Goal: Task Accomplishment & Management: Manage account settings

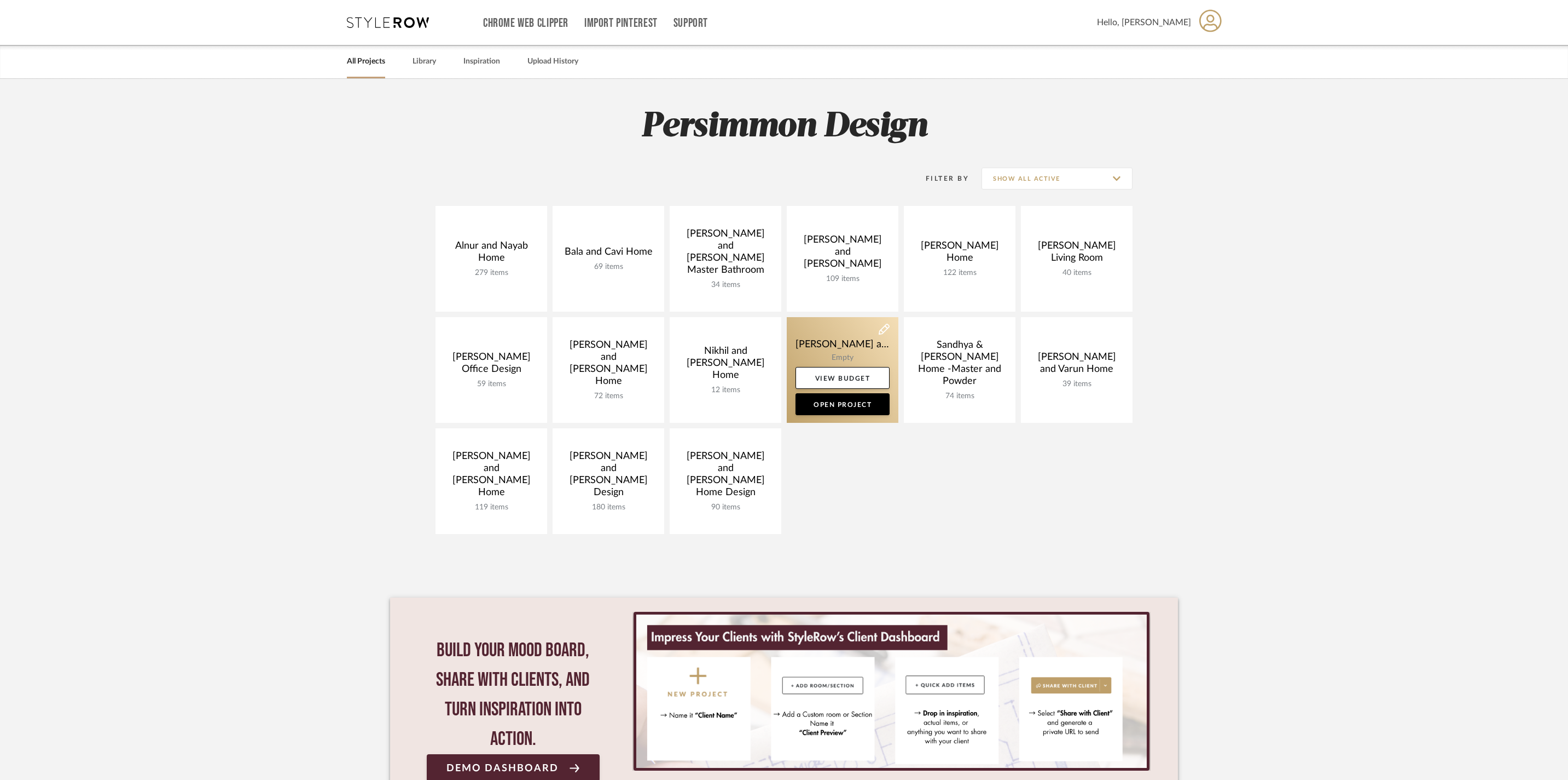
click at [831, 343] on link at bounding box center [842, 369] width 111 height 106
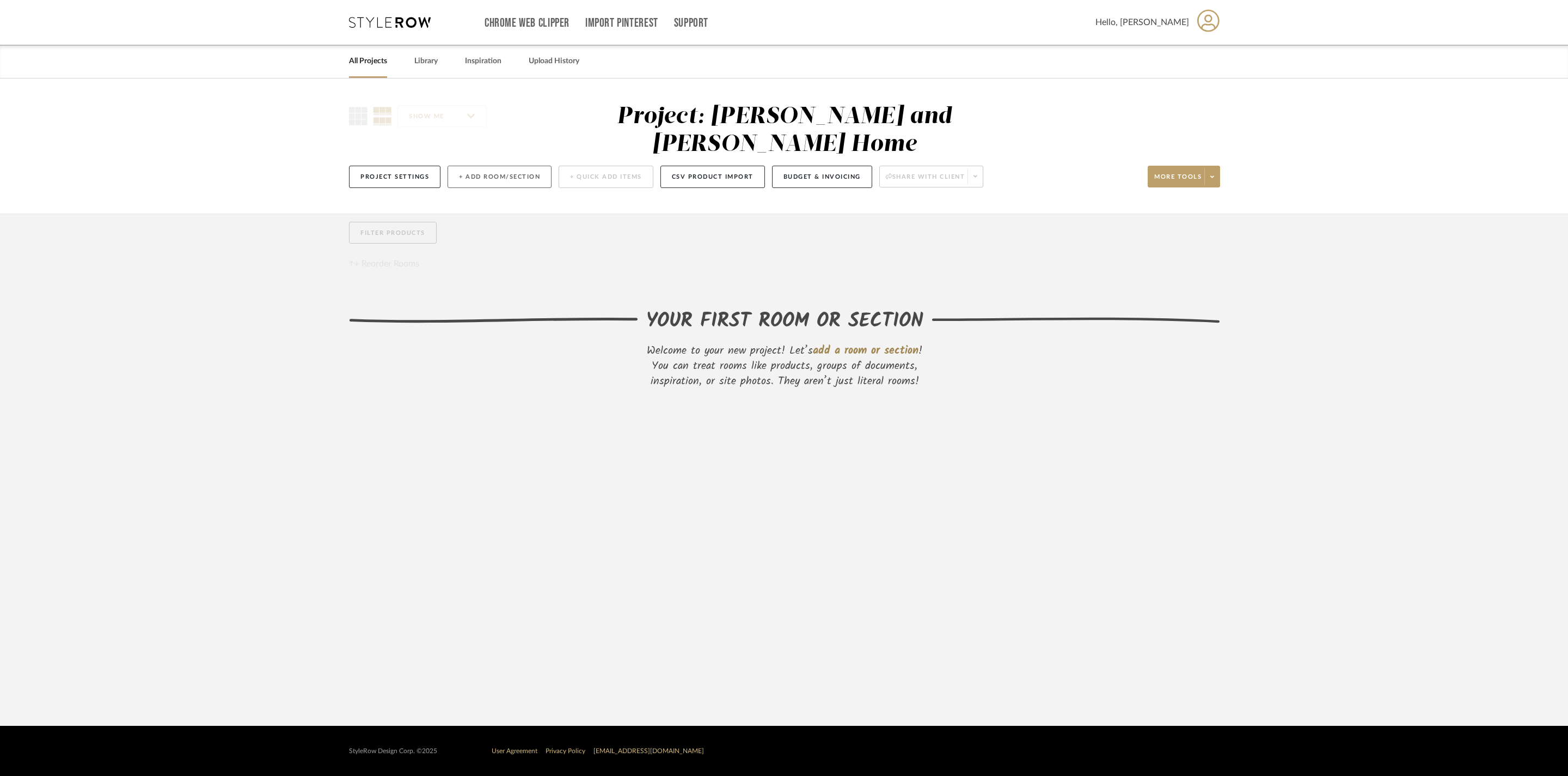
click at [550, 166] on button "+ Add Room/Section" at bounding box center [499, 177] width 104 height 23
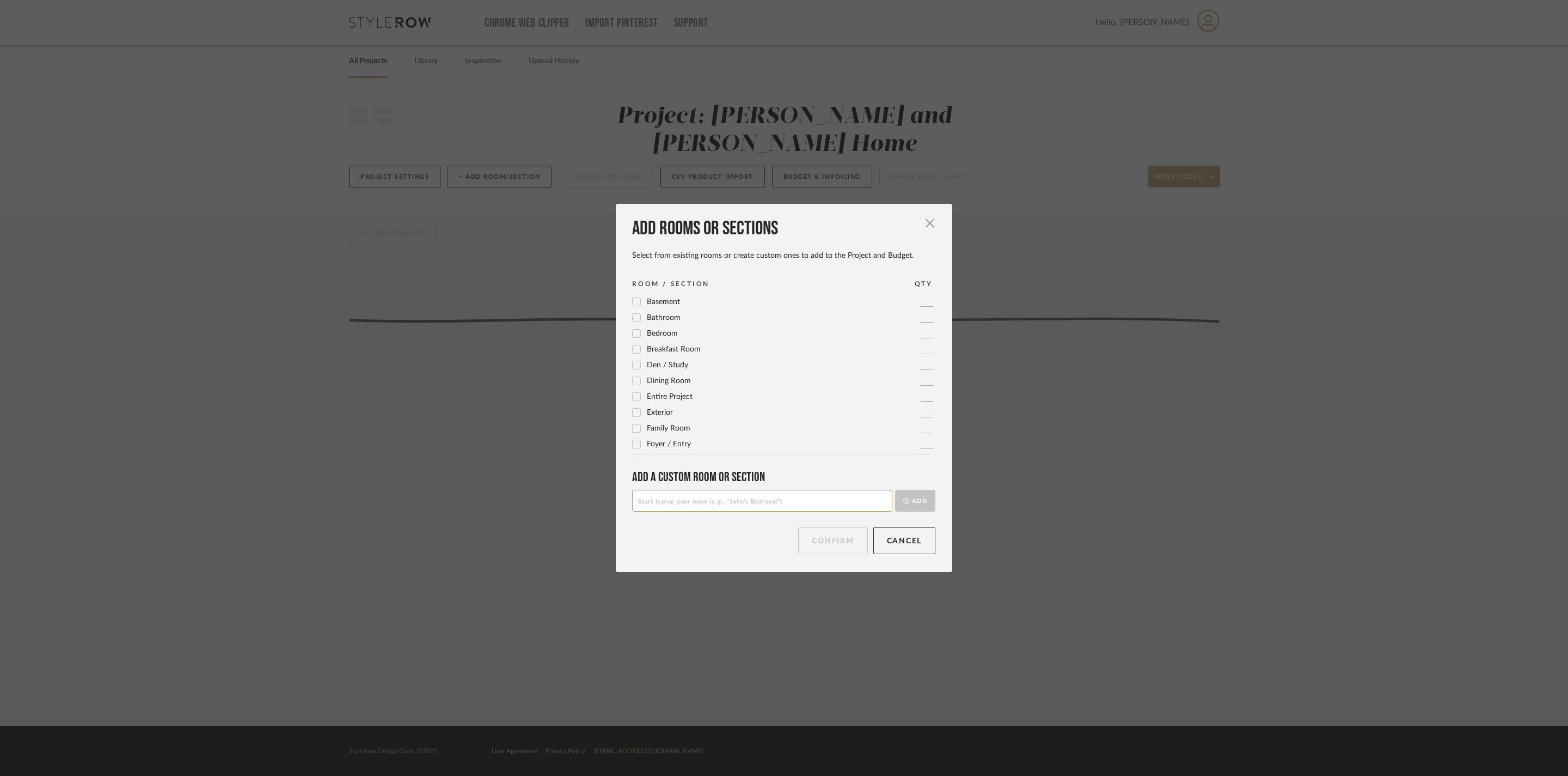
click at [692, 504] on input at bounding box center [762, 500] width 260 height 22
type input "Informal Living Room"
click at [919, 510] on button "Add" at bounding box center [915, 500] width 40 height 22
click at [812, 546] on button "Confirm" at bounding box center [833, 541] width 70 height 27
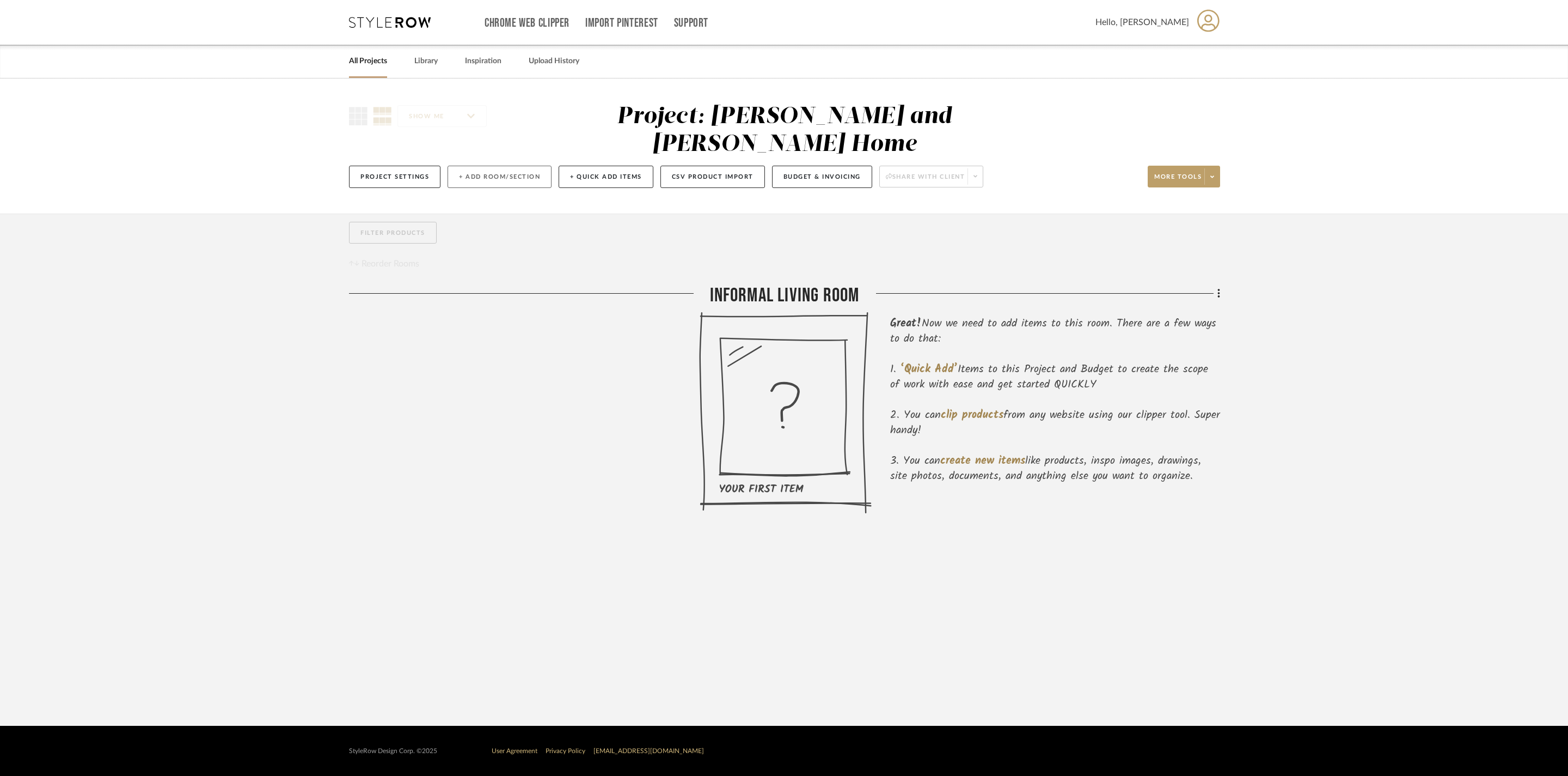
click at [525, 168] on button "+ Add Room/Section" at bounding box center [499, 177] width 104 height 23
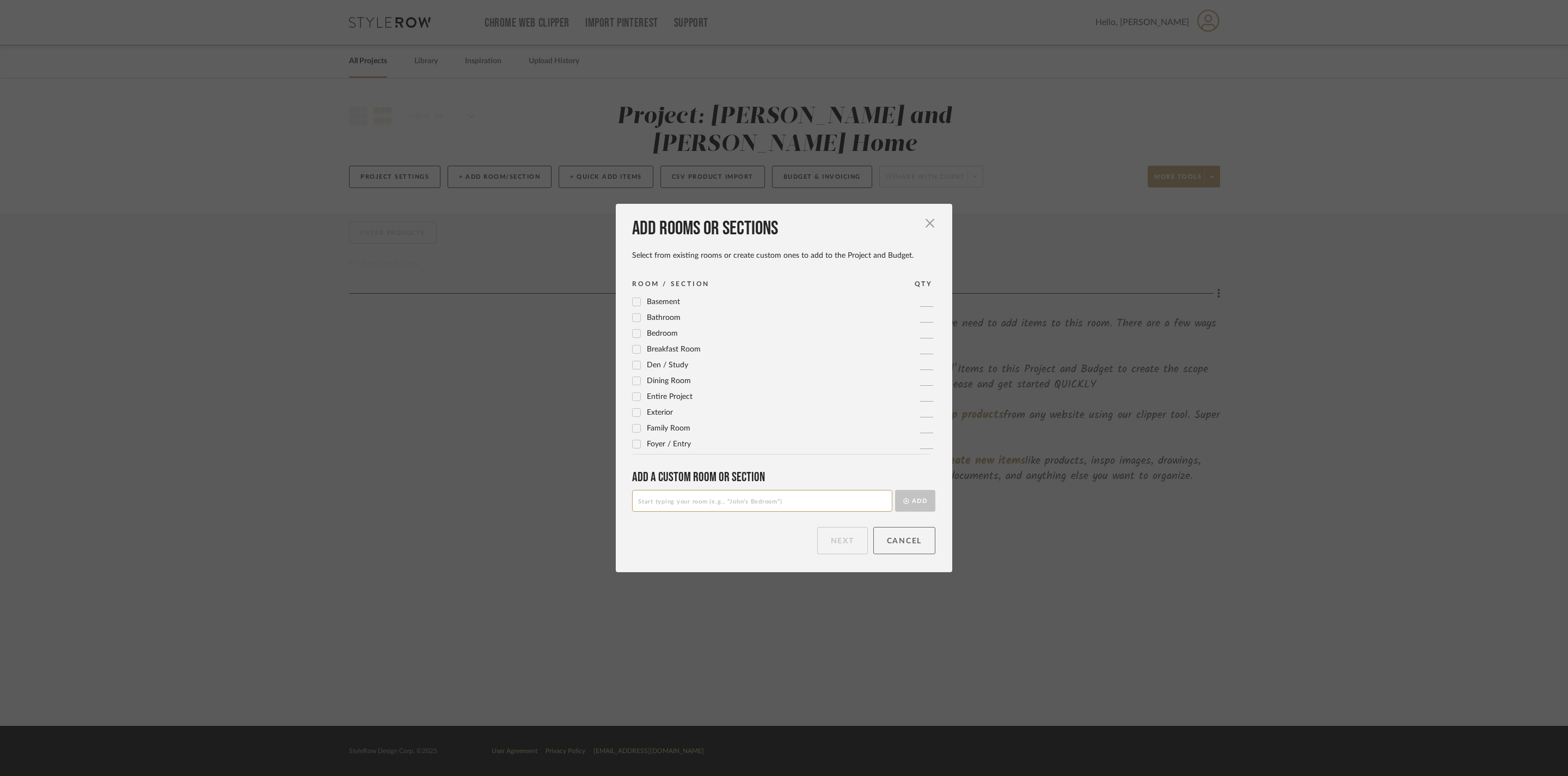
click at [908, 554] on button "Cancel" at bounding box center [905, 541] width 63 height 27
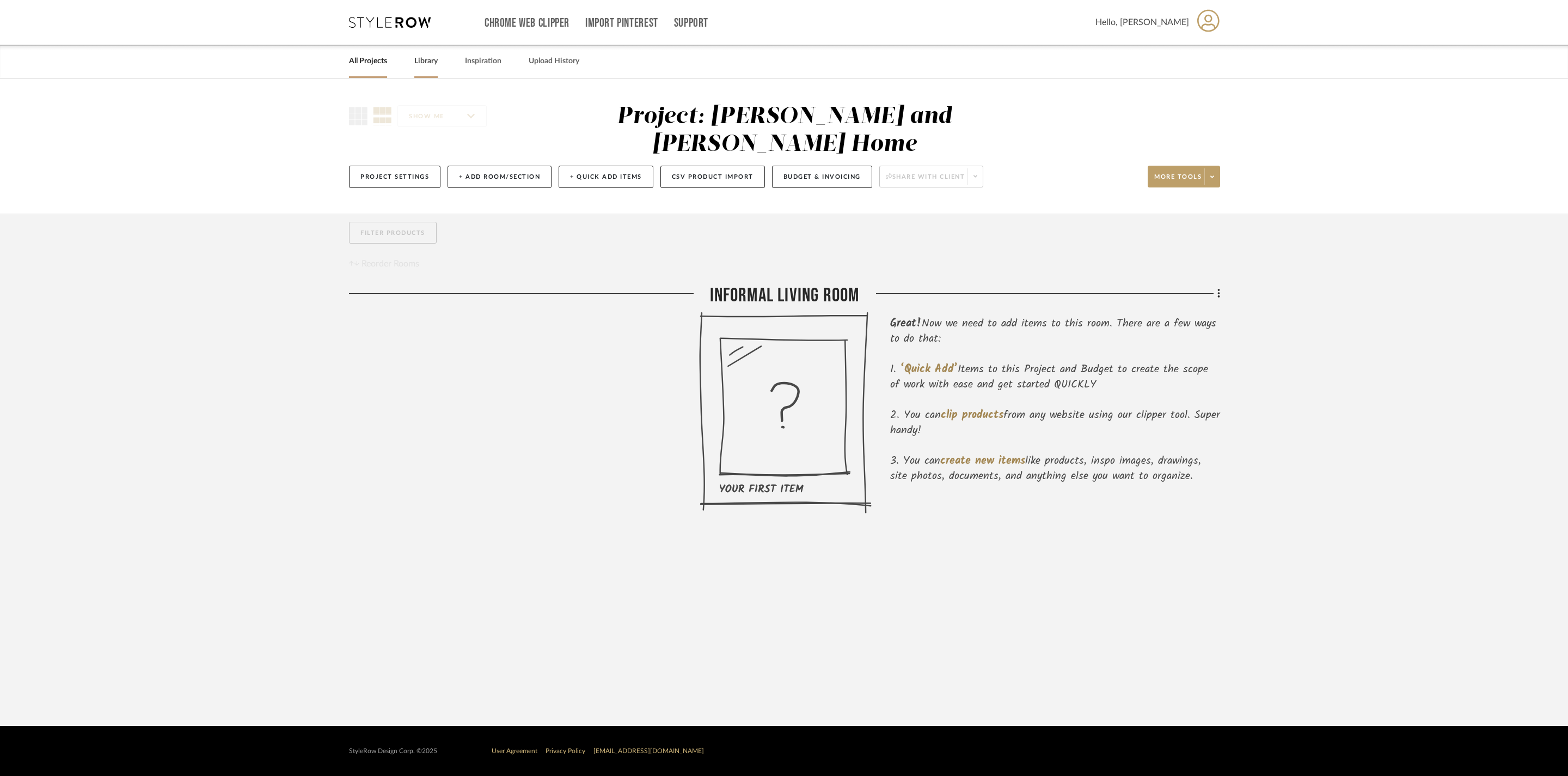
click at [437, 63] on link "Library" at bounding box center [427, 61] width 24 height 15
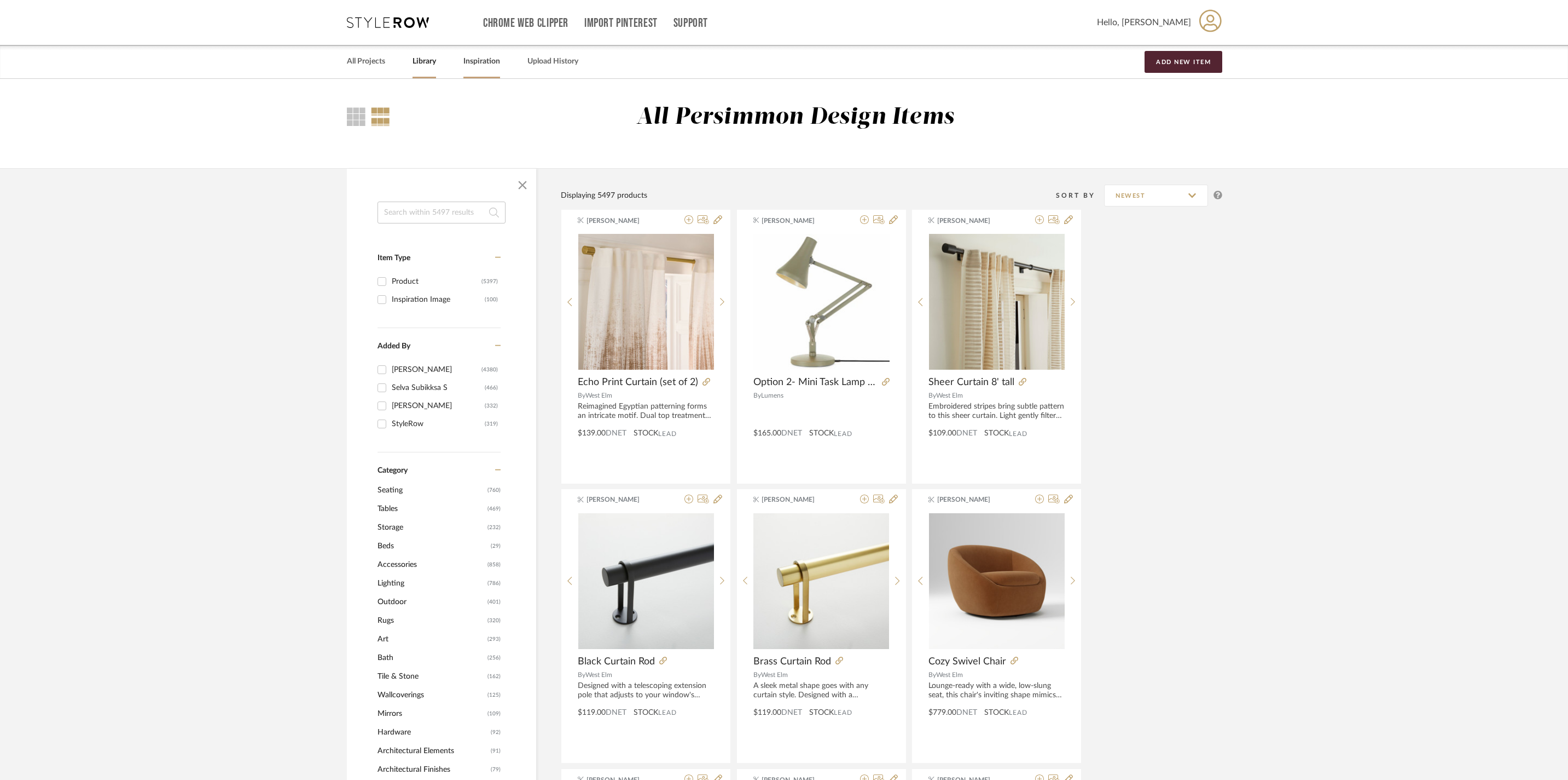
click at [500, 65] on link "Inspiration" at bounding box center [481, 61] width 36 height 15
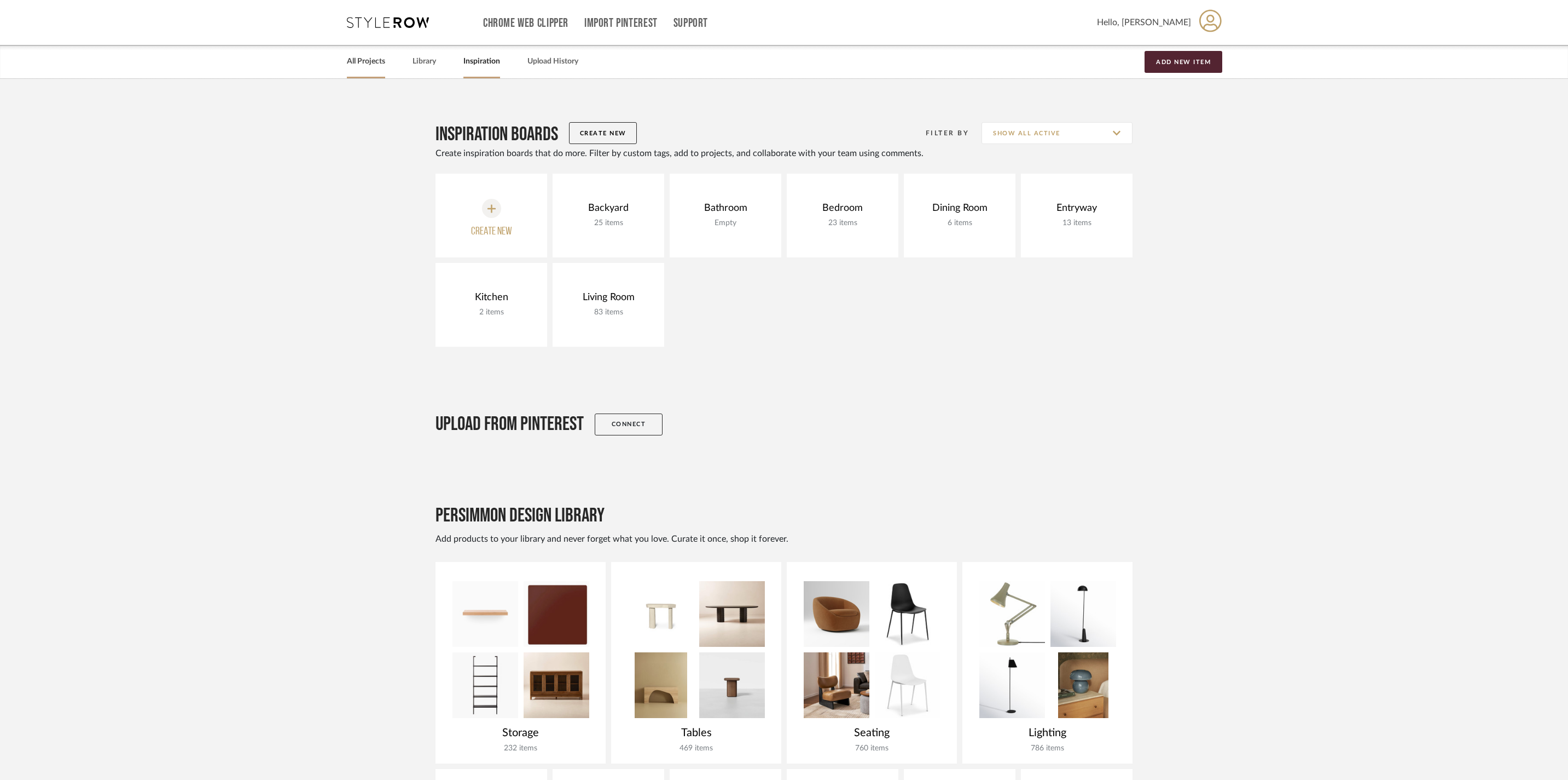
click at [379, 57] on link "All Projects" at bounding box center [366, 61] width 38 height 15
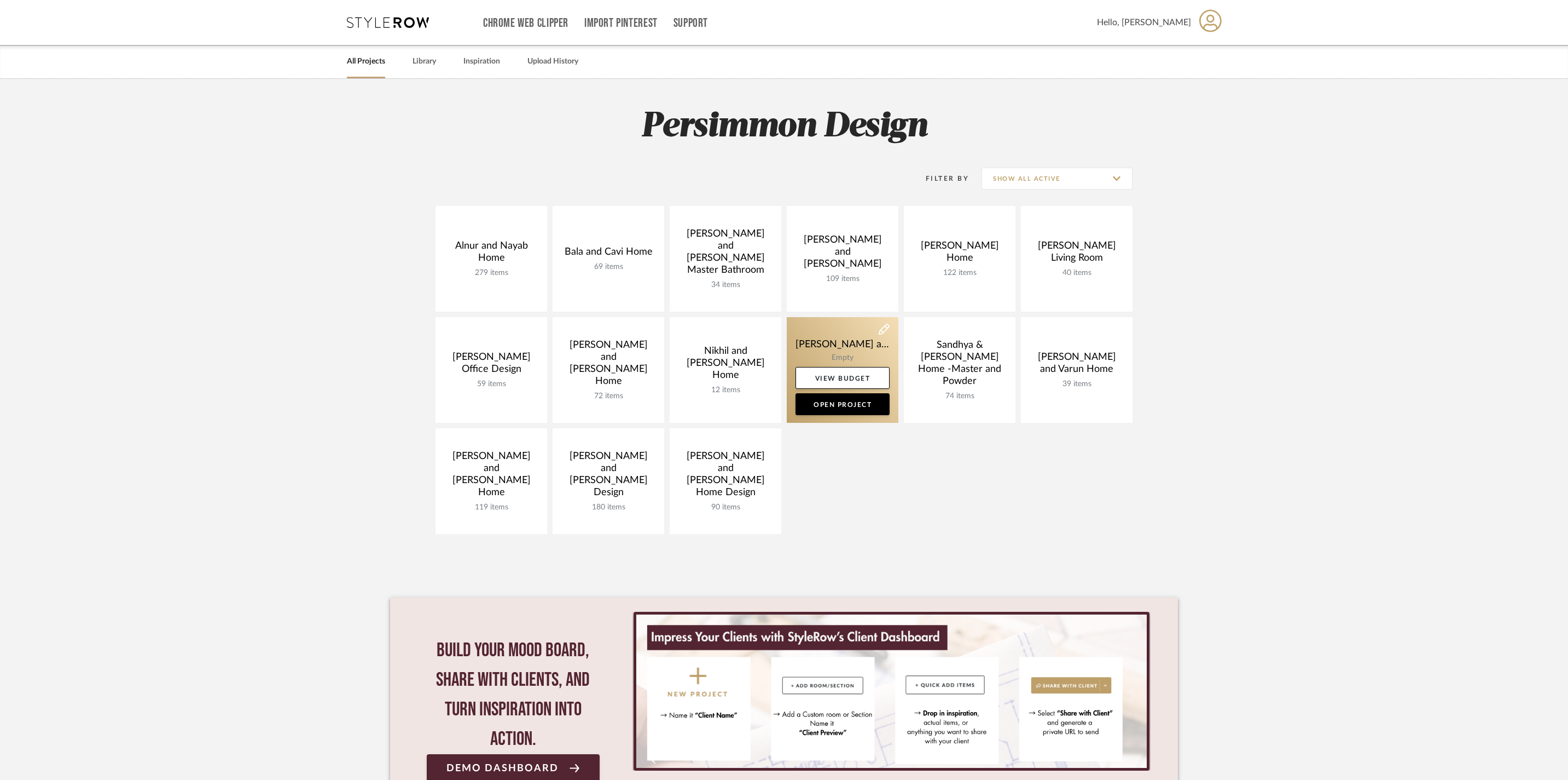
click at [825, 341] on link at bounding box center [842, 369] width 111 height 106
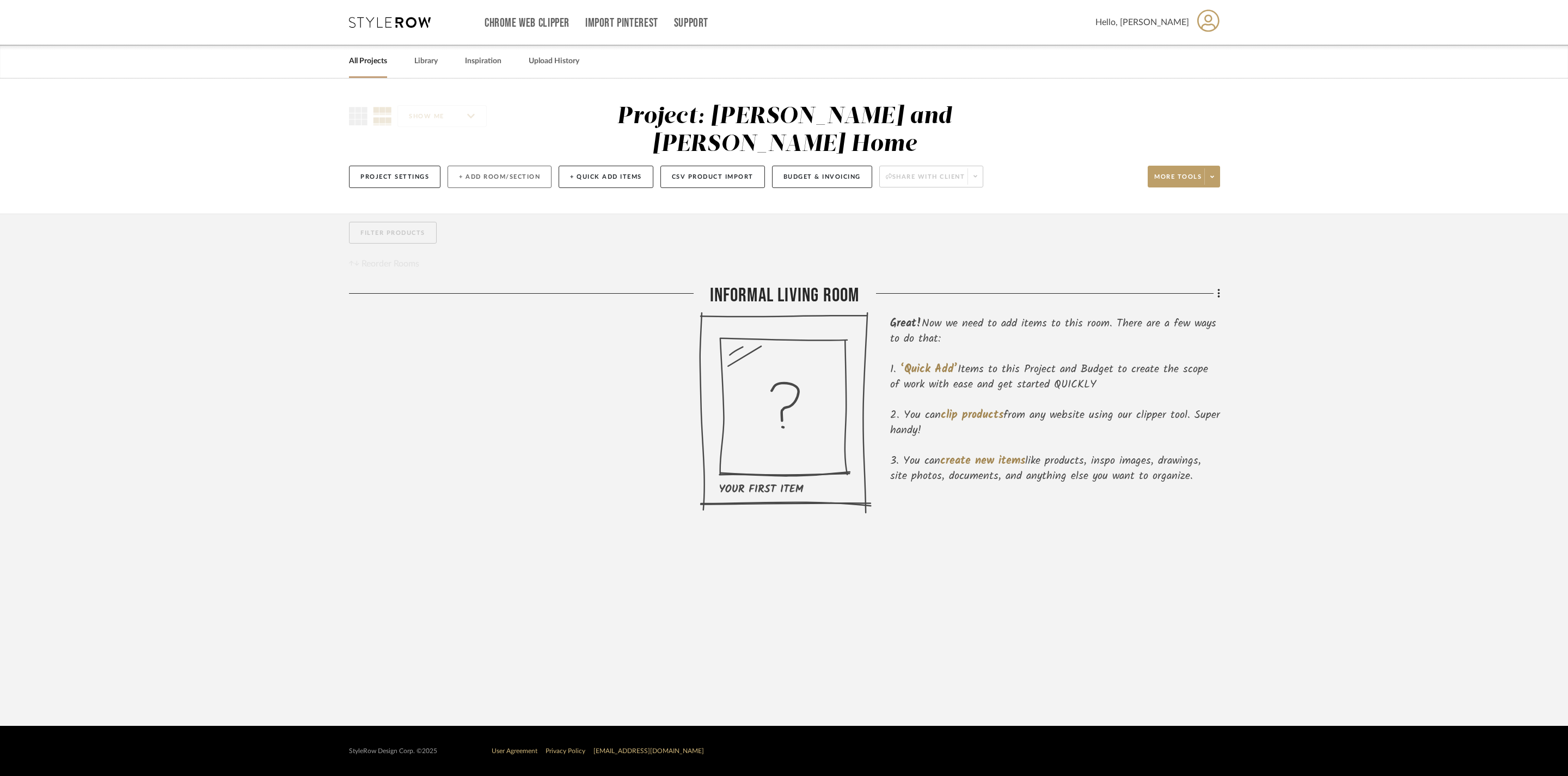
click at [526, 166] on button "+ Add Room/Section" at bounding box center [499, 177] width 104 height 23
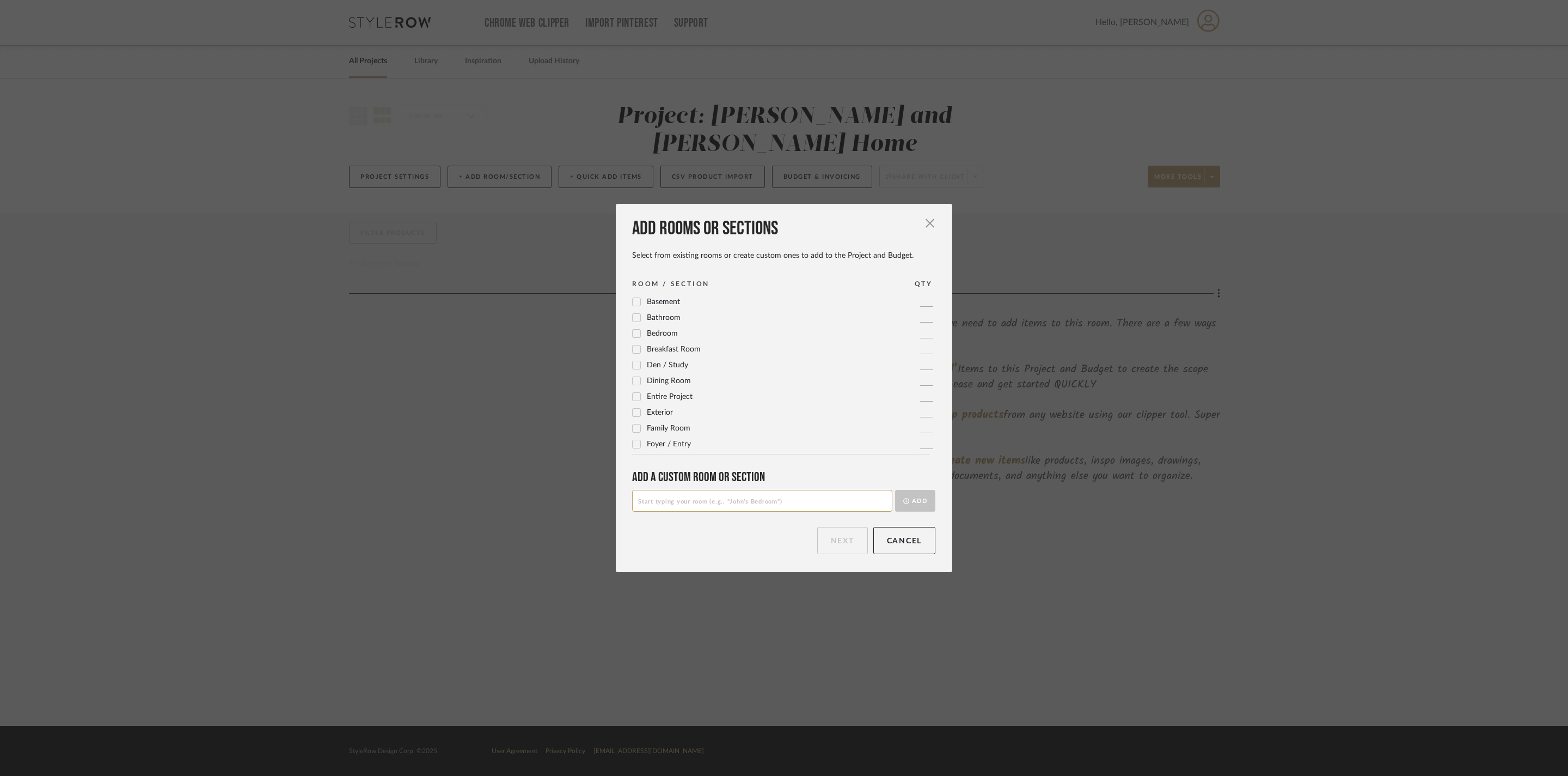
click at [747, 511] on input at bounding box center [762, 500] width 260 height 22
type input "Informal Living Room"
click at [910, 554] on button "Cancel" at bounding box center [905, 541] width 63 height 27
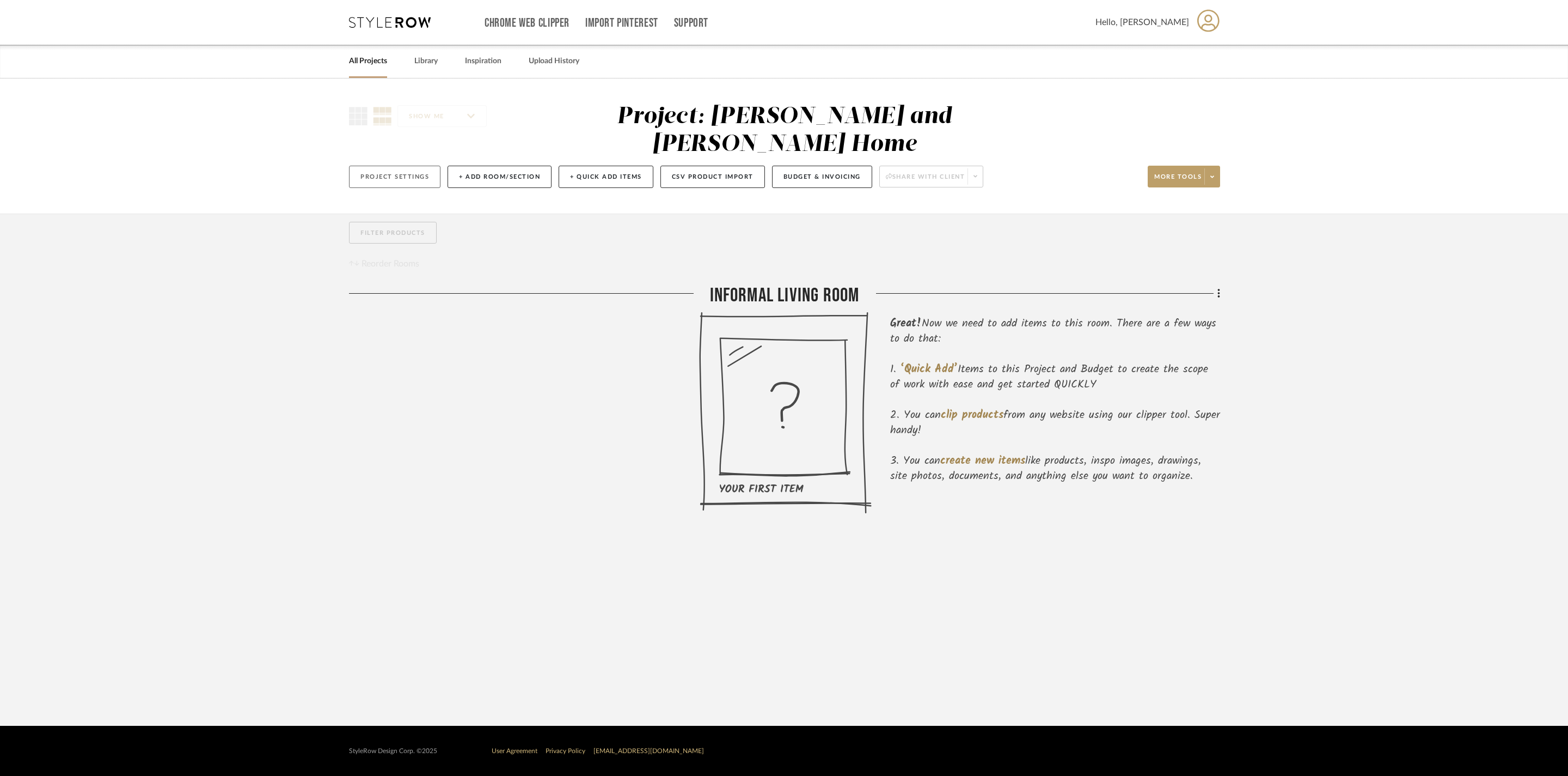
click at [400, 166] on button "Project Settings" at bounding box center [394, 177] width 91 height 23
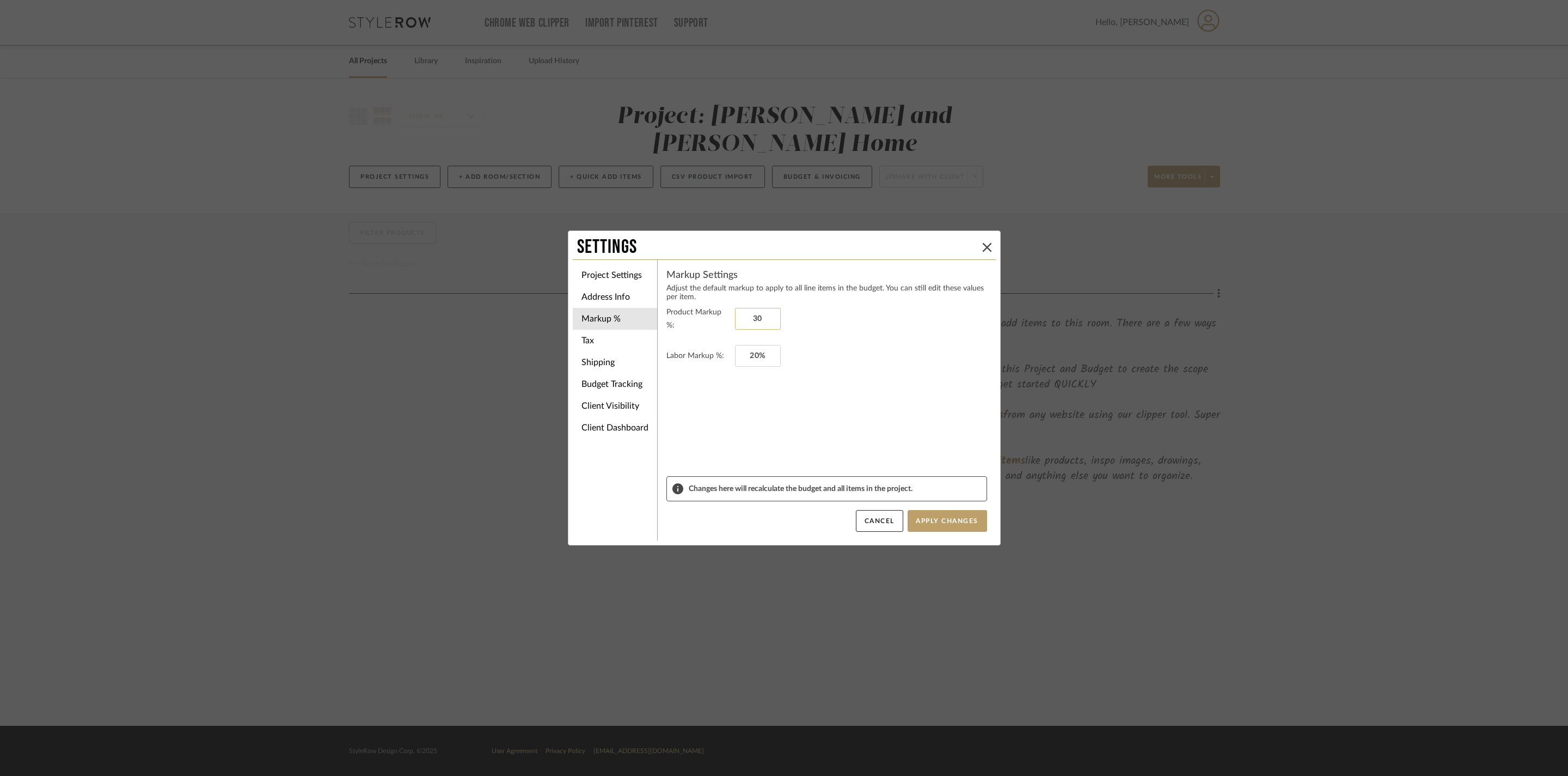
click at [765, 319] on input "30" at bounding box center [758, 319] width 46 height 22
type input "0%"
click at [759, 362] on input "20" at bounding box center [758, 355] width 46 height 22
type input "0%"
click at [957, 513] on button "Apply Changes" at bounding box center [947, 521] width 79 height 22
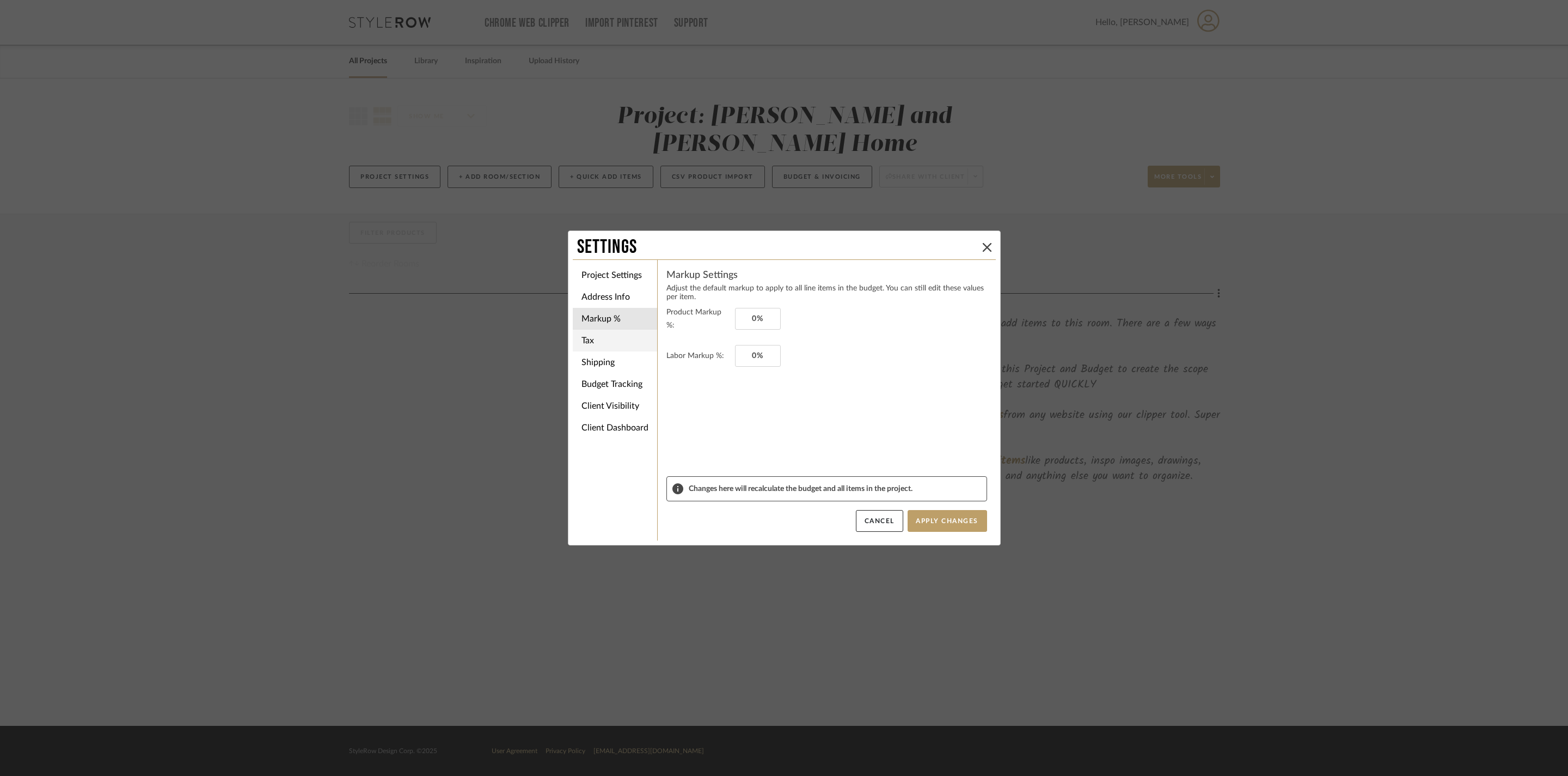
click at [600, 345] on li "Tax" at bounding box center [615, 340] width 84 height 22
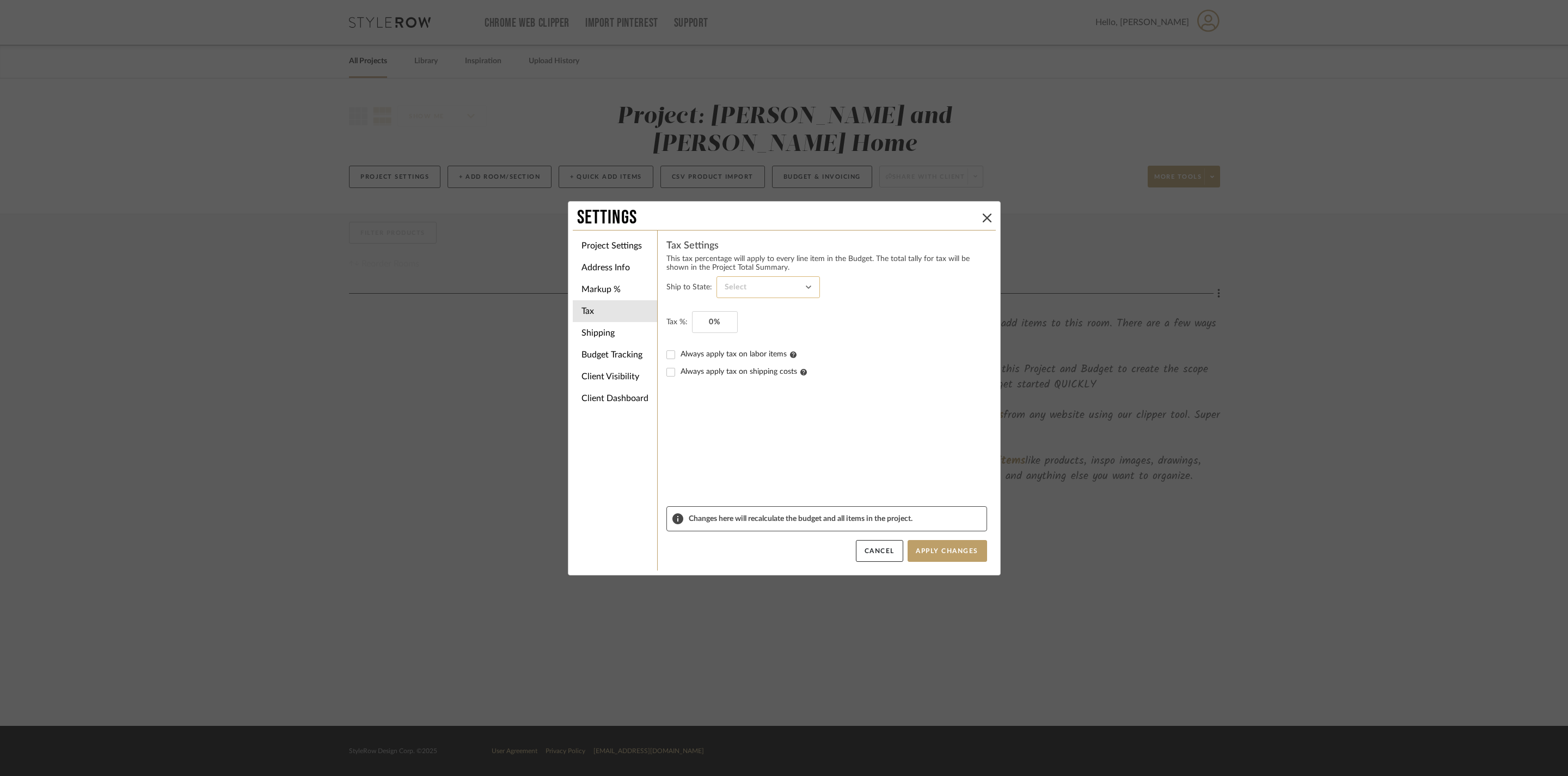
click at [785, 293] on input at bounding box center [768, 286] width 103 height 22
click at [784, 276] on input at bounding box center [768, 286] width 103 height 22
click at [783, 286] on input at bounding box center [768, 286] width 103 height 22
click at [775, 304] on sr-form-field "Ship to State:" at bounding box center [827, 293] width 321 height 35
click at [775, 285] on input at bounding box center [768, 286] width 103 height 22
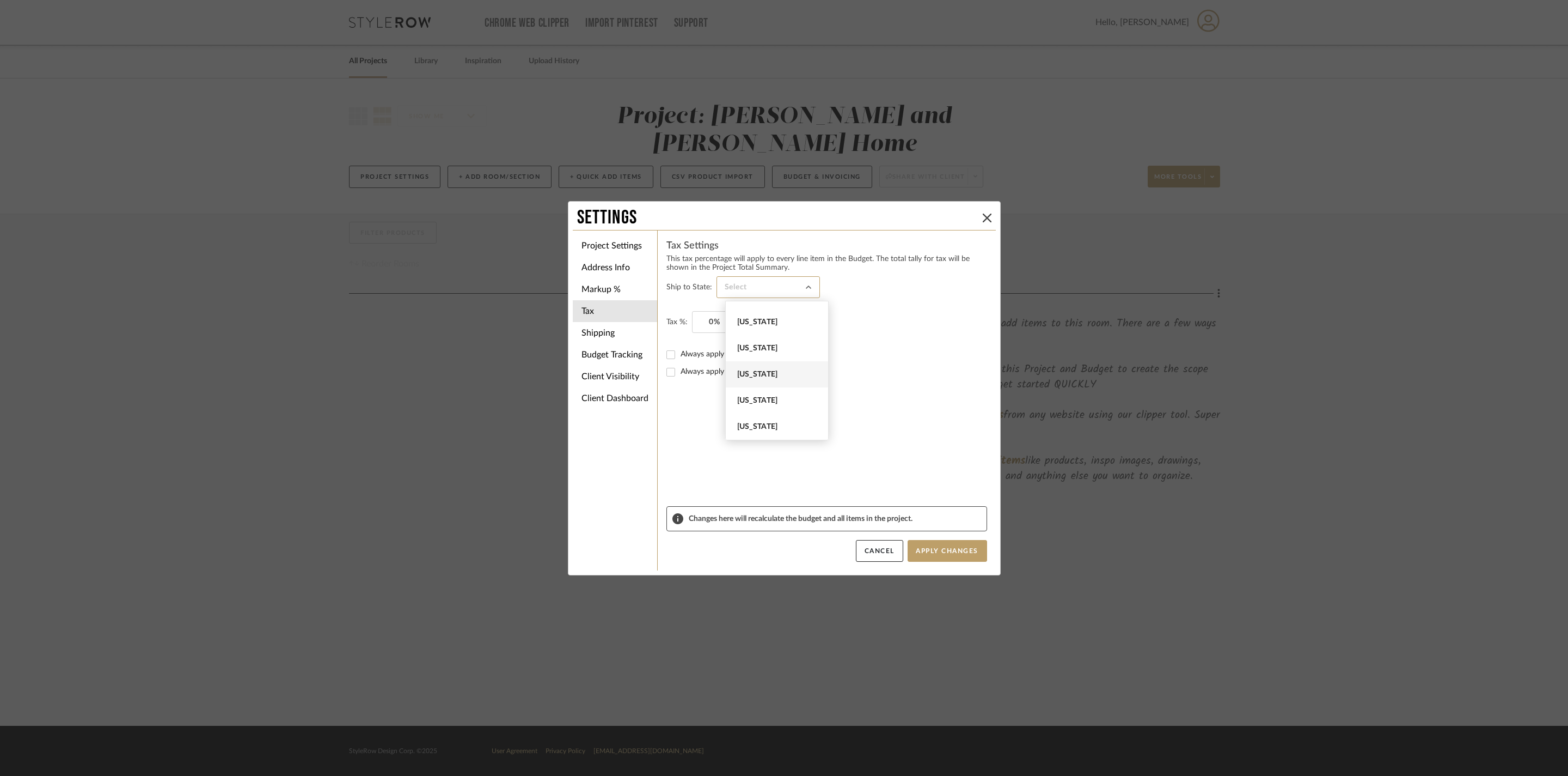
scroll to position [1196, 0]
click at [786, 347] on span "[US_STATE]" at bounding box center [779, 347] width 82 height 9
type input "[US_STATE]"
click at [731, 320] on input "0" at bounding box center [715, 322] width 46 height 22
type input "10.2%"
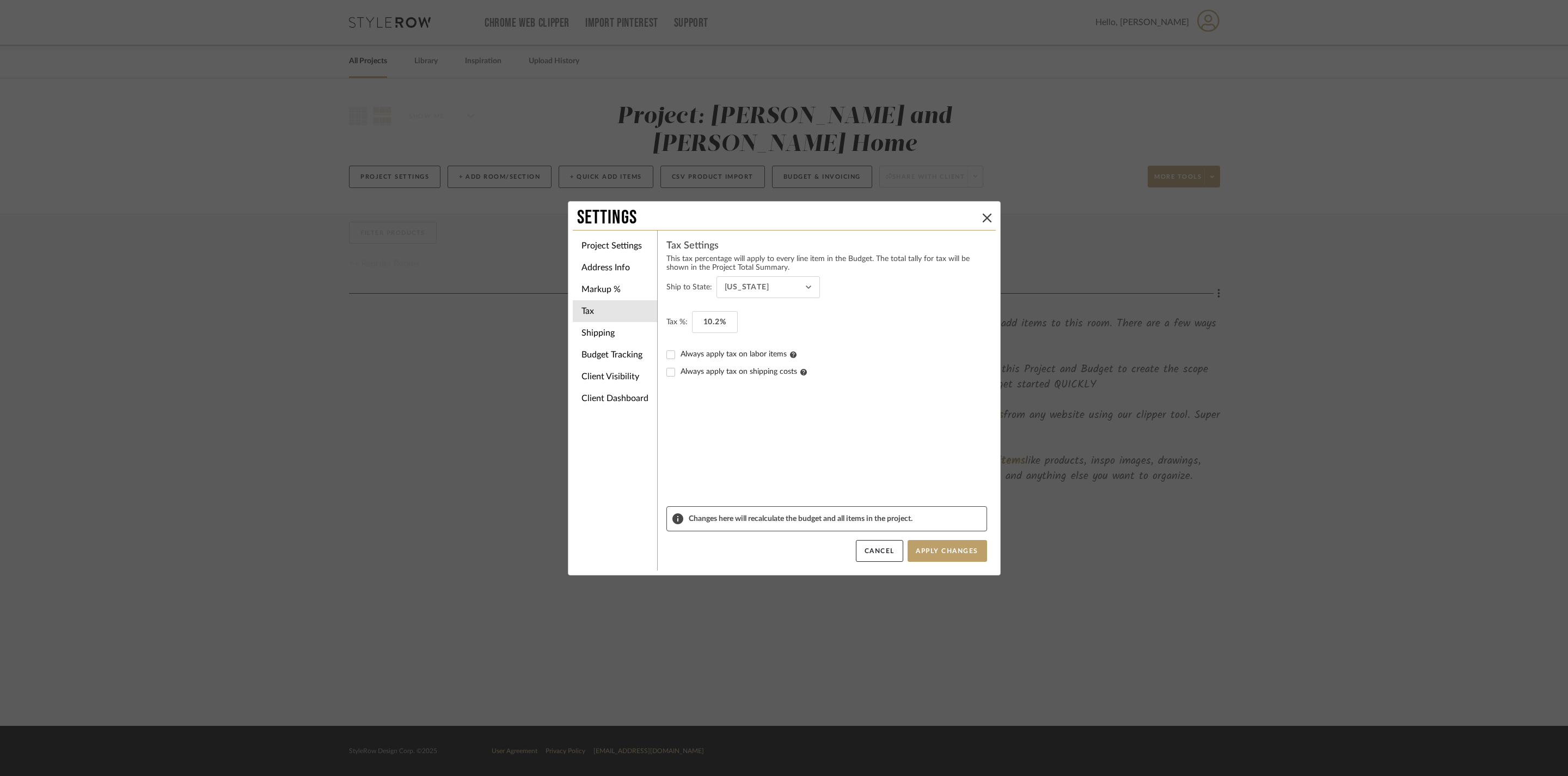
click at [839, 326] on fieldset "Tax %: 10.2%" at bounding box center [827, 322] width 321 height 22
click at [593, 336] on li "Shipping" at bounding box center [615, 333] width 84 height 22
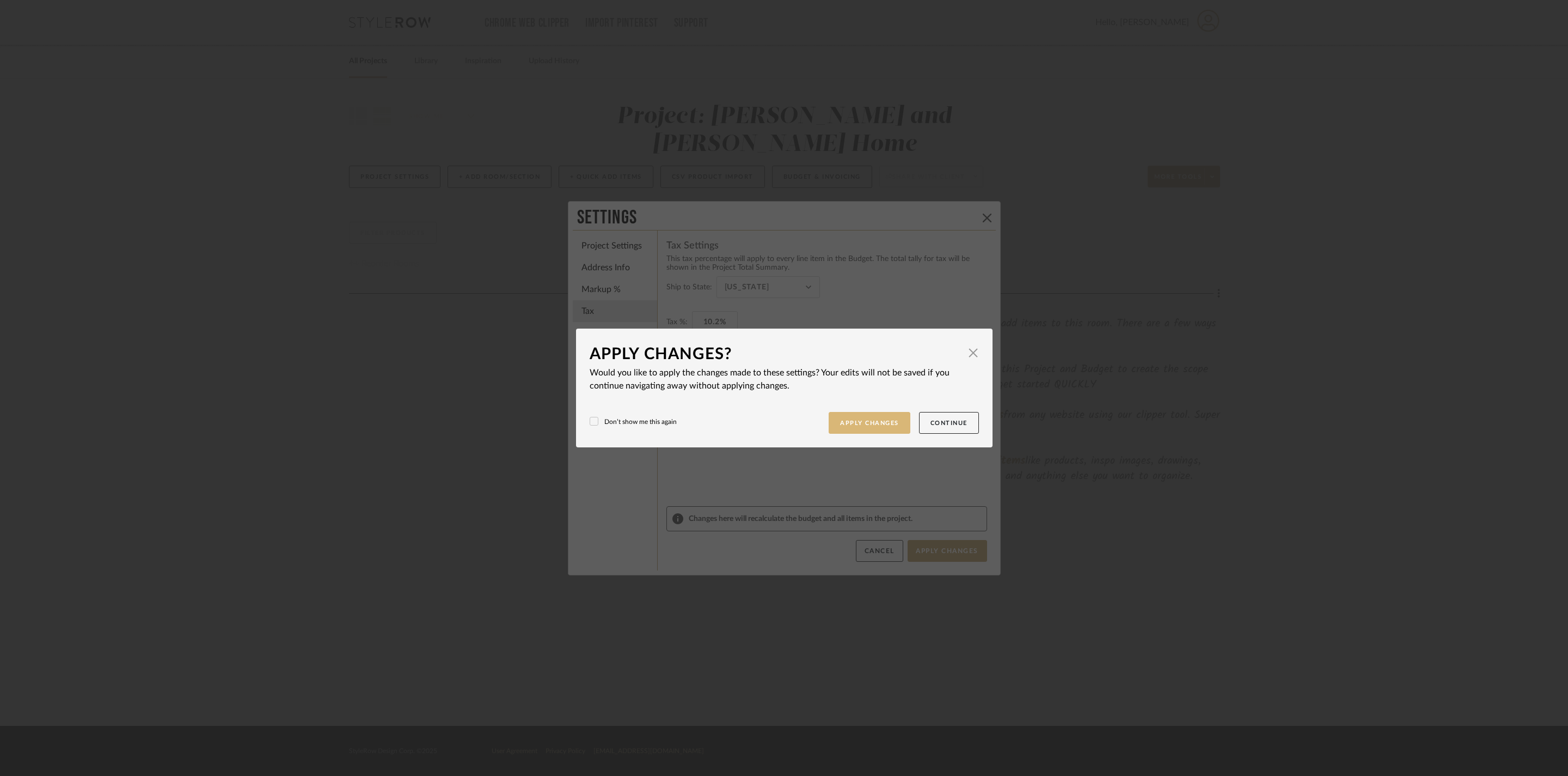
click at [829, 430] on button "Apply Changes" at bounding box center [869, 423] width 81 height 23
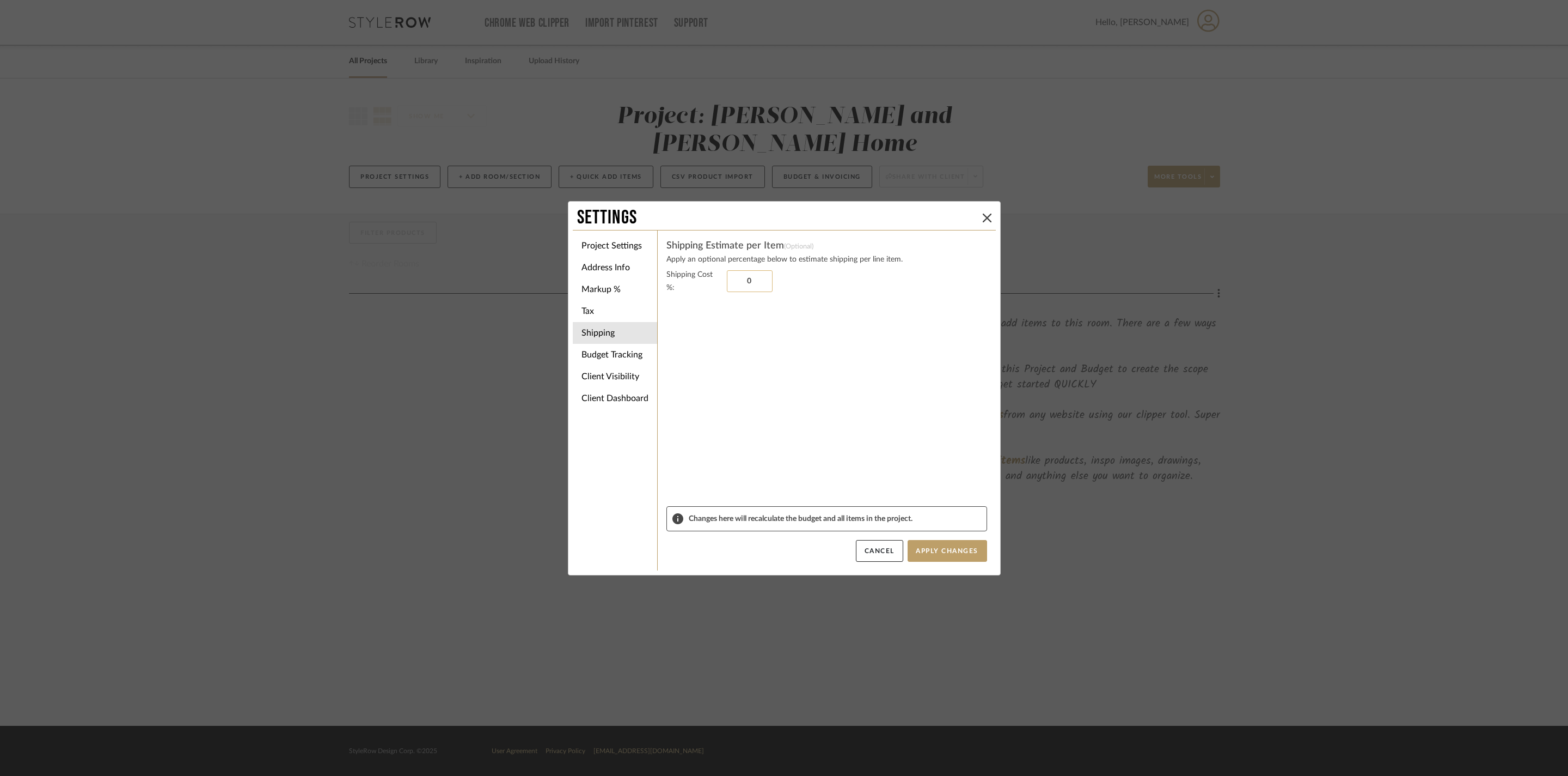
click at [749, 279] on input "0" at bounding box center [749, 281] width 46 height 22
type input "15%"
click at [802, 353] on sr-form-field "Shipping Cost %: 15%" at bounding box center [827, 387] width 321 height 238
click at [605, 349] on li "Budget Tracking" at bounding box center [615, 354] width 84 height 22
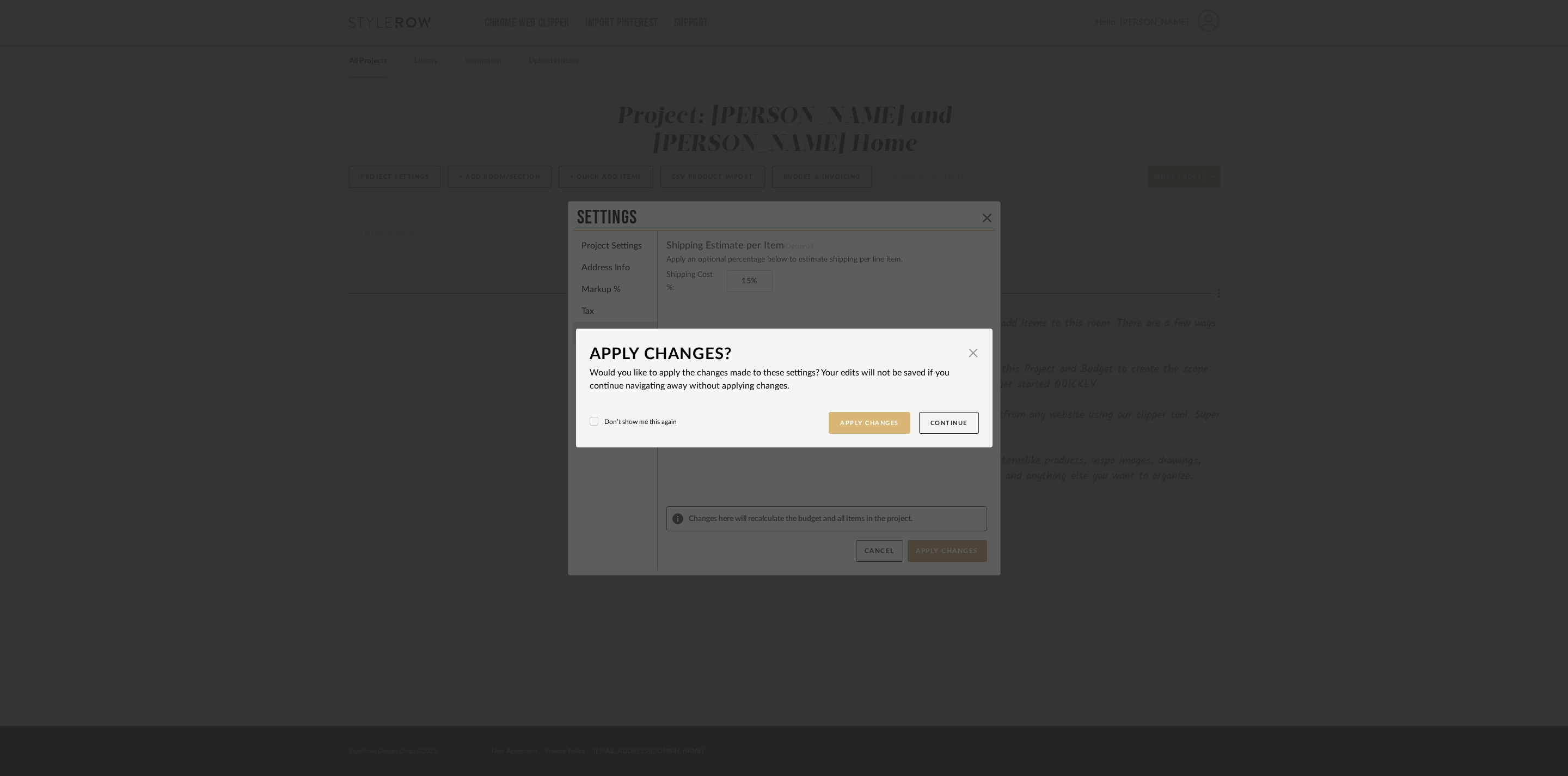
click at [848, 418] on button "Apply Changes" at bounding box center [869, 423] width 81 height 23
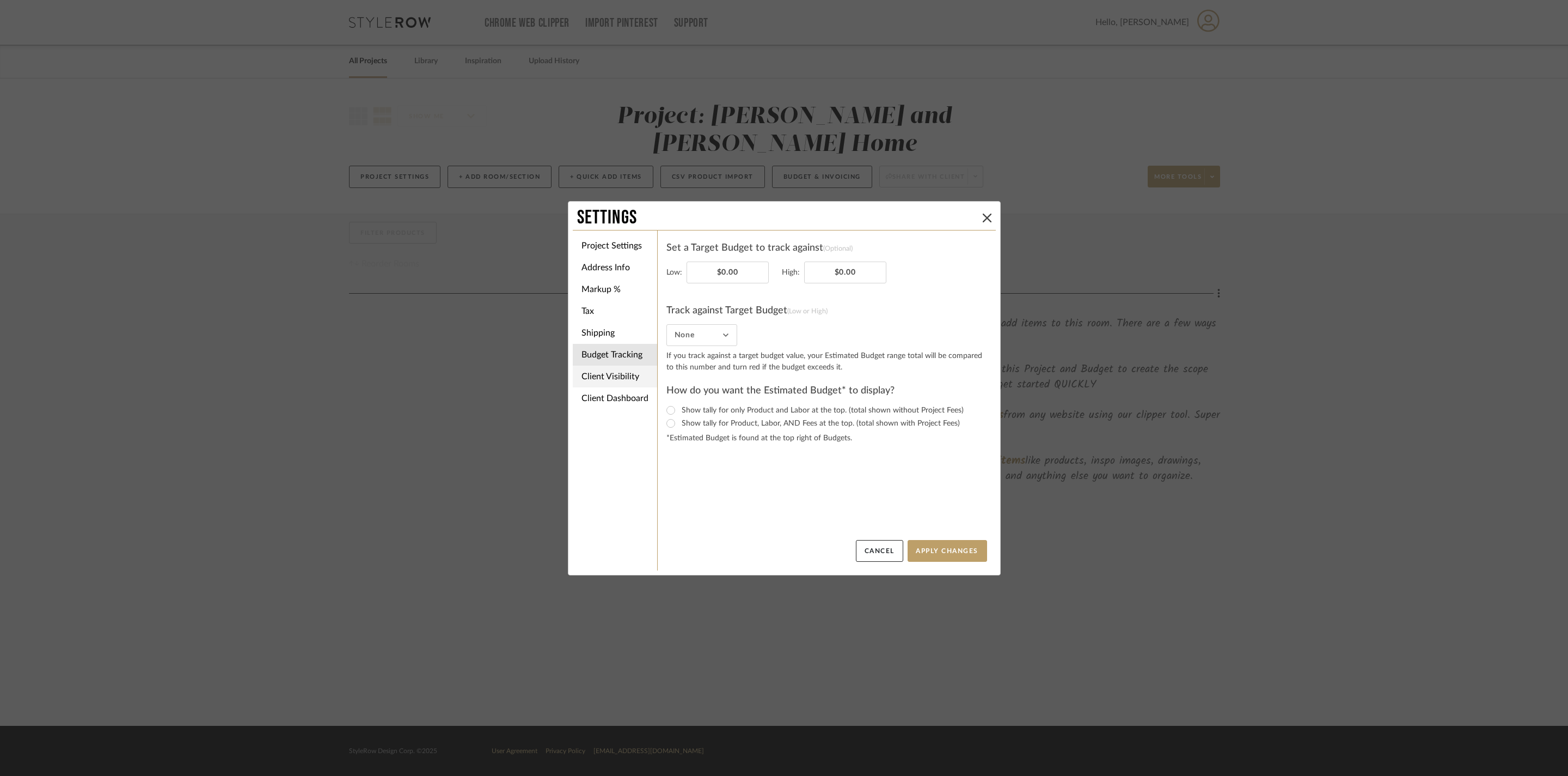
click at [626, 375] on li "Client Visibility" at bounding box center [615, 377] width 84 height 22
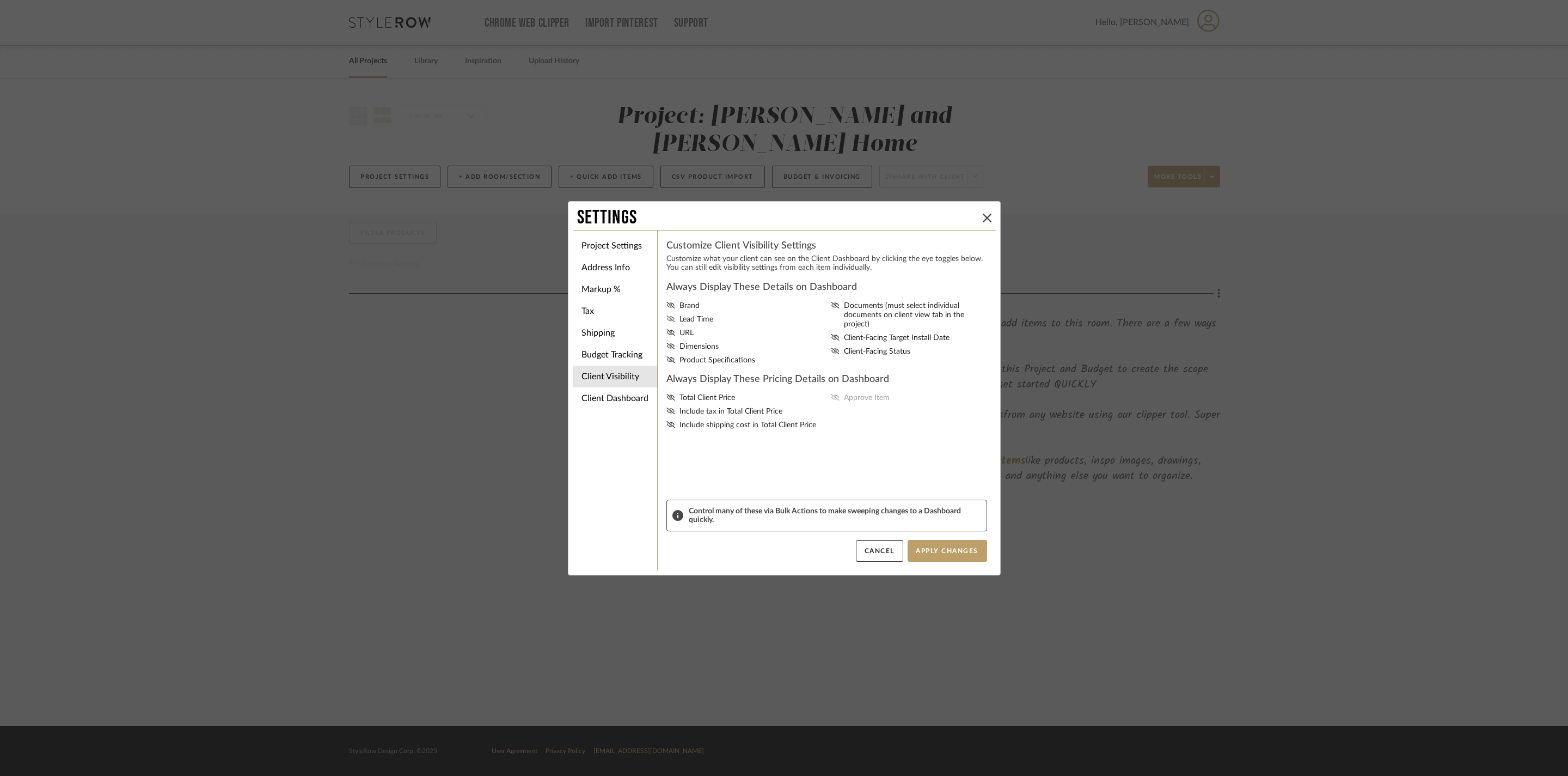
click at [708, 324] on span "Lead Time" at bounding box center [696, 319] width 33 height 9
click at [0, 0] on input "Lead Time" at bounding box center [0, 0] width 0 height 0
click at [702, 351] on span "Dimensions" at bounding box center [699, 346] width 39 height 9
click at [0, 0] on input "Dimensions" at bounding box center [0, 0] width 0 height 0
click at [708, 365] on span "Product Specifications" at bounding box center [717, 360] width 76 height 9
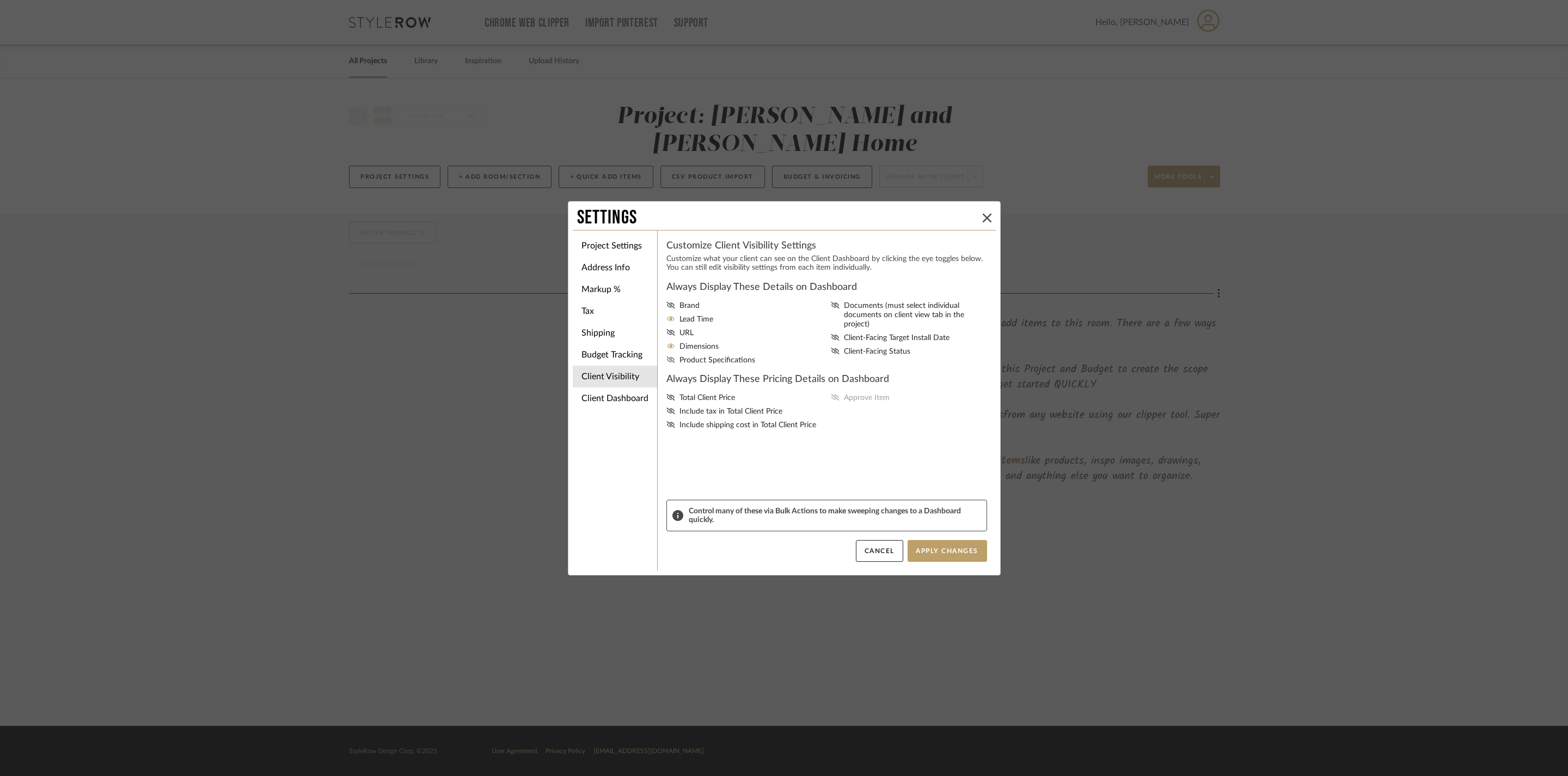
click at [0, 0] on input "Product Specifications" at bounding box center [0, 0] width 0 height 0
click at [620, 401] on li "Client Dashboard" at bounding box center [615, 398] width 84 height 22
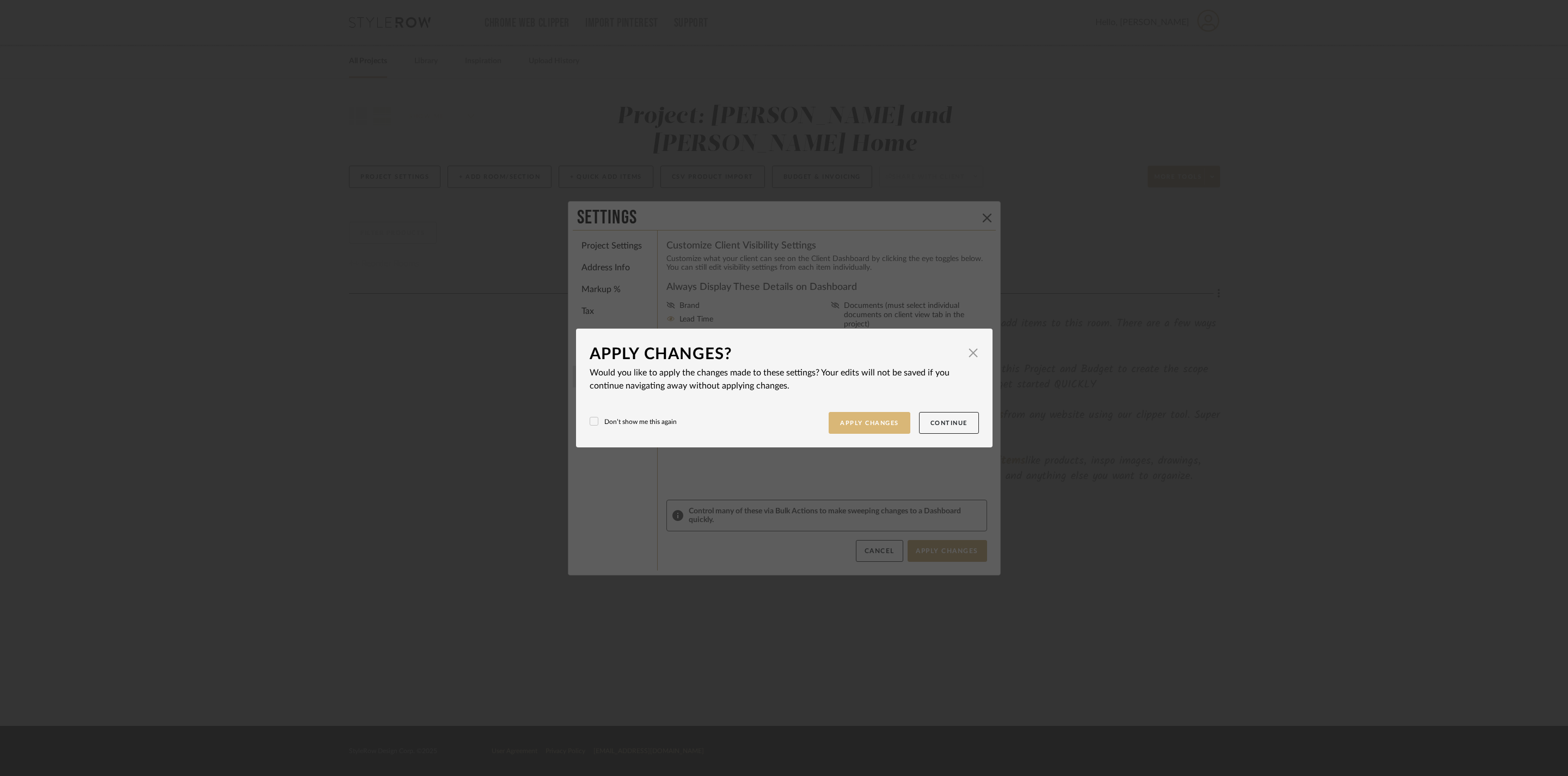
click at [829, 428] on button "Apply Changes" at bounding box center [869, 423] width 81 height 23
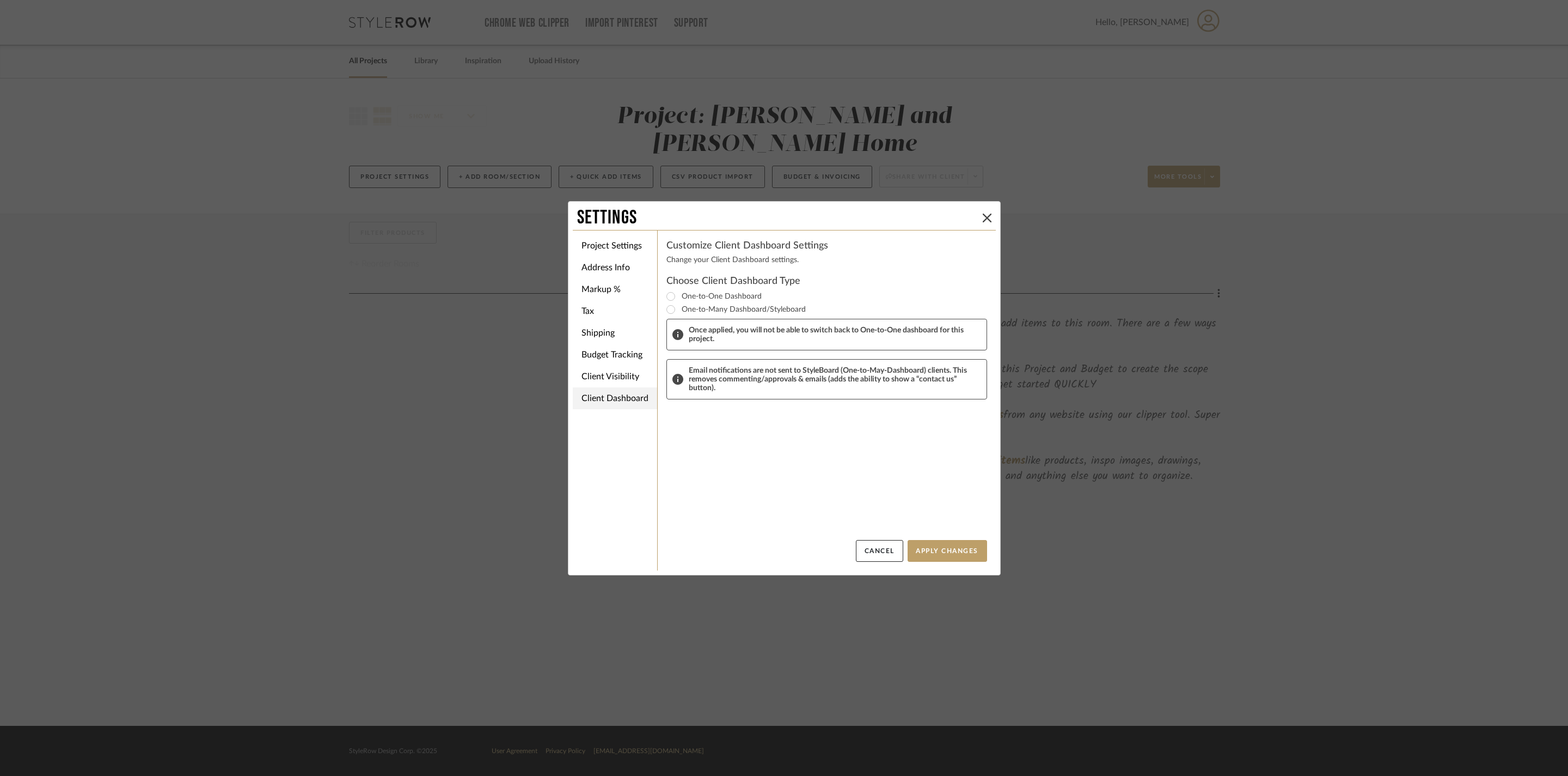
click at [615, 409] on li "Client Dashboard" at bounding box center [615, 398] width 84 height 22
click at [626, 417] on div "Project Settings Address Info Markup % Tax Shipping Budget Tracking Client Visi…" at bounding box center [784, 399] width 423 height 340
click at [607, 409] on li "Client Dashboard" at bounding box center [615, 398] width 84 height 22
click at [947, 551] on button "Apply Changes" at bounding box center [947, 550] width 79 height 22
click at [952, 544] on button "Apply Changes" at bounding box center [947, 550] width 79 height 22
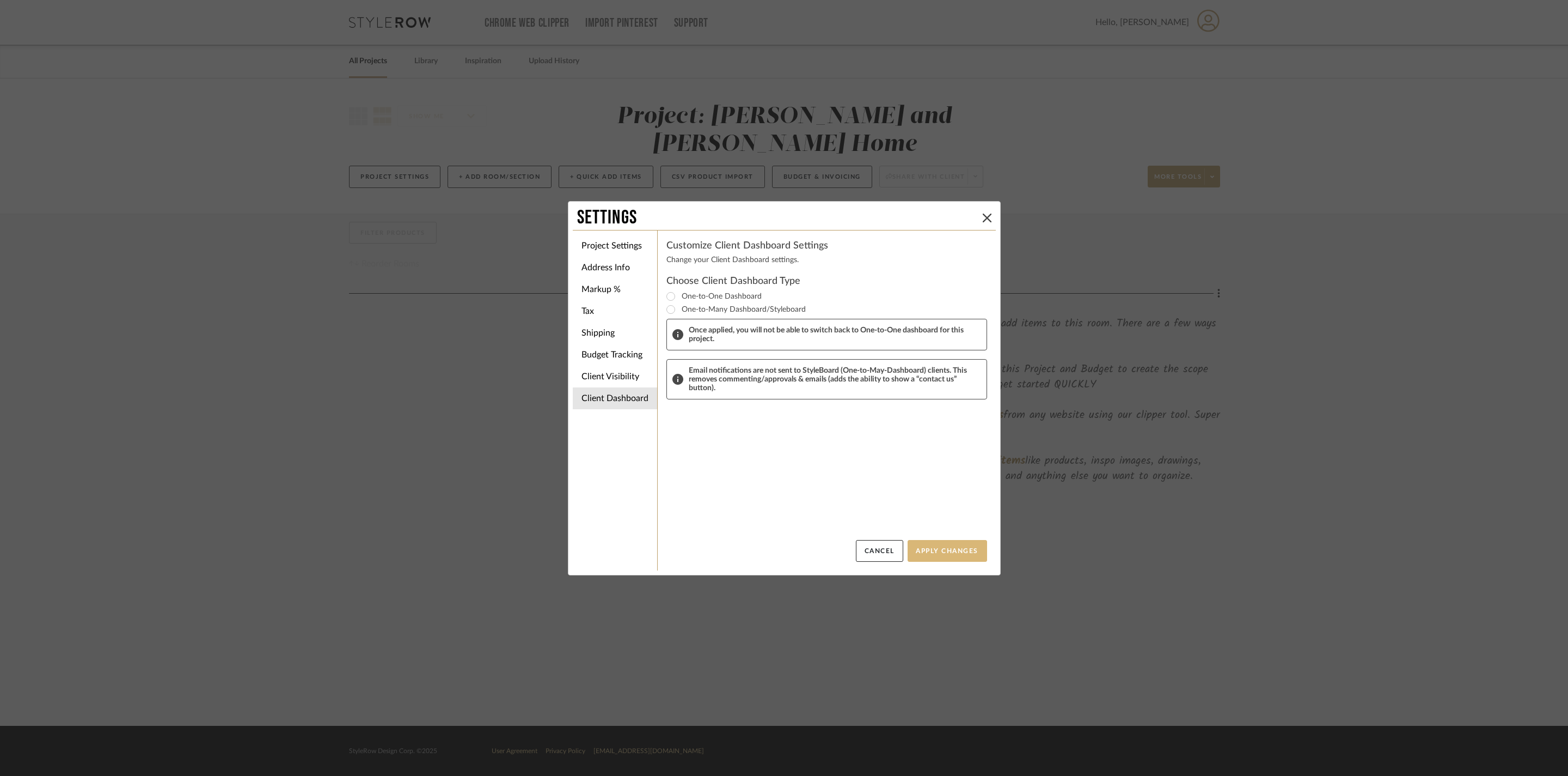
click at [963, 549] on button "Apply Changes" at bounding box center [947, 550] width 79 height 22
click at [630, 362] on li "Budget Tracking" at bounding box center [615, 354] width 84 height 22
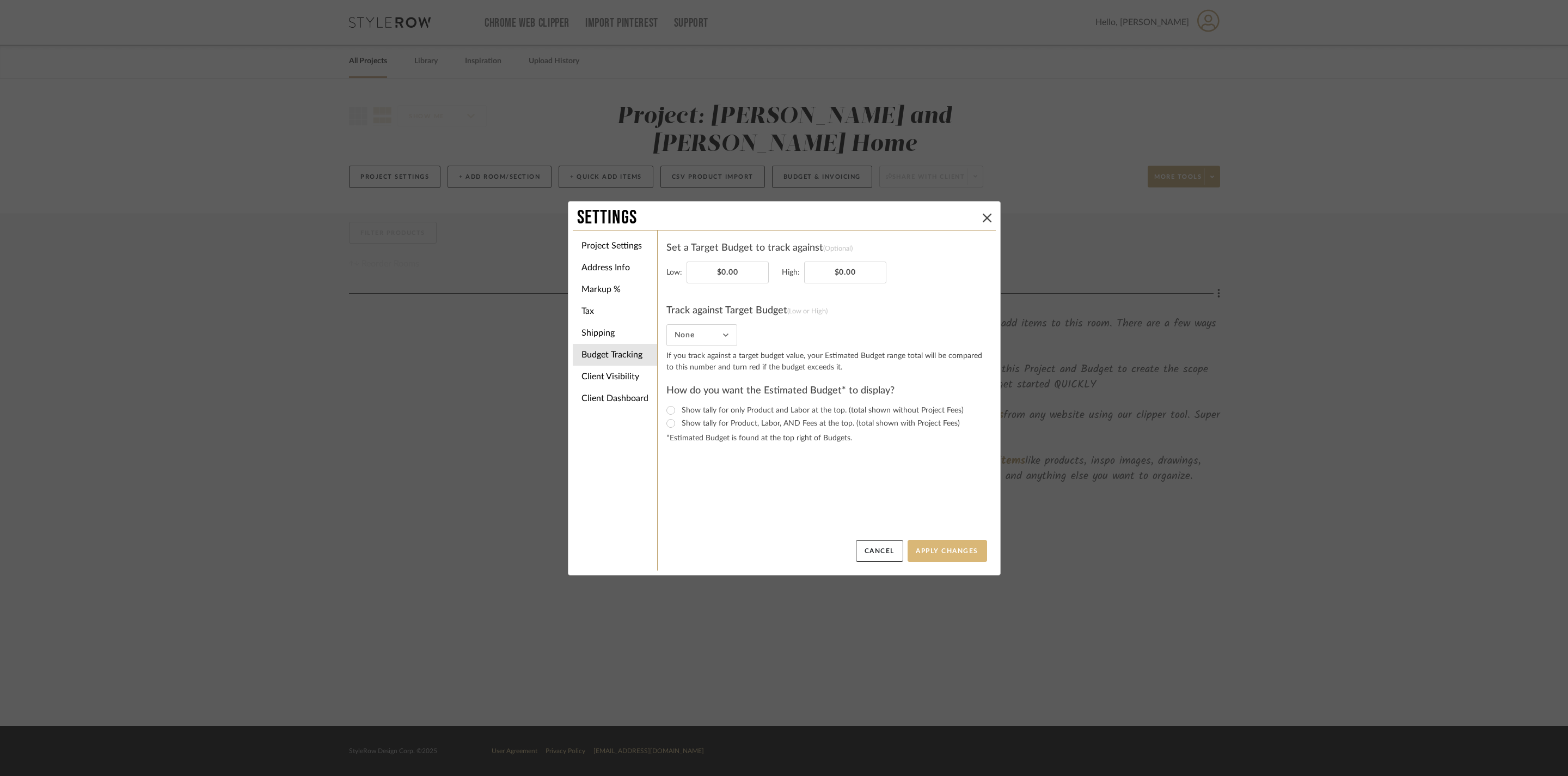
click at [929, 546] on button "Apply Changes" at bounding box center [947, 550] width 79 height 22
click at [1166, 529] on div "Settings Project Settings Address Info Markup % Tax Shipping Budget Tracking Cl…" at bounding box center [784, 388] width 1568 height 776
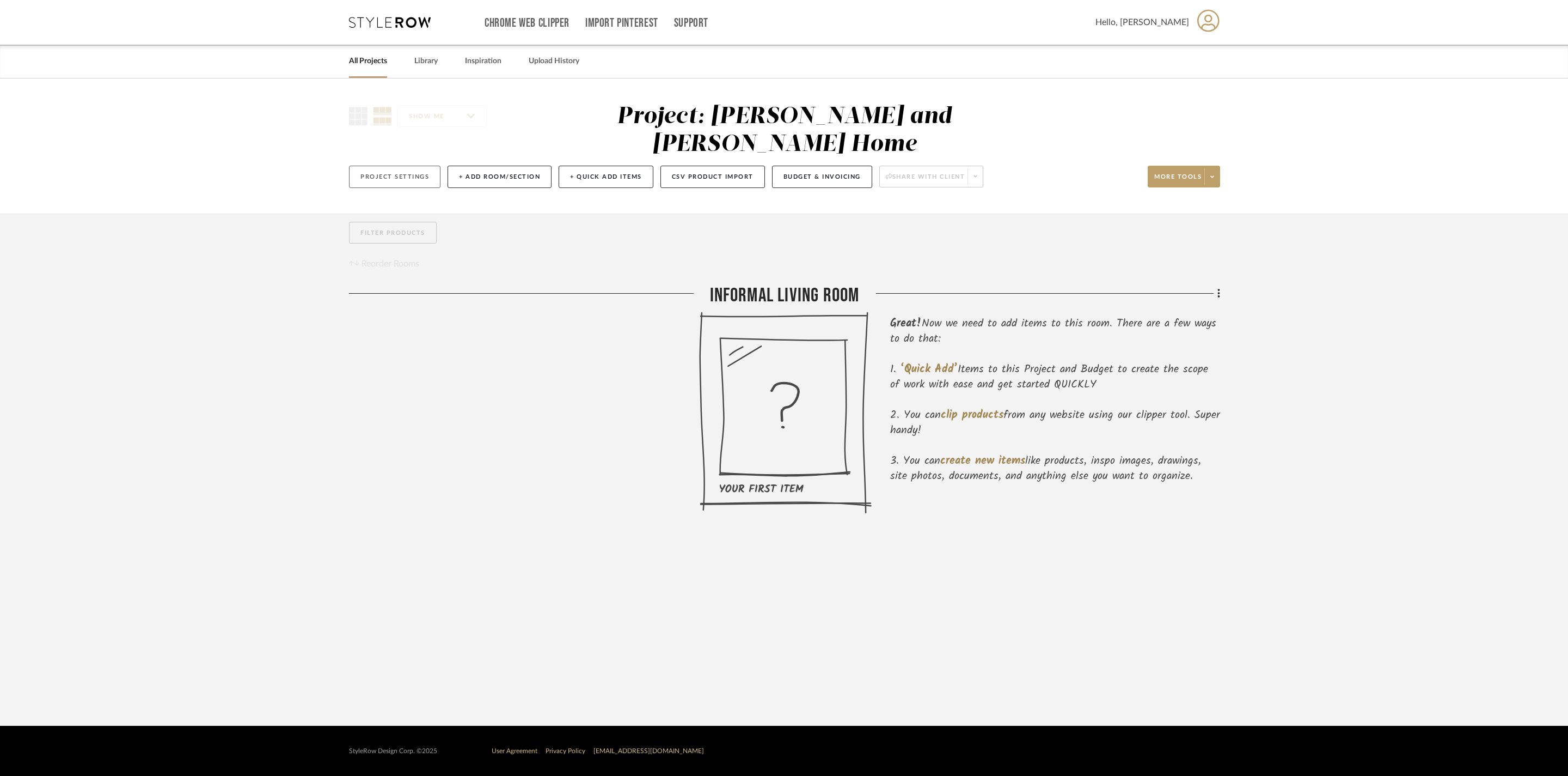
click at [440, 166] on button "Project Settings" at bounding box center [394, 177] width 91 height 23
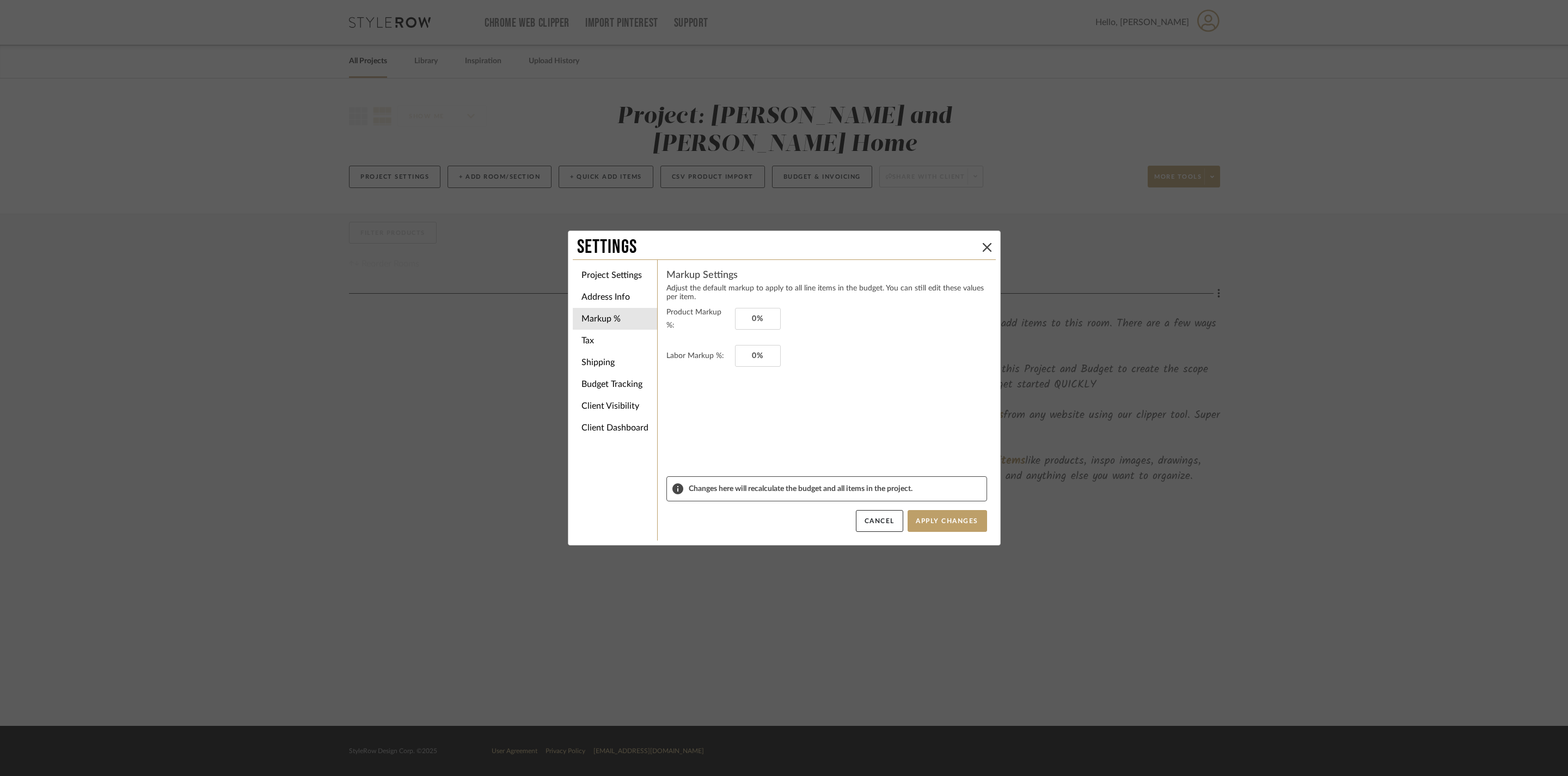
click at [626, 443] on div "Project Settings Address Info Markup % Tax Shipping Budget Tracking Client Visi…" at bounding box center [784, 399] width 423 height 281
click at [594, 432] on li "Client Dashboard" at bounding box center [615, 428] width 84 height 22
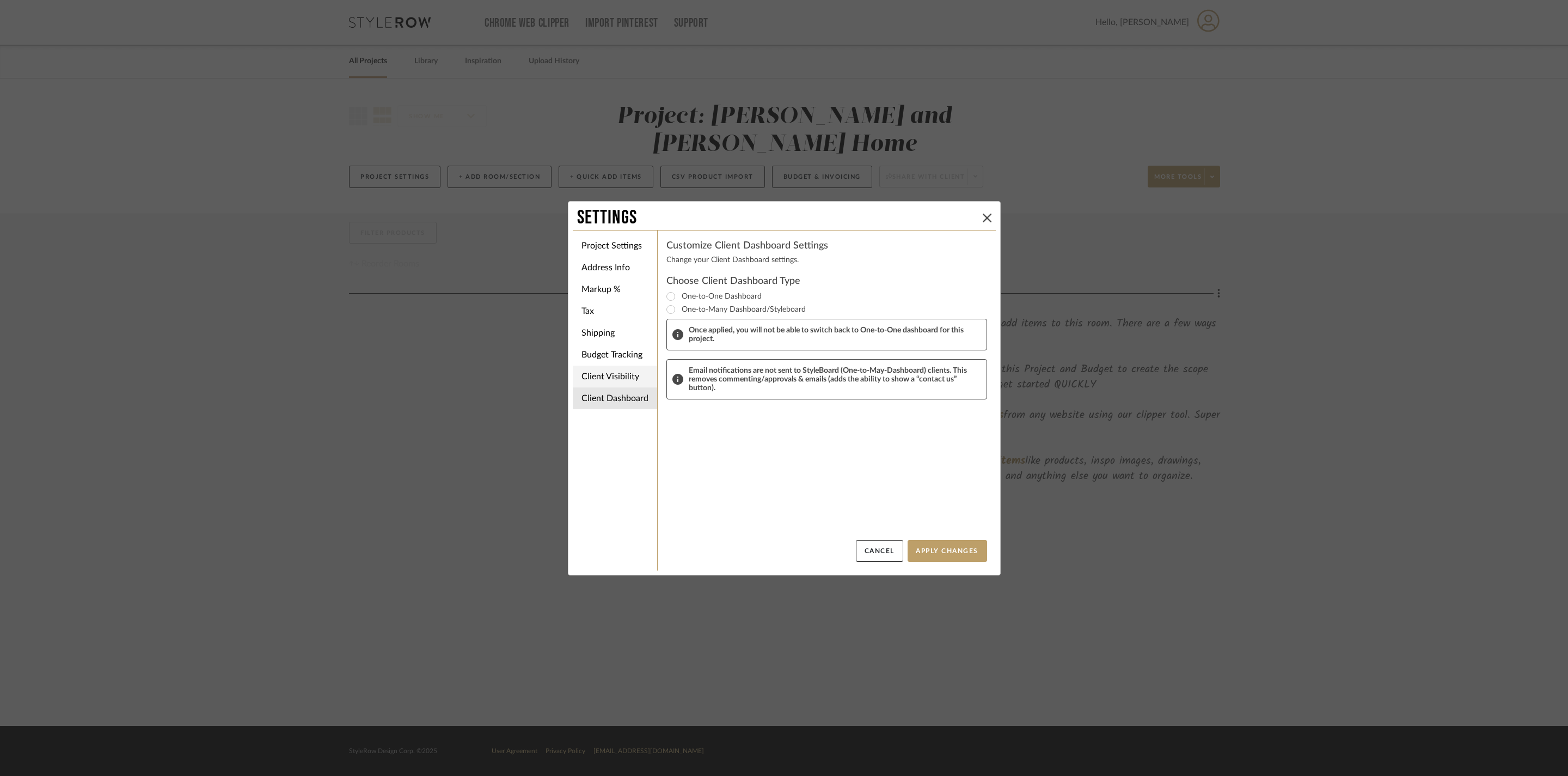
click at [611, 375] on li "Client Visibility" at bounding box center [615, 377] width 84 height 22
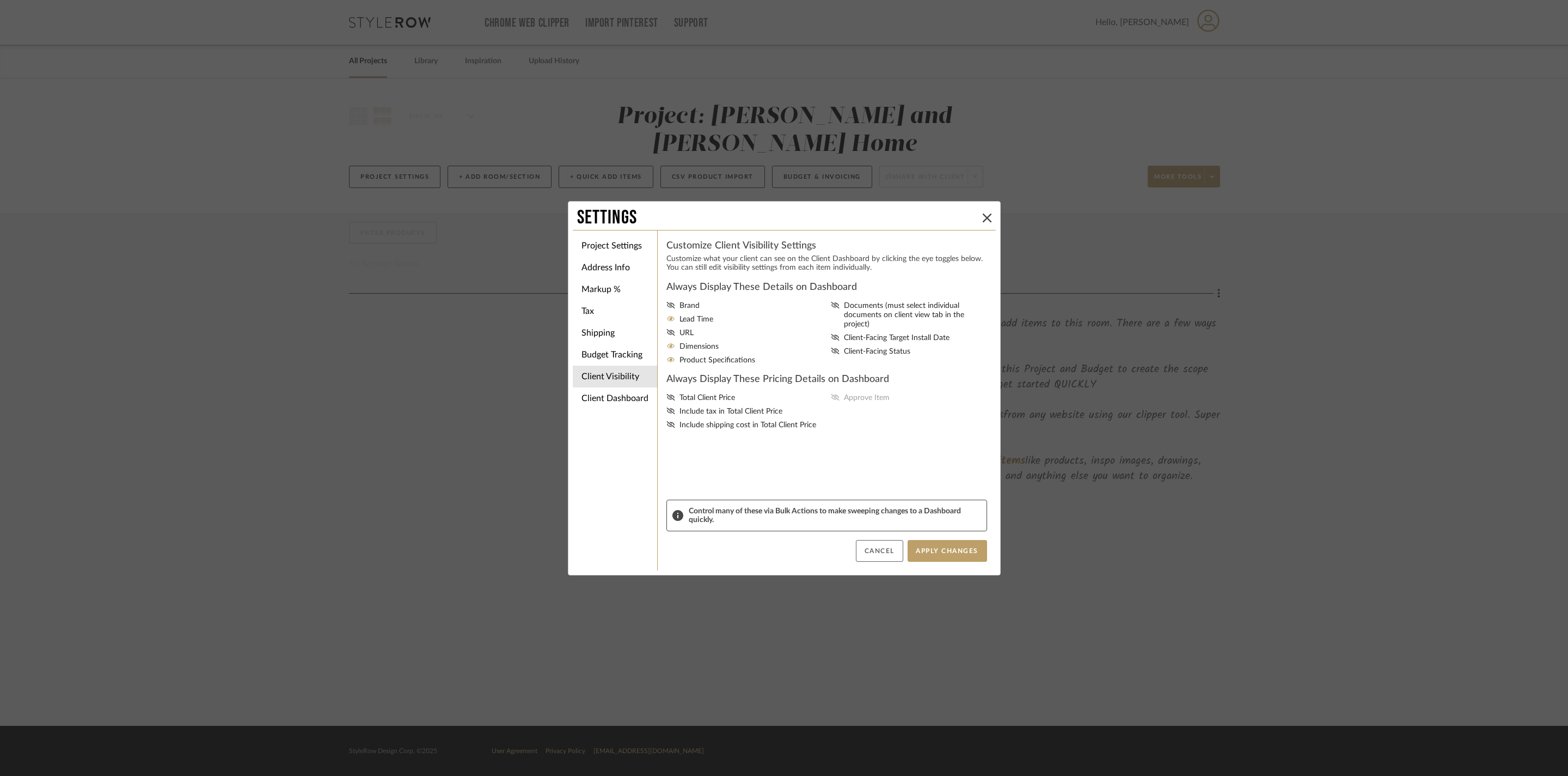
click at [876, 554] on button "Cancel" at bounding box center [880, 550] width 47 height 22
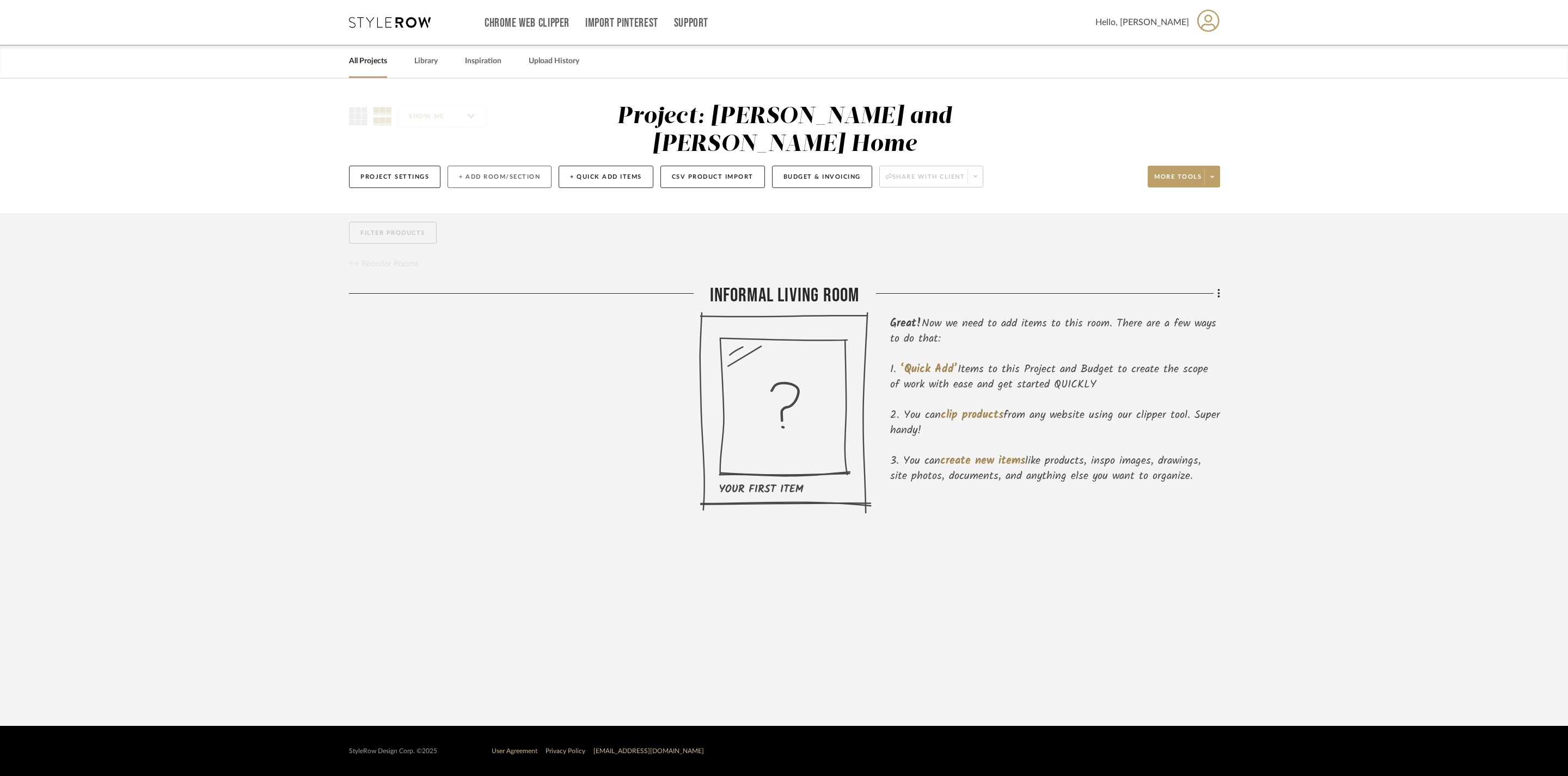
click at [526, 166] on button "+ Add Room/Section" at bounding box center [499, 177] width 104 height 23
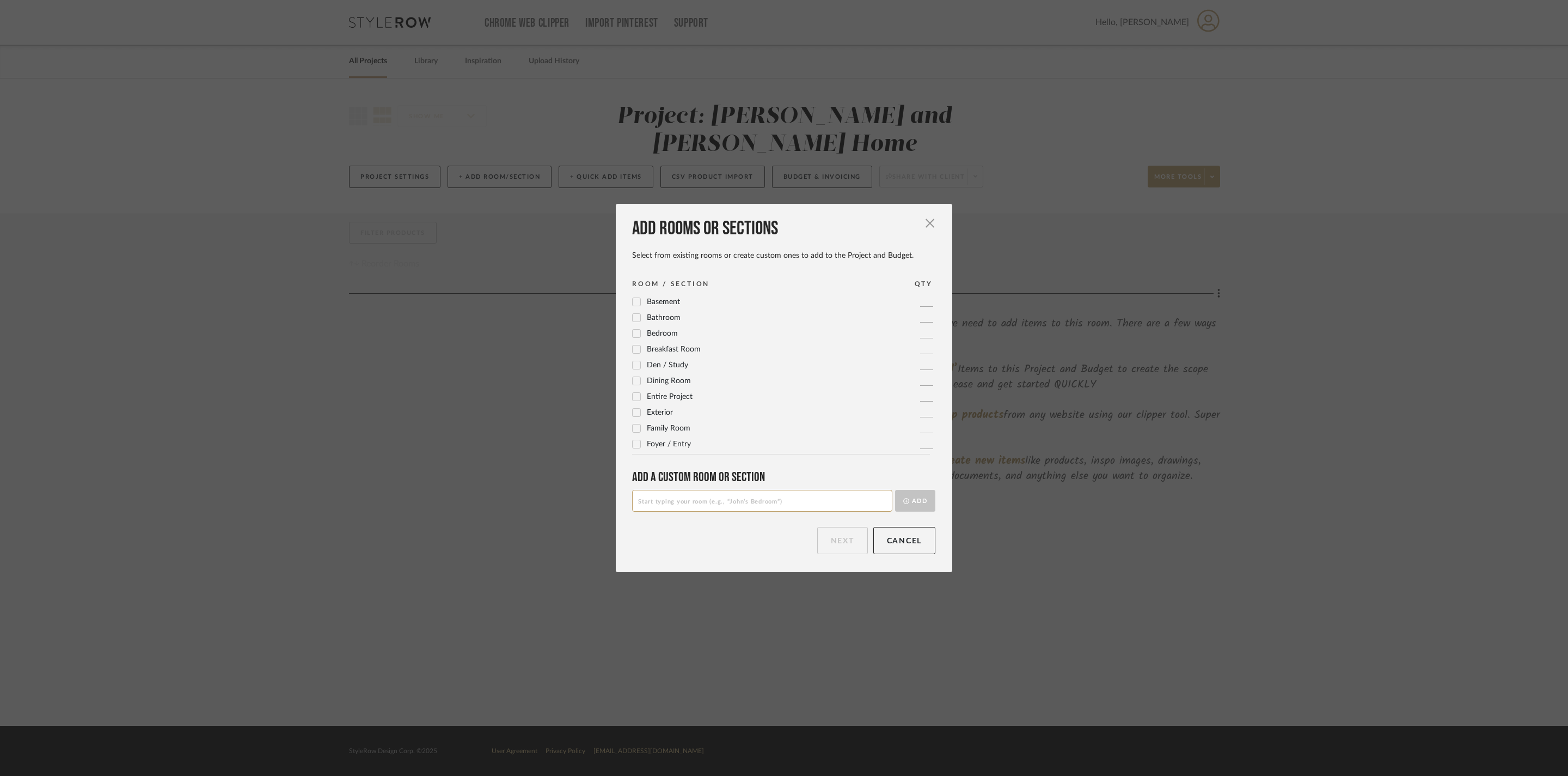
click at [678, 432] on span "Family Room" at bounding box center [669, 429] width 43 height 8
click at [855, 510] on input at bounding box center [762, 500] width 260 height 22
click at [819, 553] on button "Next" at bounding box center [842, 541] width 51 height 27
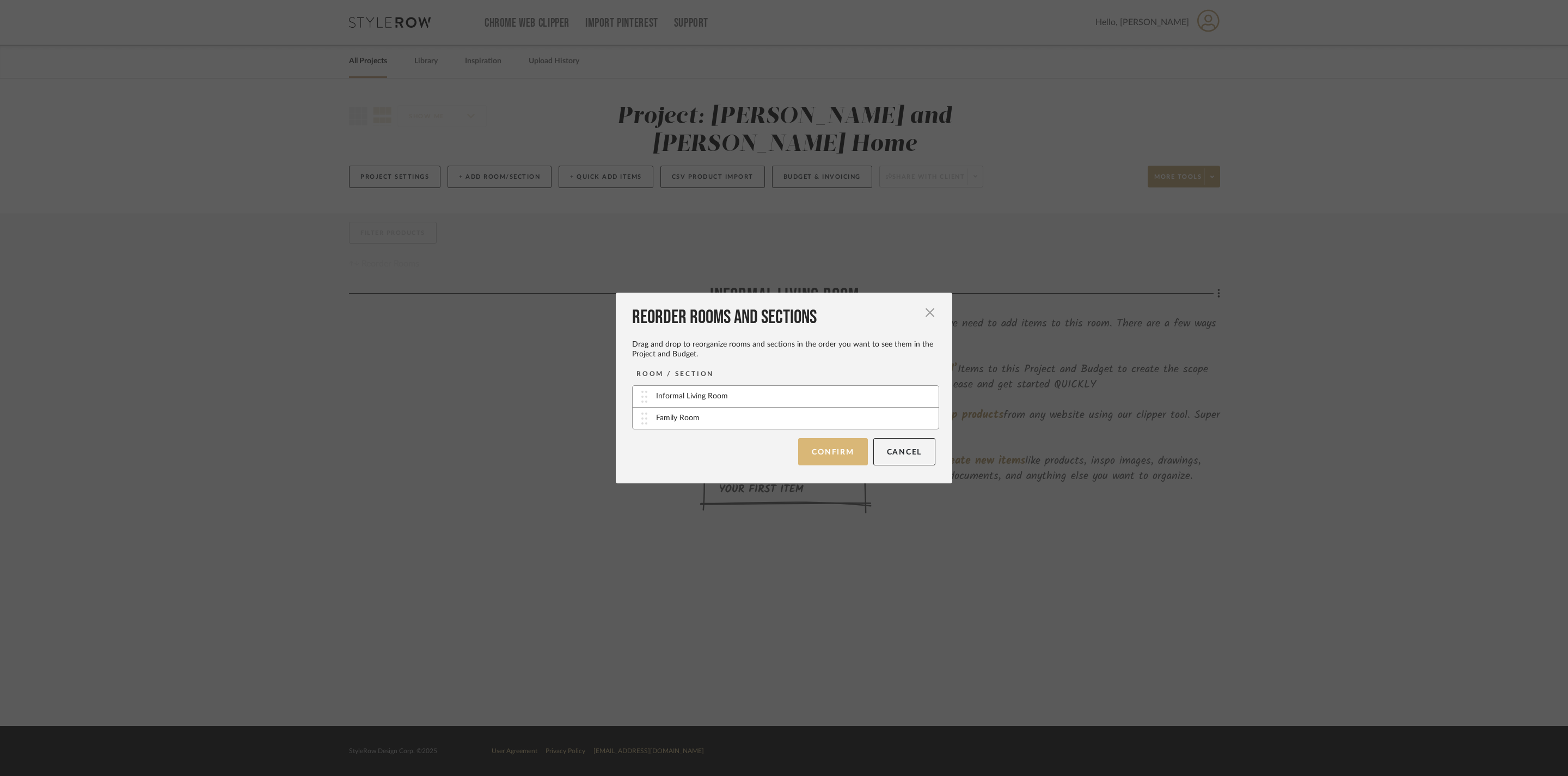
click at [812, 452] on button "Confirm" at bounding box center [833, 451] width 70 height 27
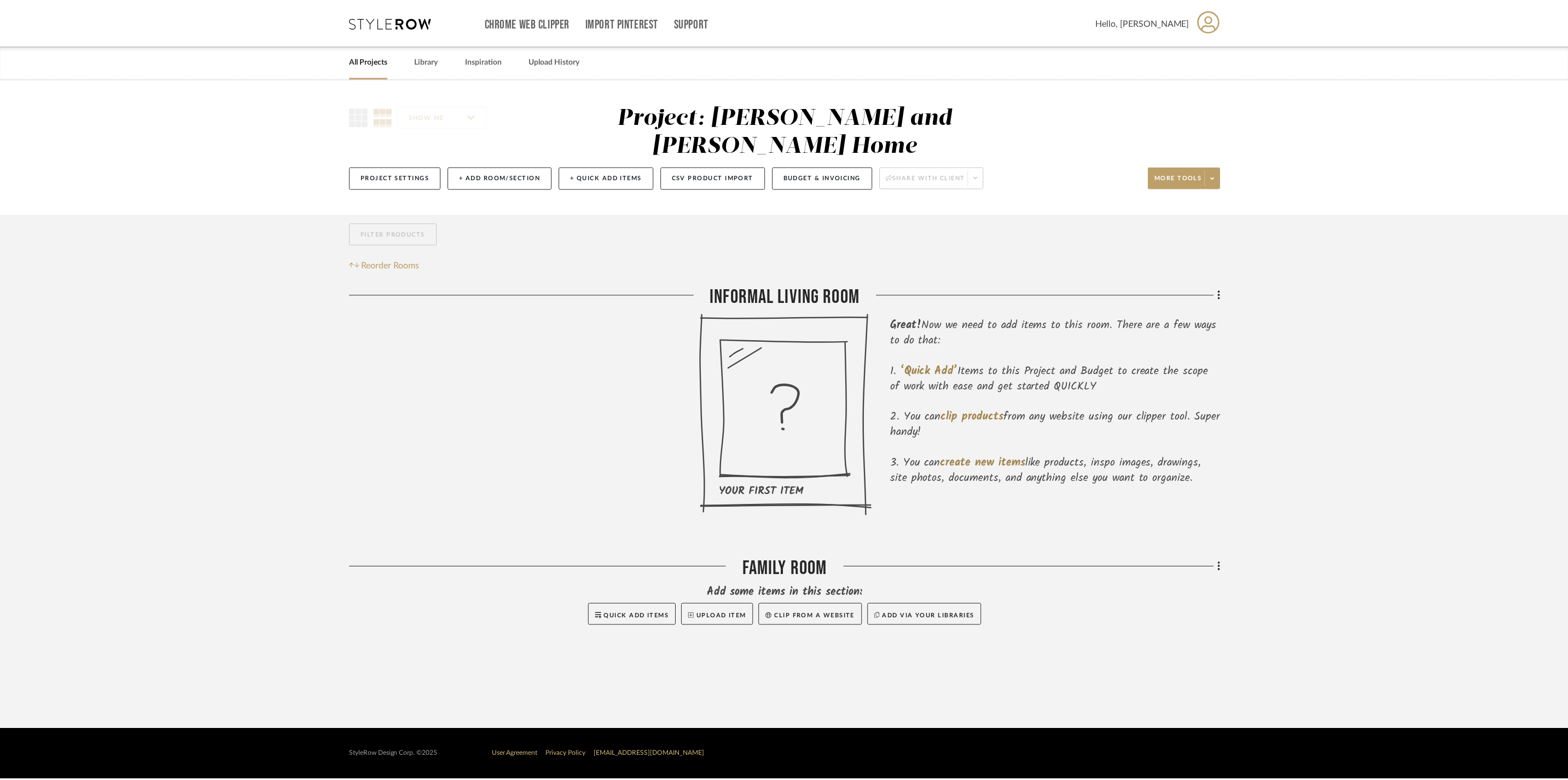
scroll to position [0, 0]
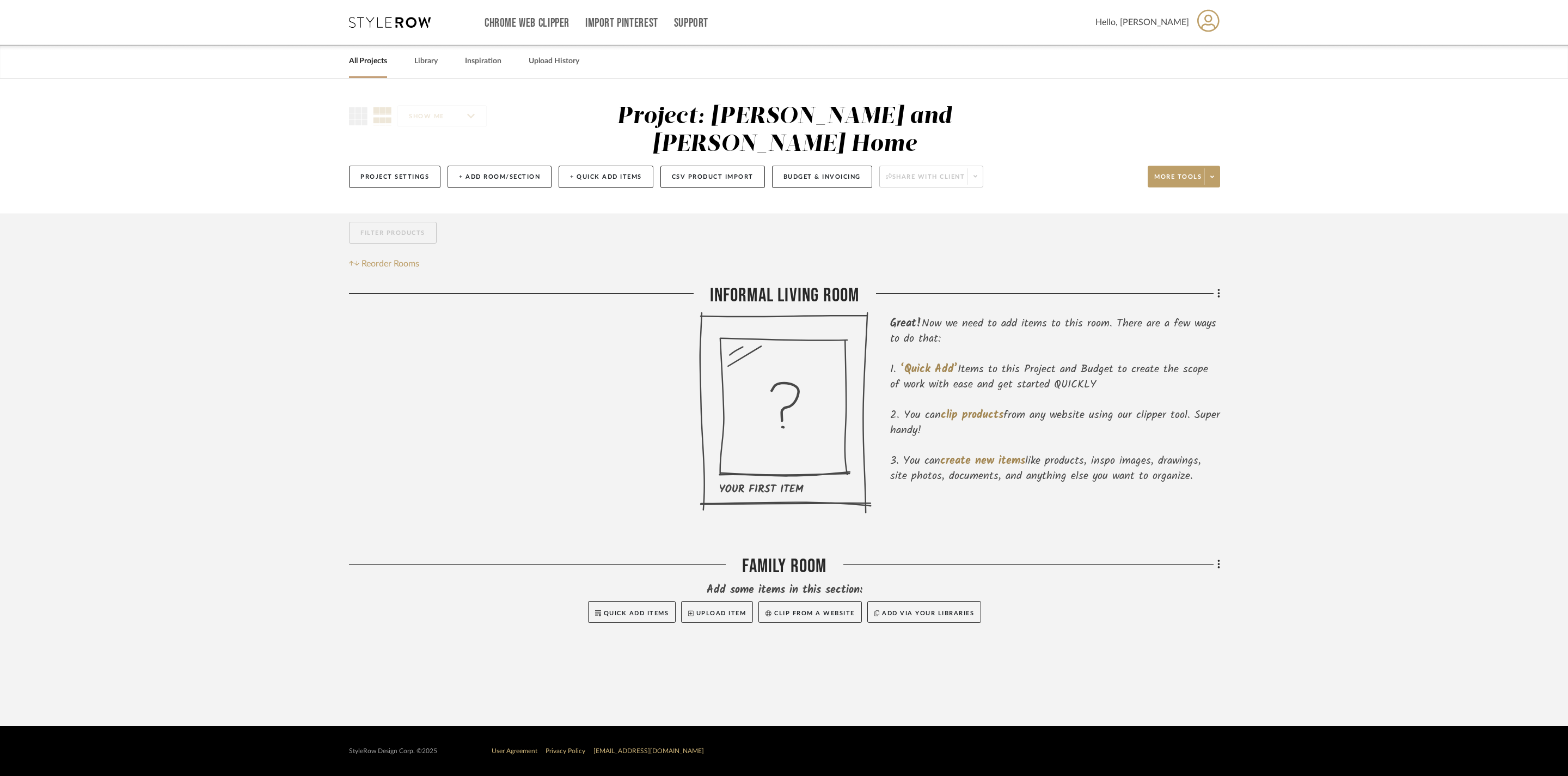
click at [835, 407] on icon at bounding box center [785, 413] width 173 height 202
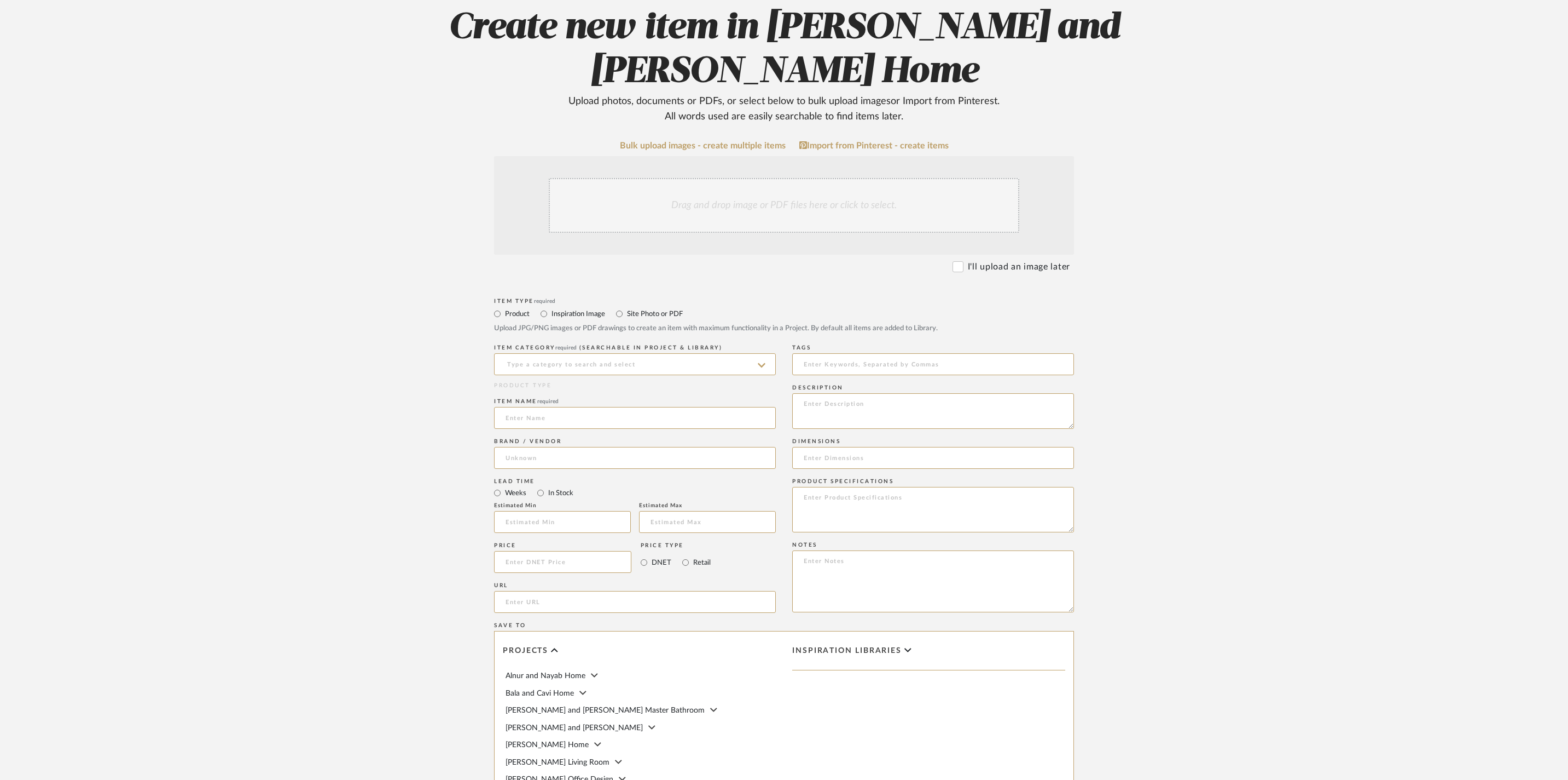
scroll to position [128, 0]
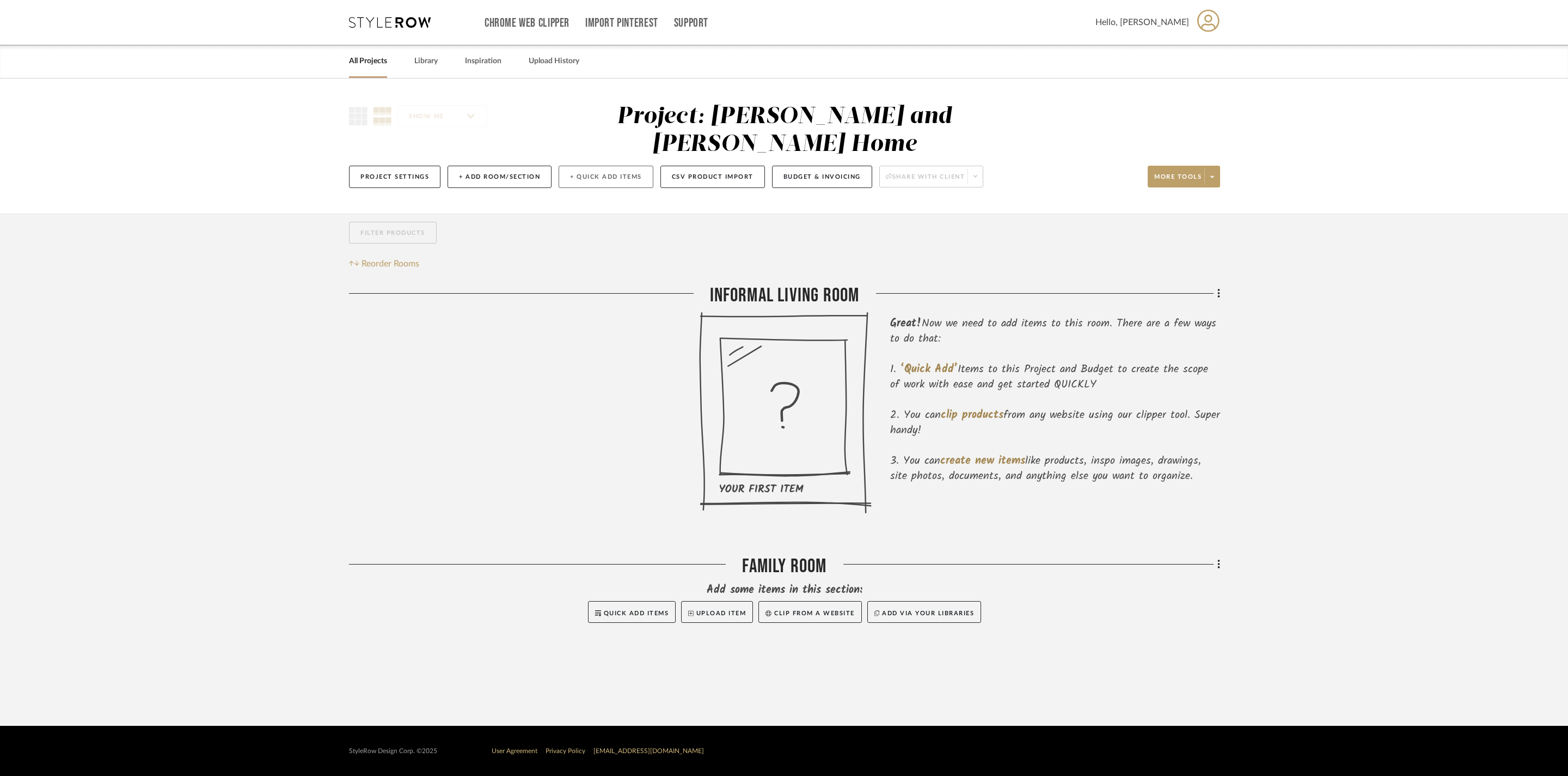
click at [653, 166] on button "+ Quick Add Items" at bounding box center [606, 177] width 95 height 23
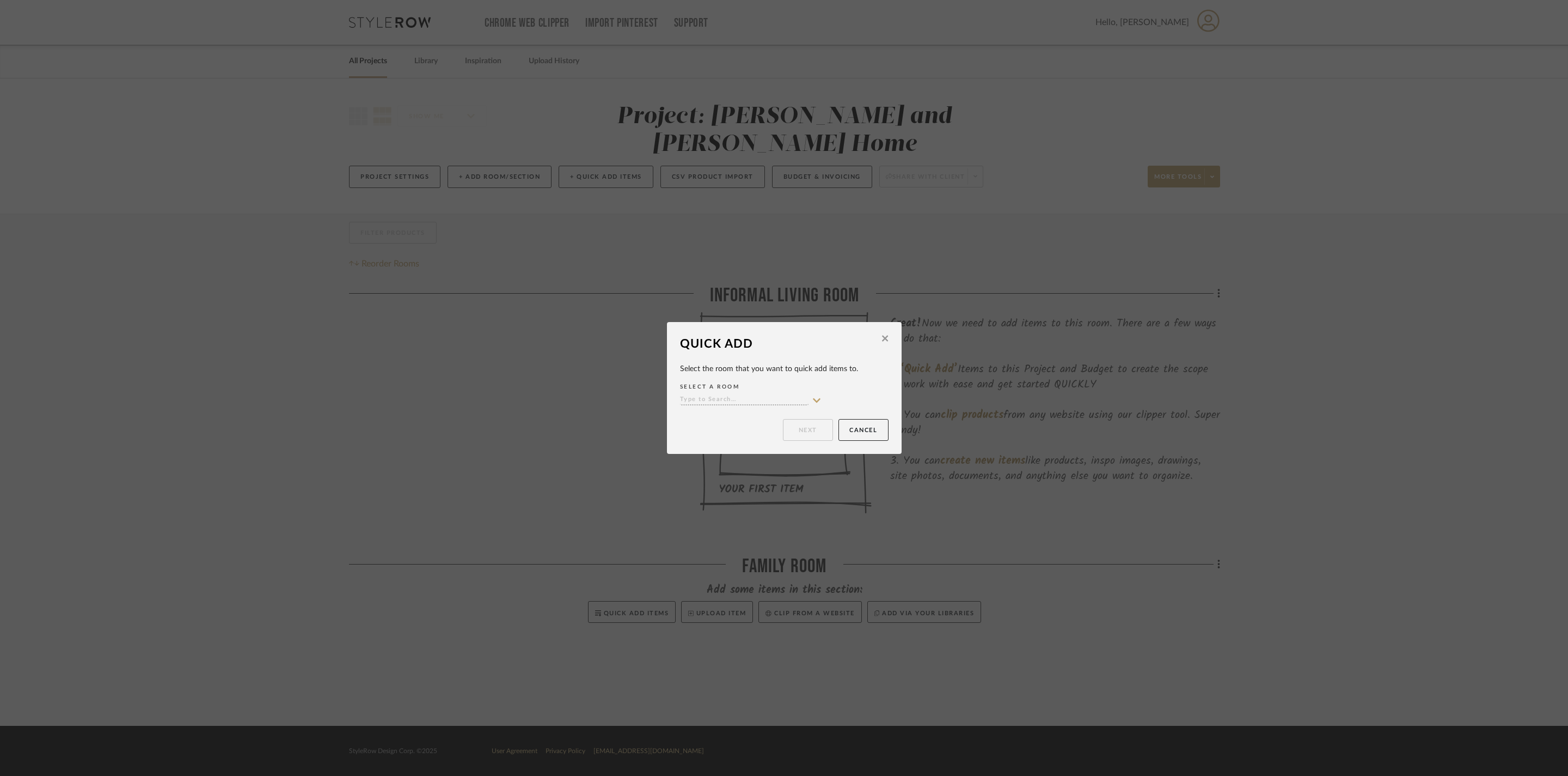
click at [723, 395] on input at bounding box center [743, 400] width 128 height 11
click at [733, 435] on div "Informal Living Room" at bounding box center [737, 426] width 140 height 27
type input "Informal Living Room"
click at [800, 433] on button "Next" at bounding box center [807, 430] width 50 height 22
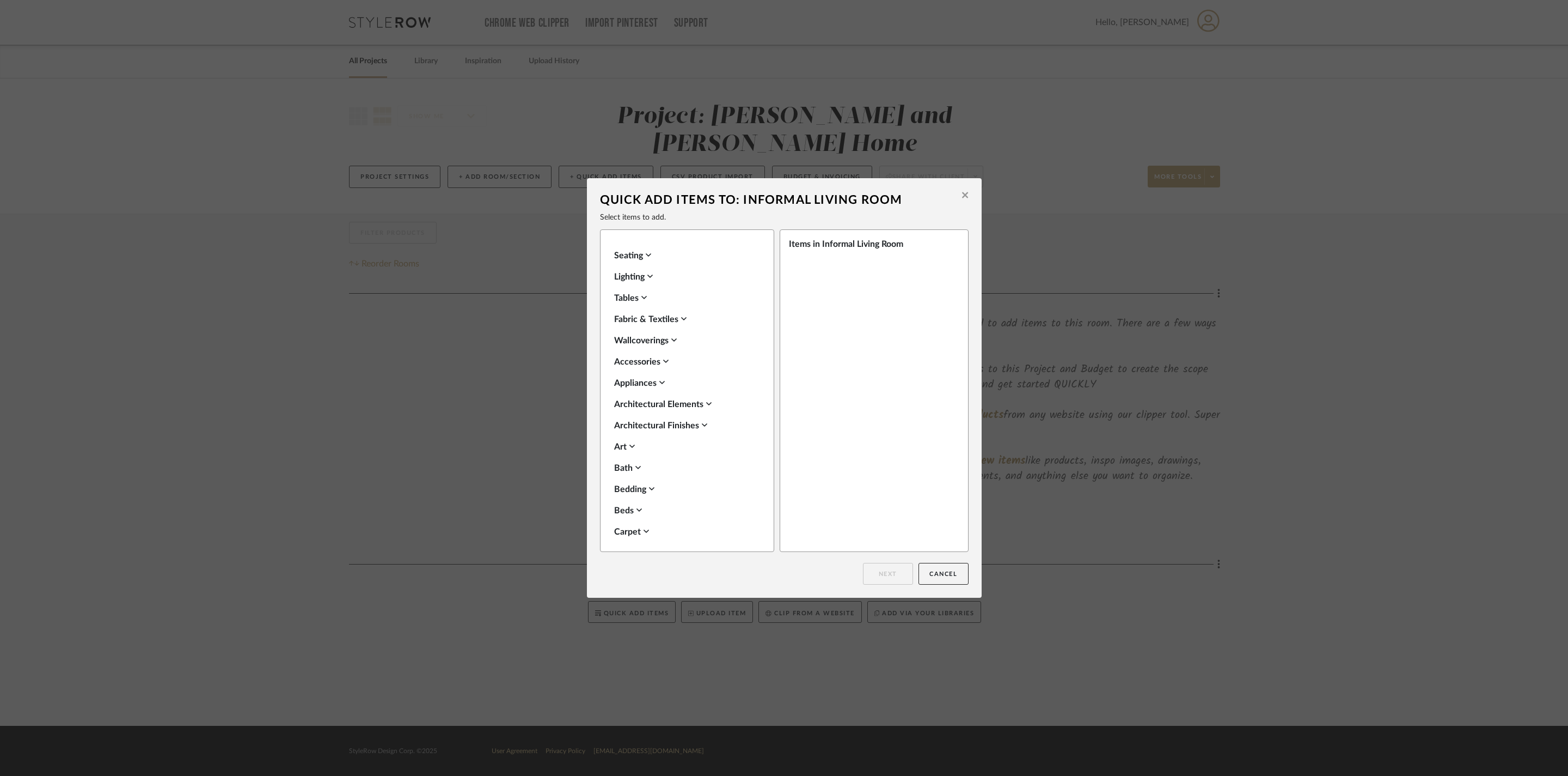
click at [651, 255] on icon at bounding box center [648, 254] width 6 height 9
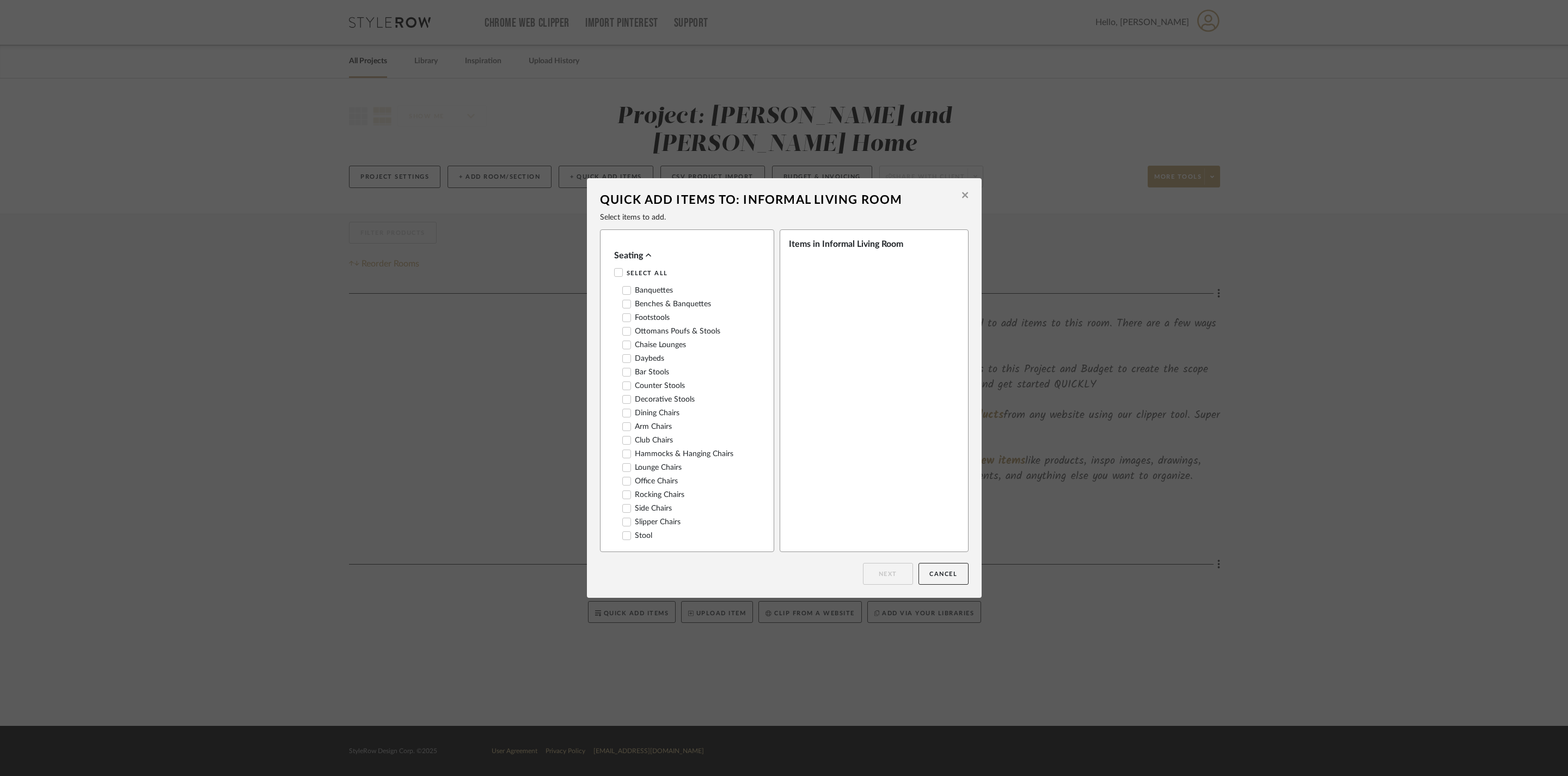
click at [649, 294] on label "Banquettes" at bounding box center [648, 289] width 51 height 9
click at [623, 294] on icon at bounding box center [627, 290] width 8 height 8
click at [926, 583] on button "Cancel" at bounding box center [943, 574] width 50 height 22
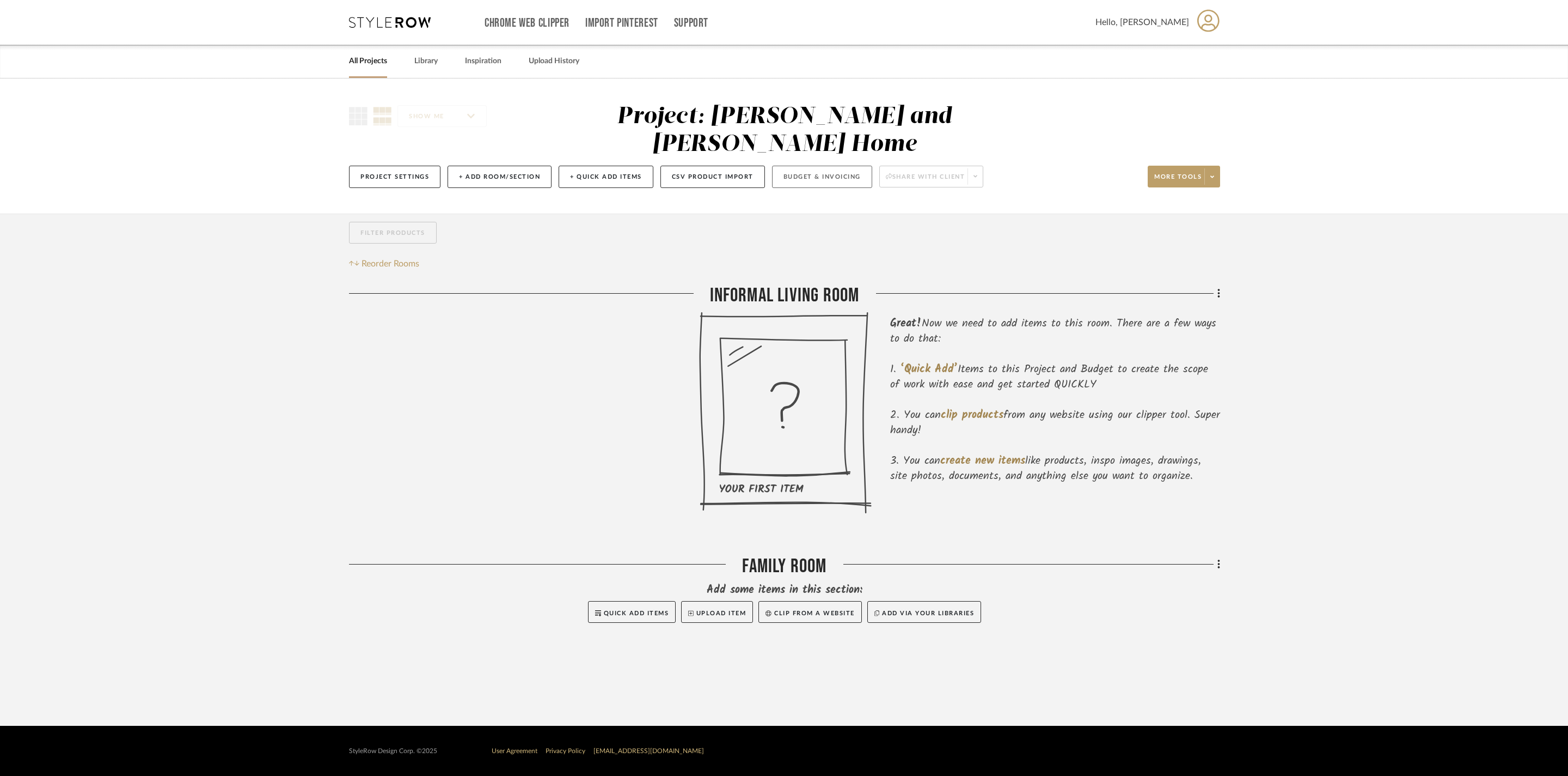
click at [872, 166] on button "Budget & Invoicing" at bounding box center [822, 177] width 100 height 23
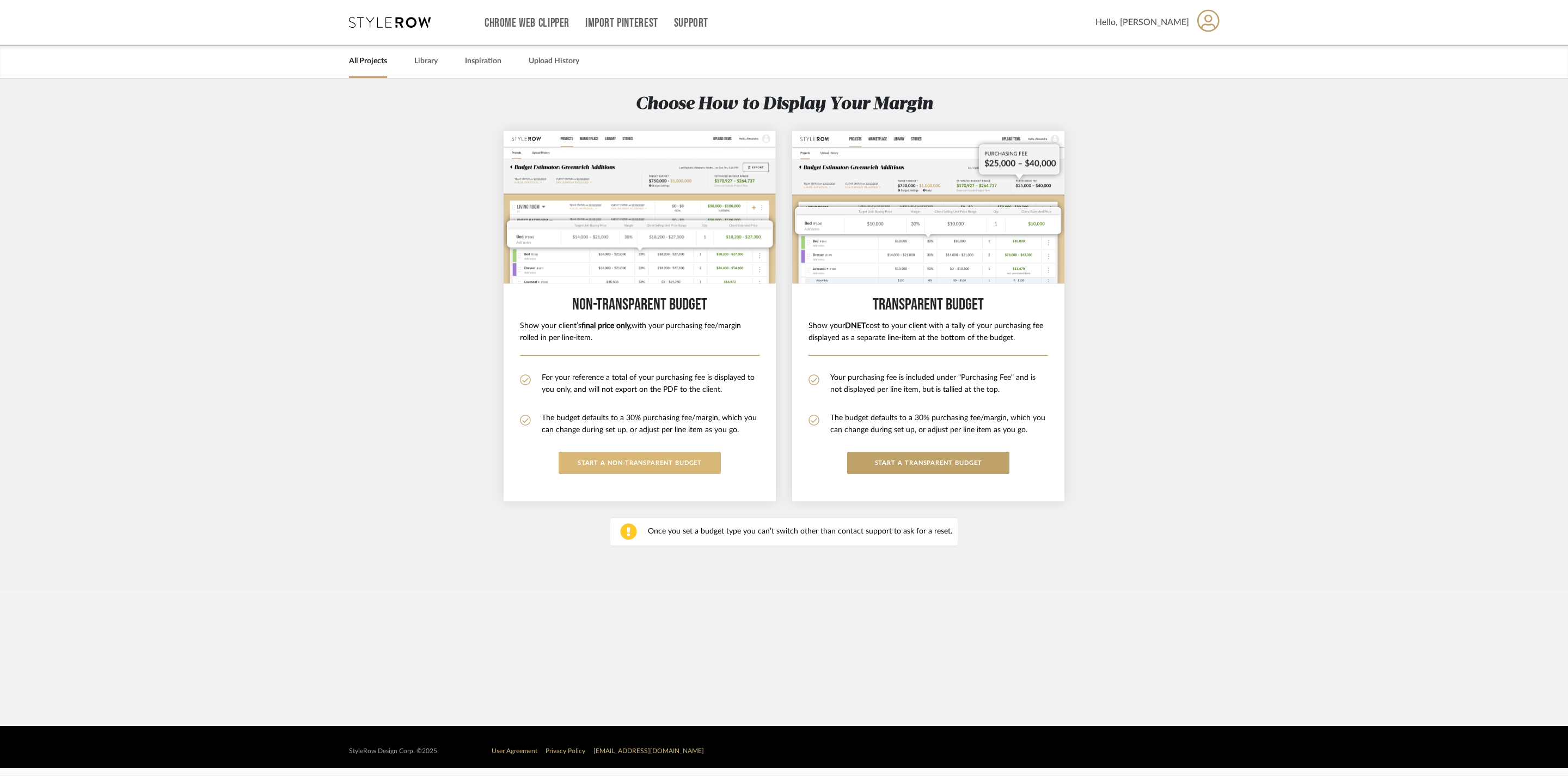
click at [605, 462] on button "START A Non-Transparent BUDGET" at bounding box center [639, 462] width 162 height 23
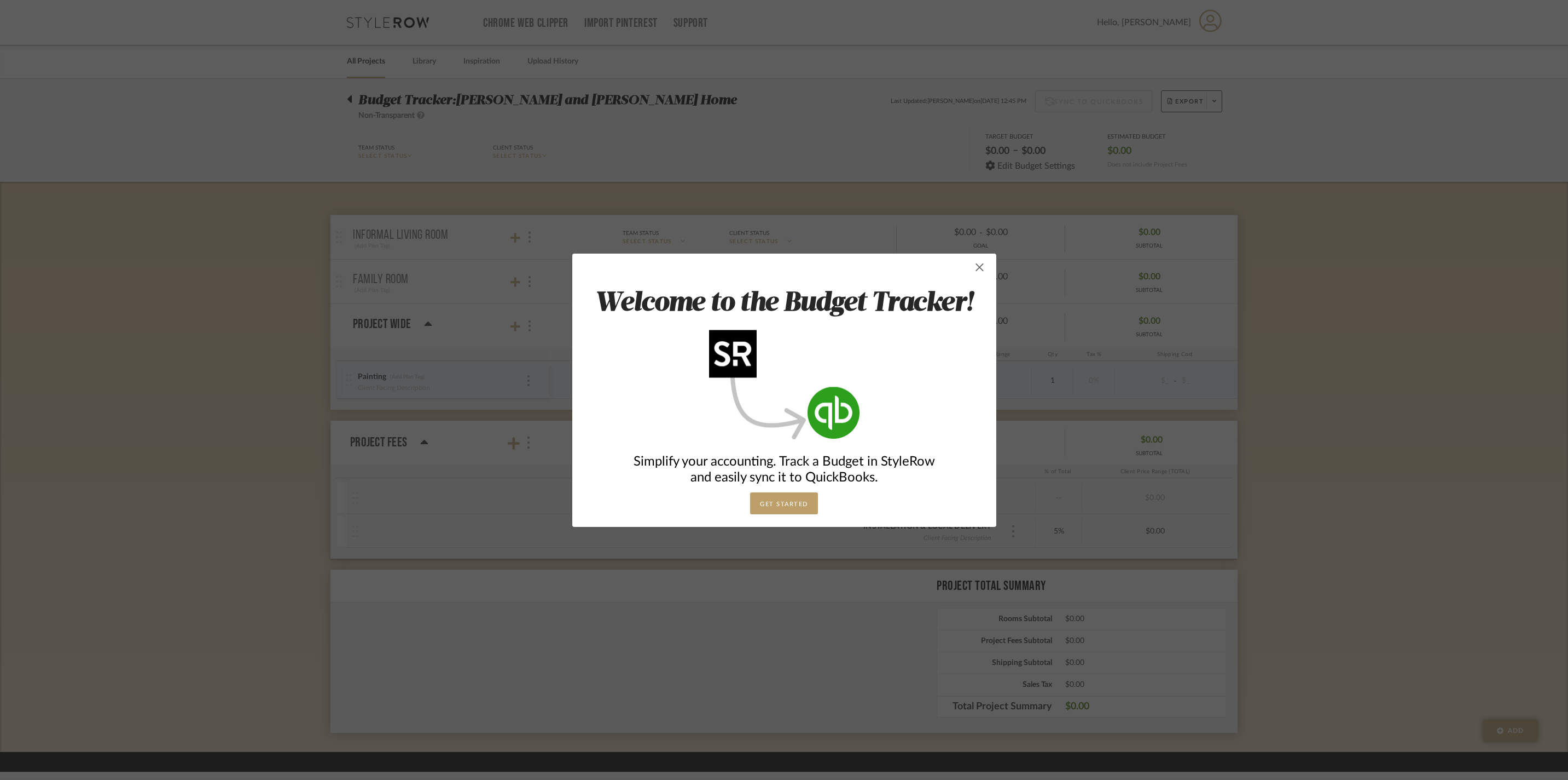
click at [969, 270] on span "button" at bounding box center [980, 267] width 22 height 22
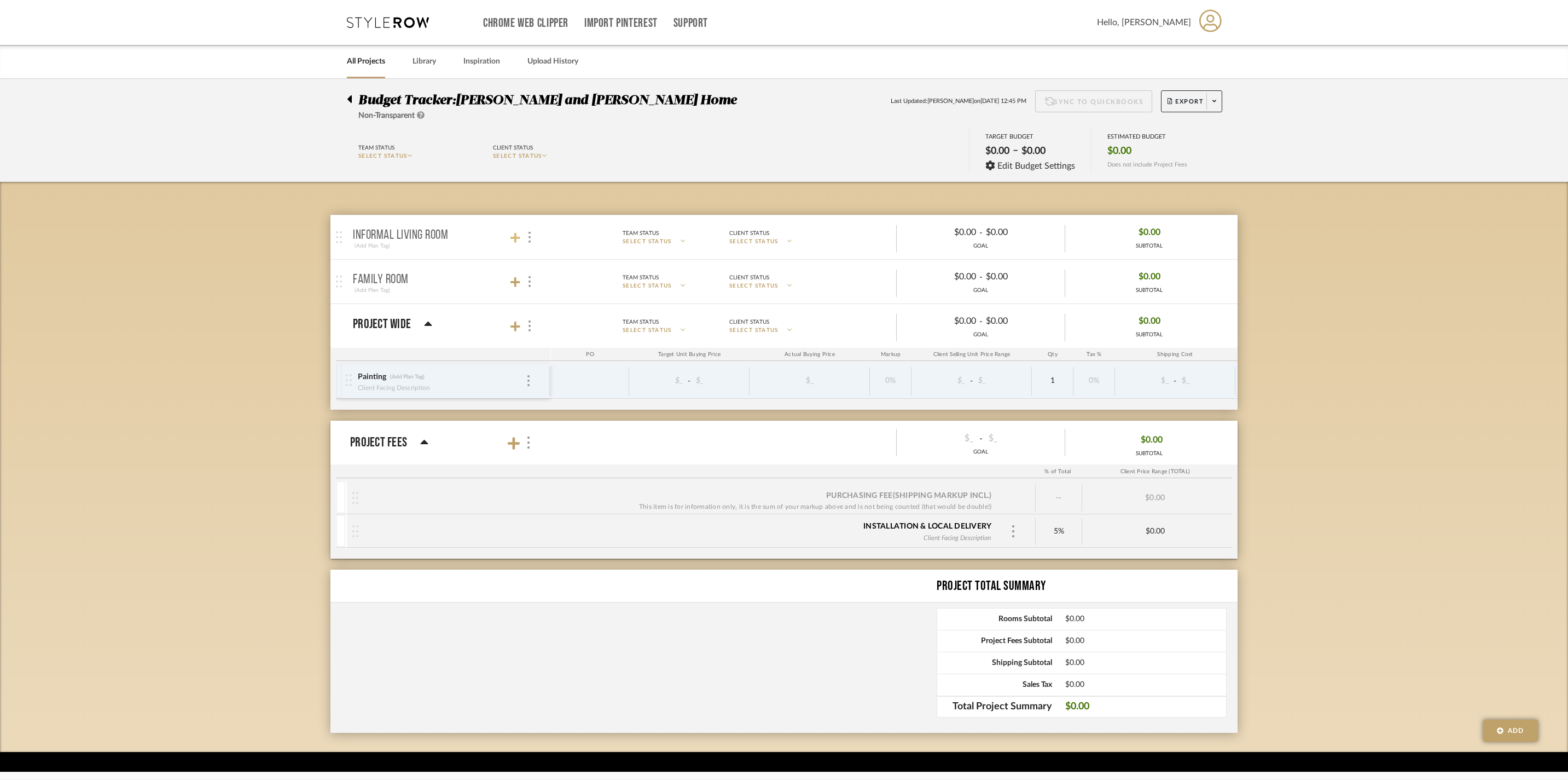
click at [515, 243] on icon at bounding box center [515, 238] width 10 height 10
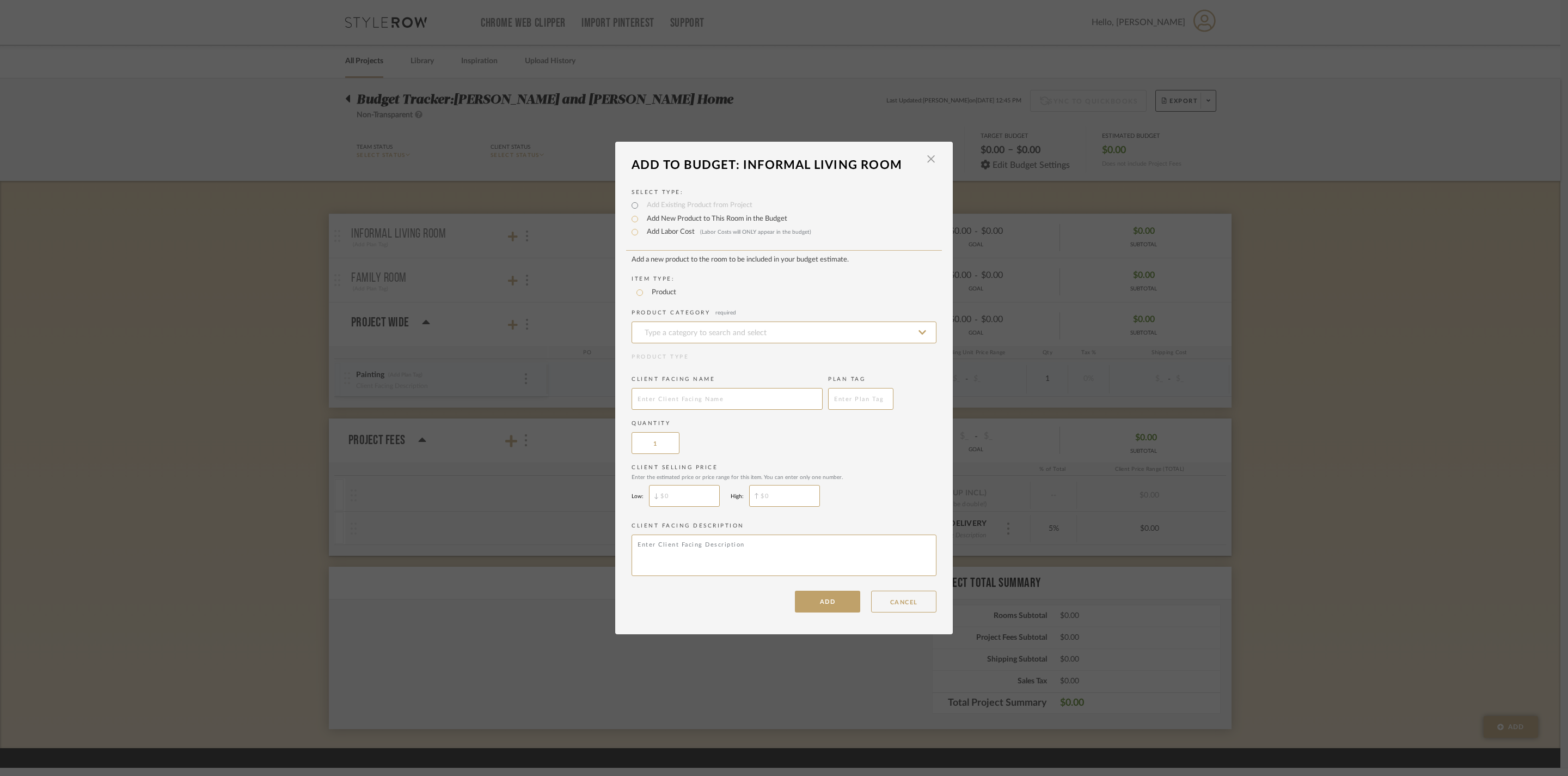
click at [709, 214] on label "Add New Product to This Room in the Budget" at bounding box center [714, 219] width 146 height 11
click at [641, 213] on input "Add New Product to This Room in the Budget" at bounding box center [634, 219] width 13 height 13
click at [670, 322] on input at bounding box center [784, 333] width 305 height 22
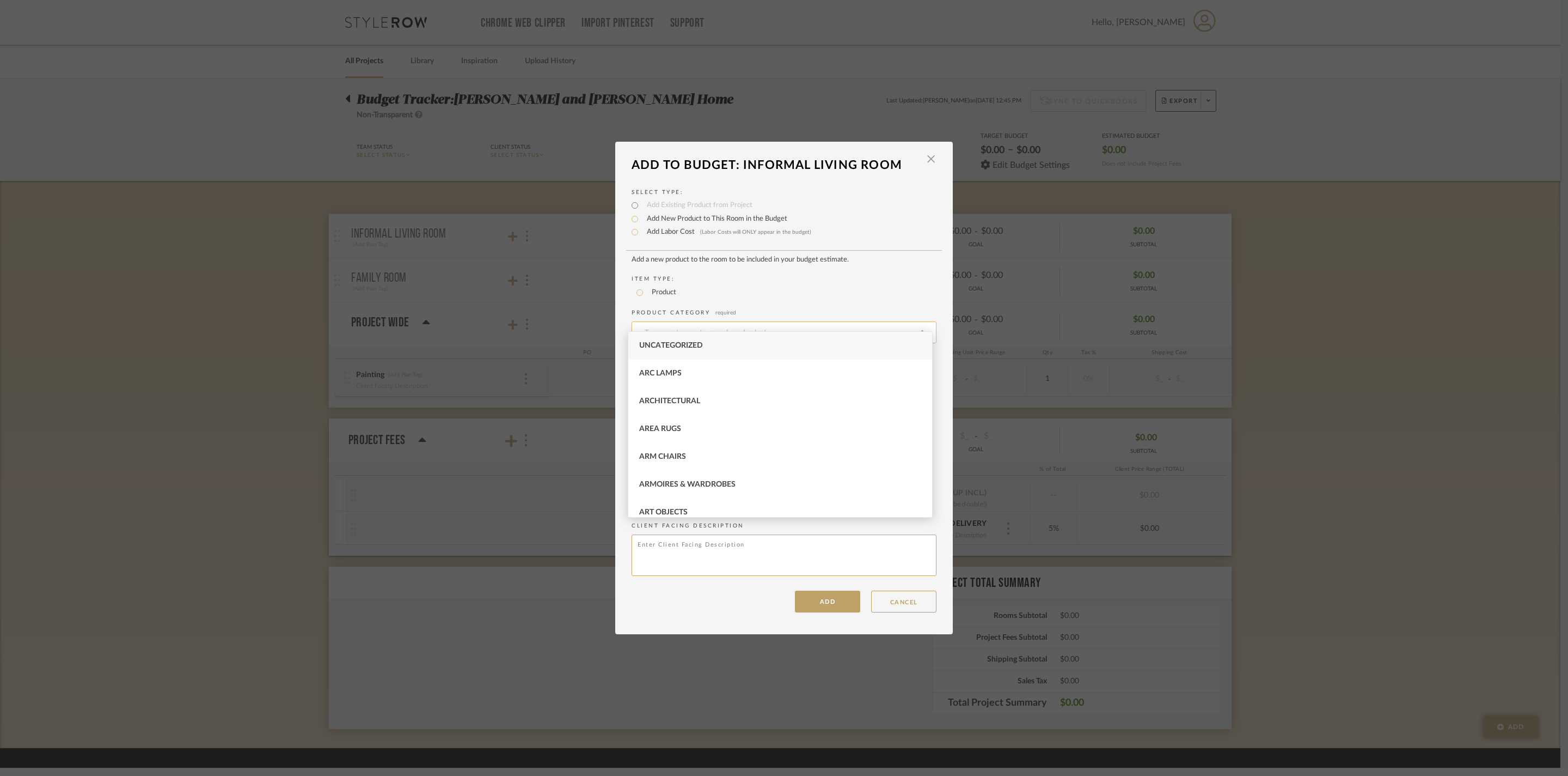
type input "C"
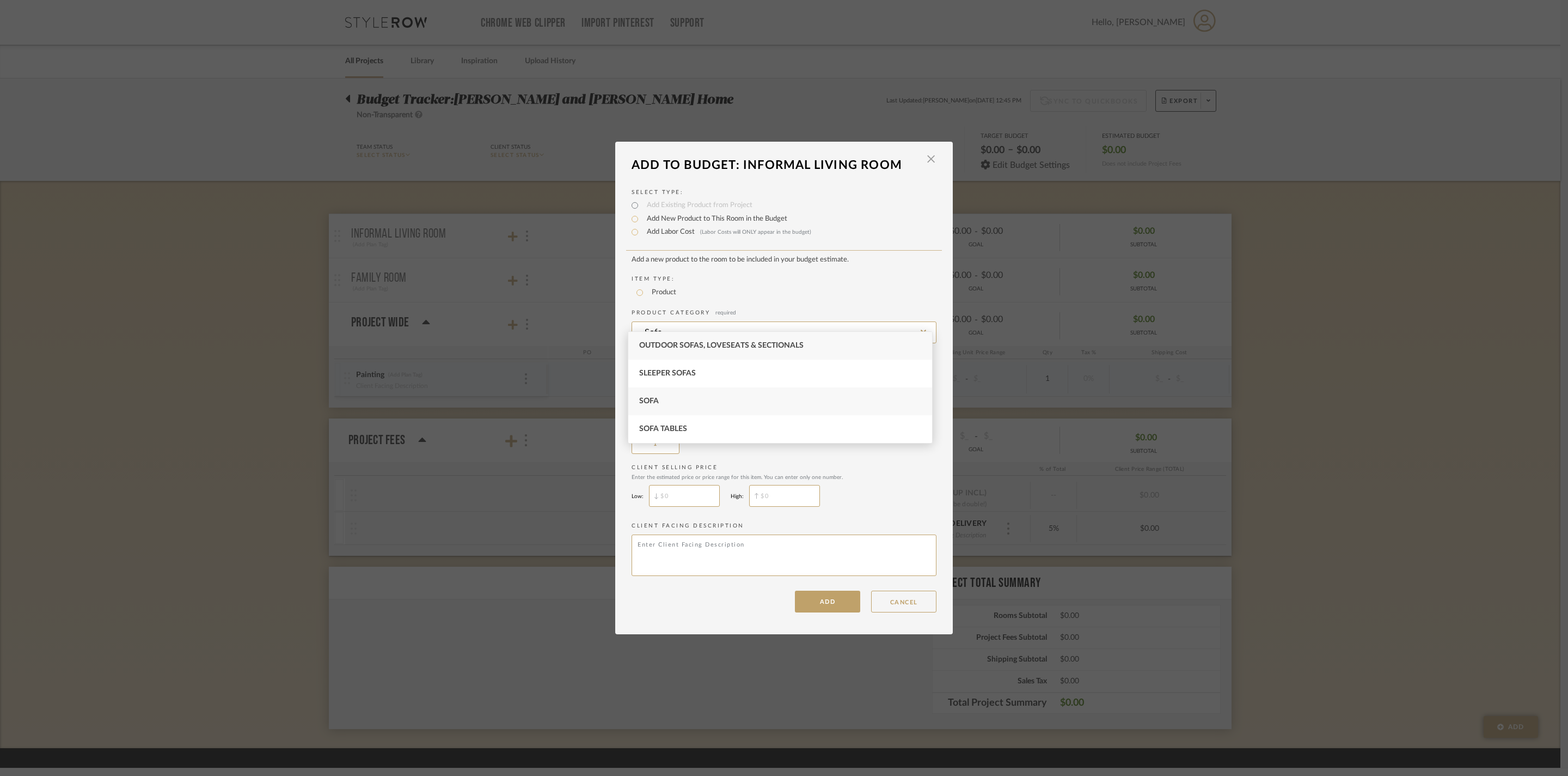
click at [707, 413] on div "Sofa" at bounding box center [781, 401] width 304 height 27
type input "Sofa"
click at [726, 397] on input "text" at bounding box center [727, 398] width 191 height 22
type input "C"
type input "Sofa"
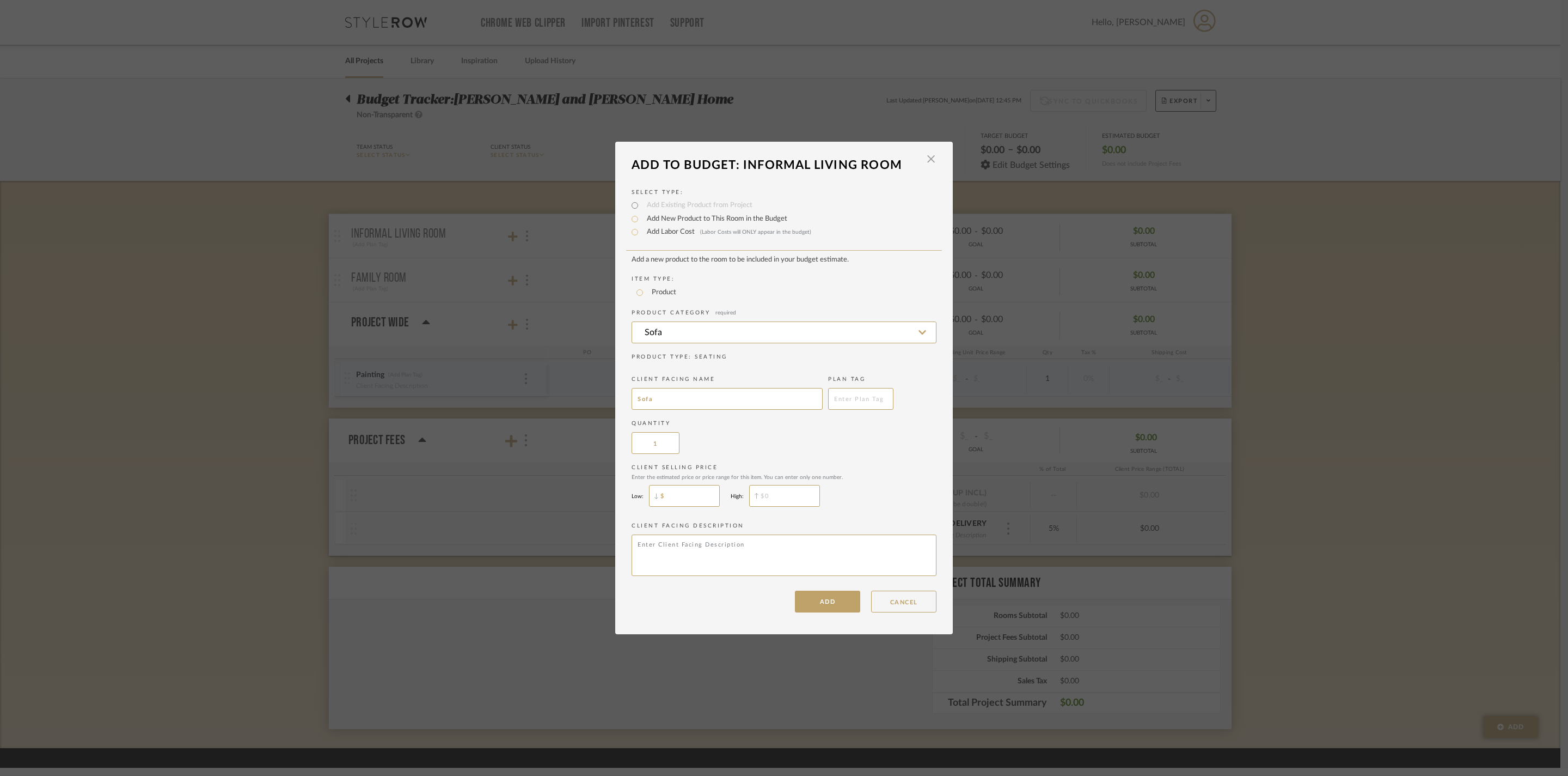
click at [703, 506] on input "$" at bounding box center [684, 495] width 71 height 22
type input "$3,800"
click at [797, 506] on input "$" at bounding box center [784, 495] width 71 height 22
type input "$4,500"
click at [813, 612] on button "ADD" at bounding box center [828, 601] width 66 height 22
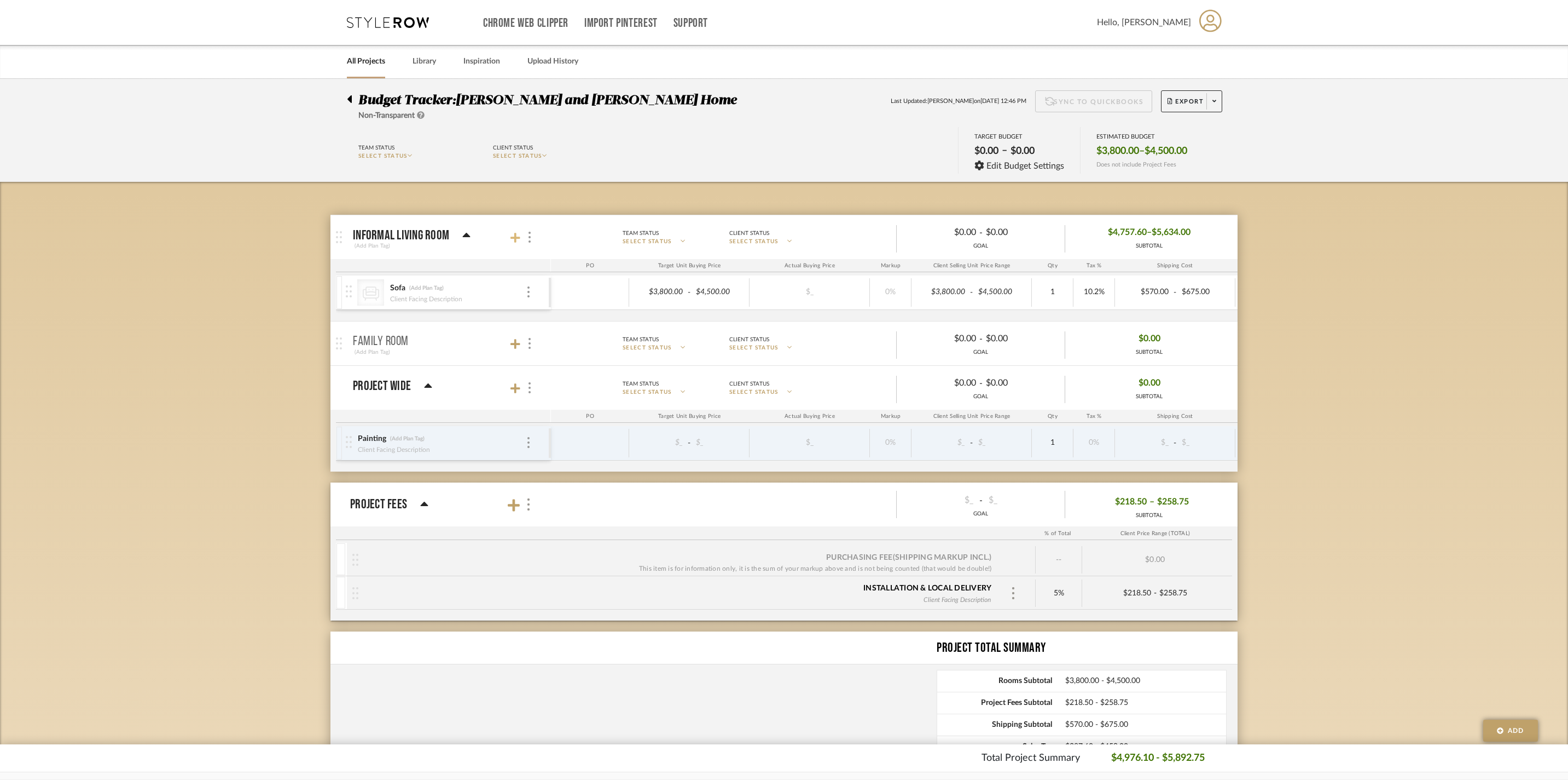
click at [514, 243] on icon at bounding box center [515, 238] width 10 height 10
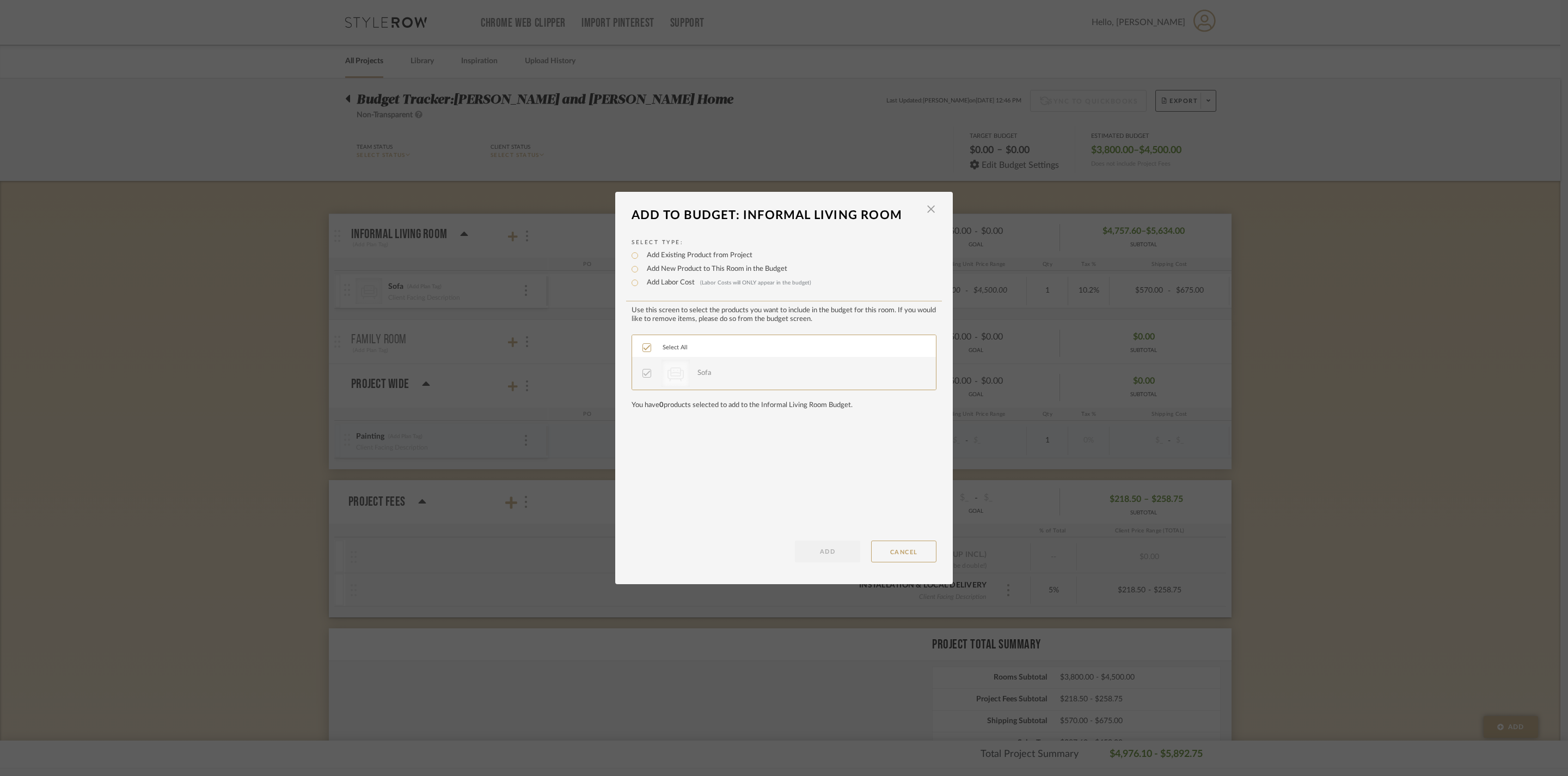
click at [714, 275] on label "Add New Product to This Room in the Budget" at bounding box center [714, 269] width 146 height 11
click at [641, 276] on input "Add New Product to This Room in the Budget" at bounding box center [634, 269] width 13 height 13
radio input "true"
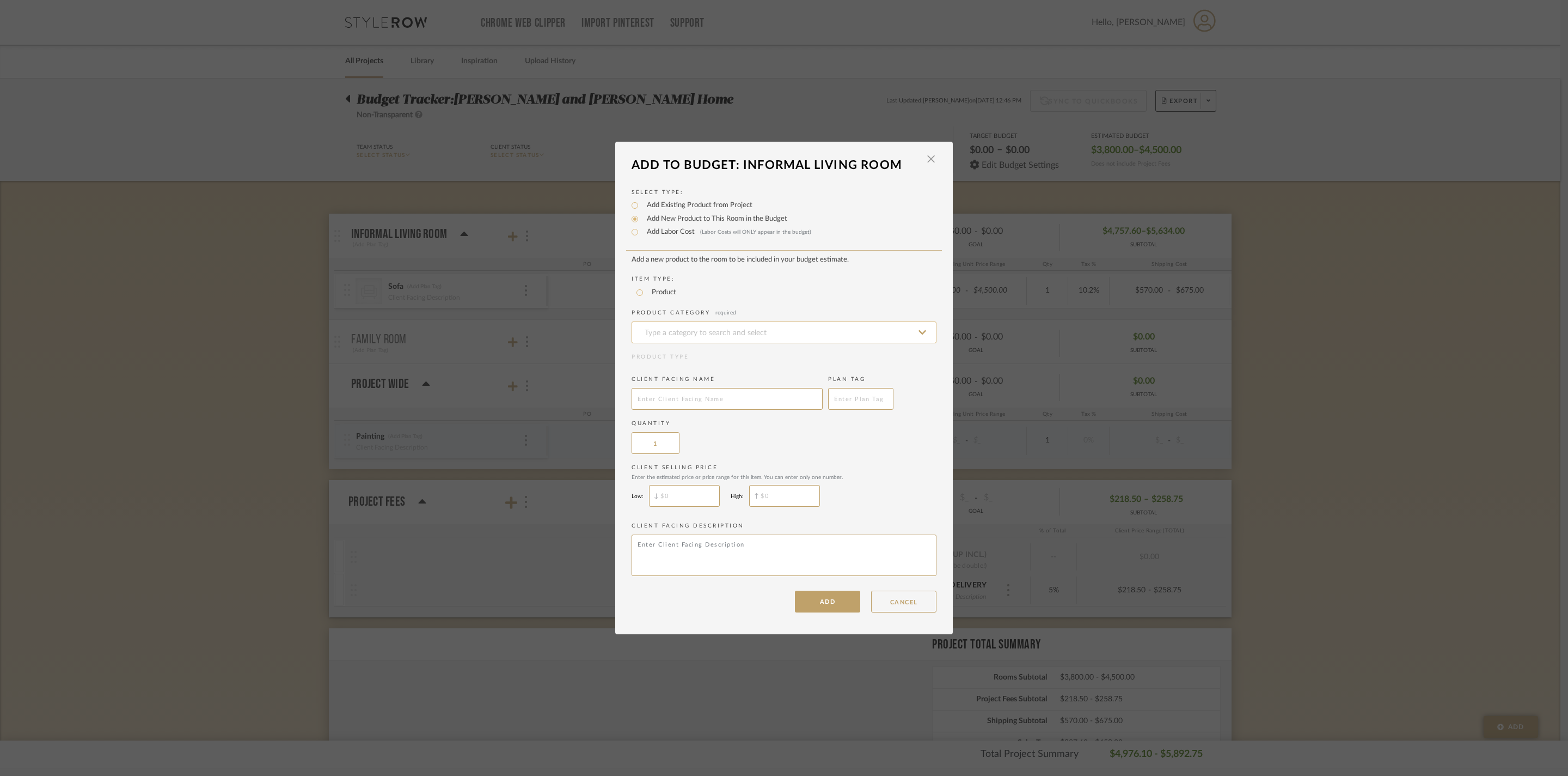
click at [709, 322] on input at bounding box center [784, 333] width 305 height 22
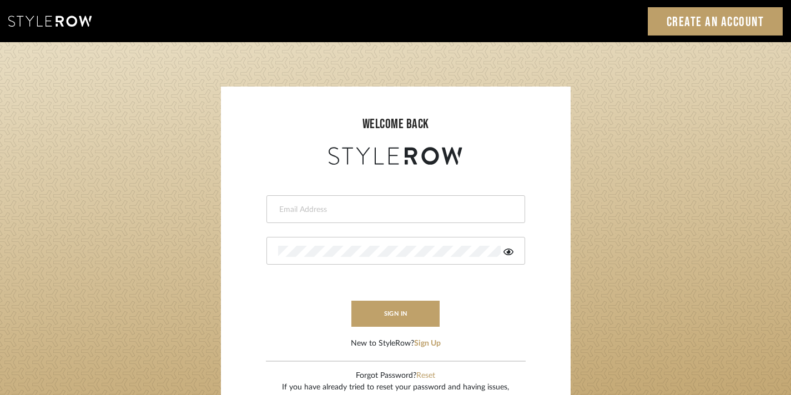
type input "[EMAIL_ADDRESS][DOMAIN_NAME]"
click at [415, 309] on button "sign in" at bounding box center [395, 314] width 89 height 26
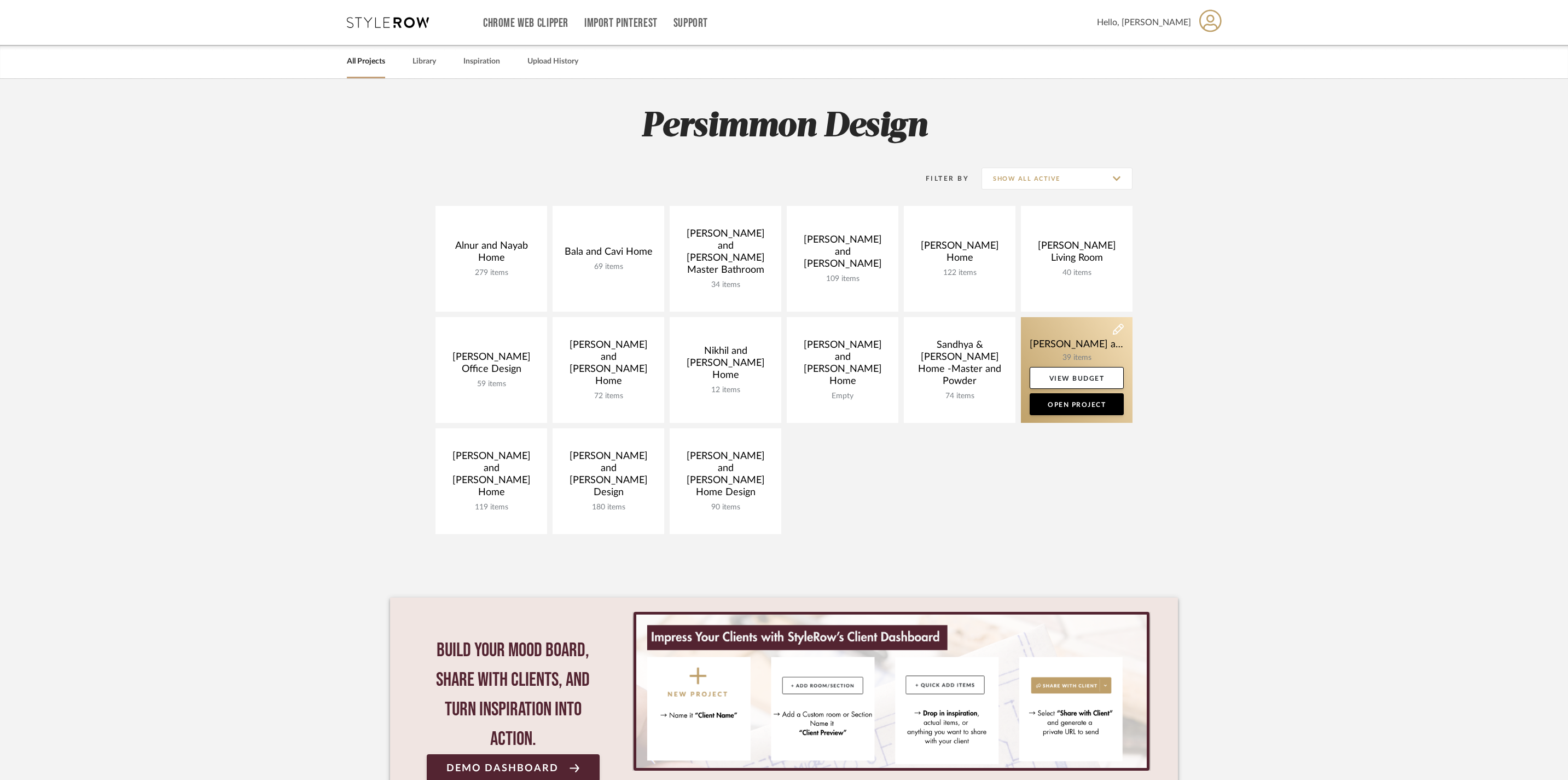
click at [1063, 344] on link at bounding box center [1076, 369] width 111 height 106
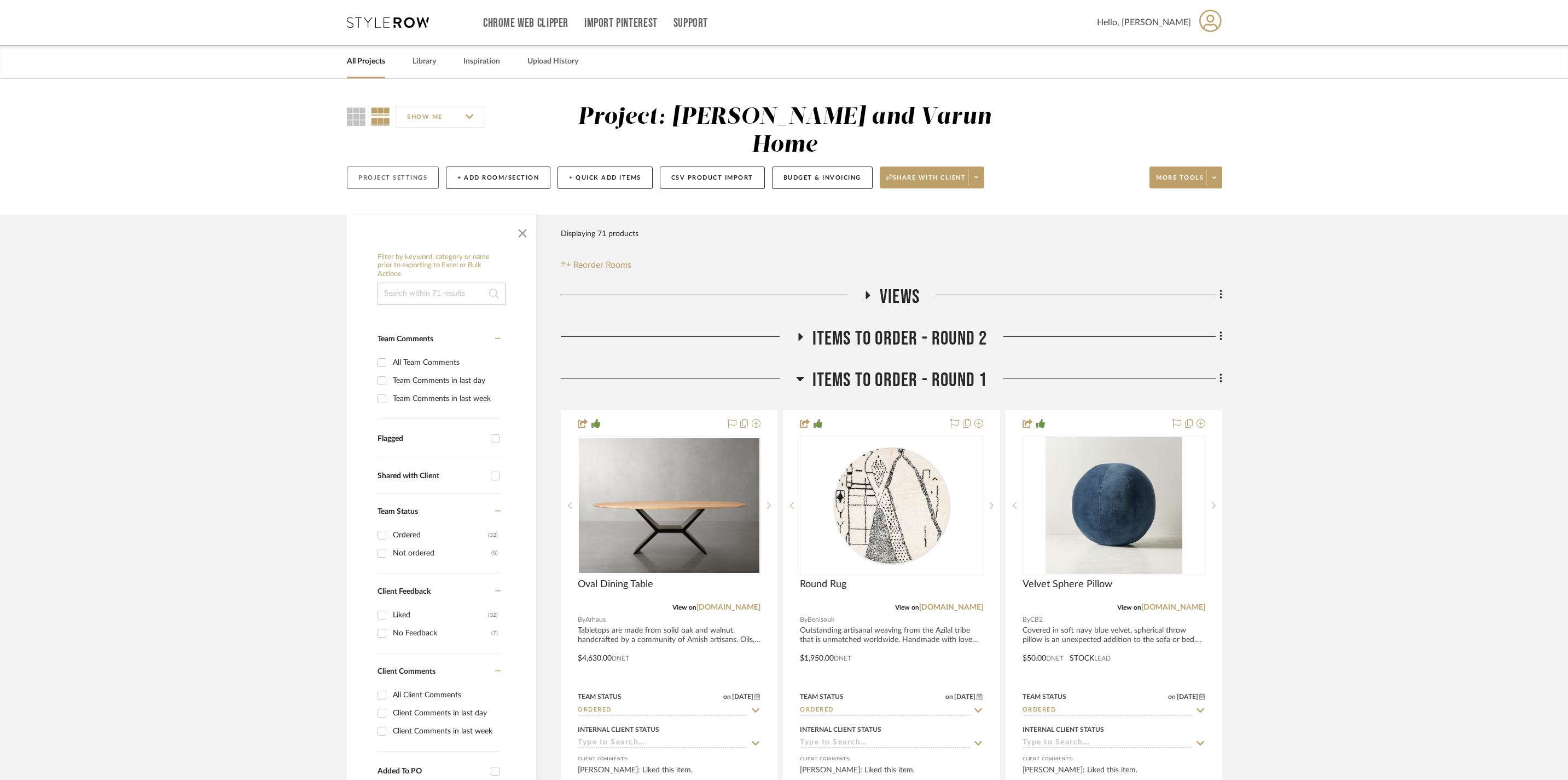
click at [404, 167] on button "Project Settings" at bounding box center [392, 177] width 92 height 23
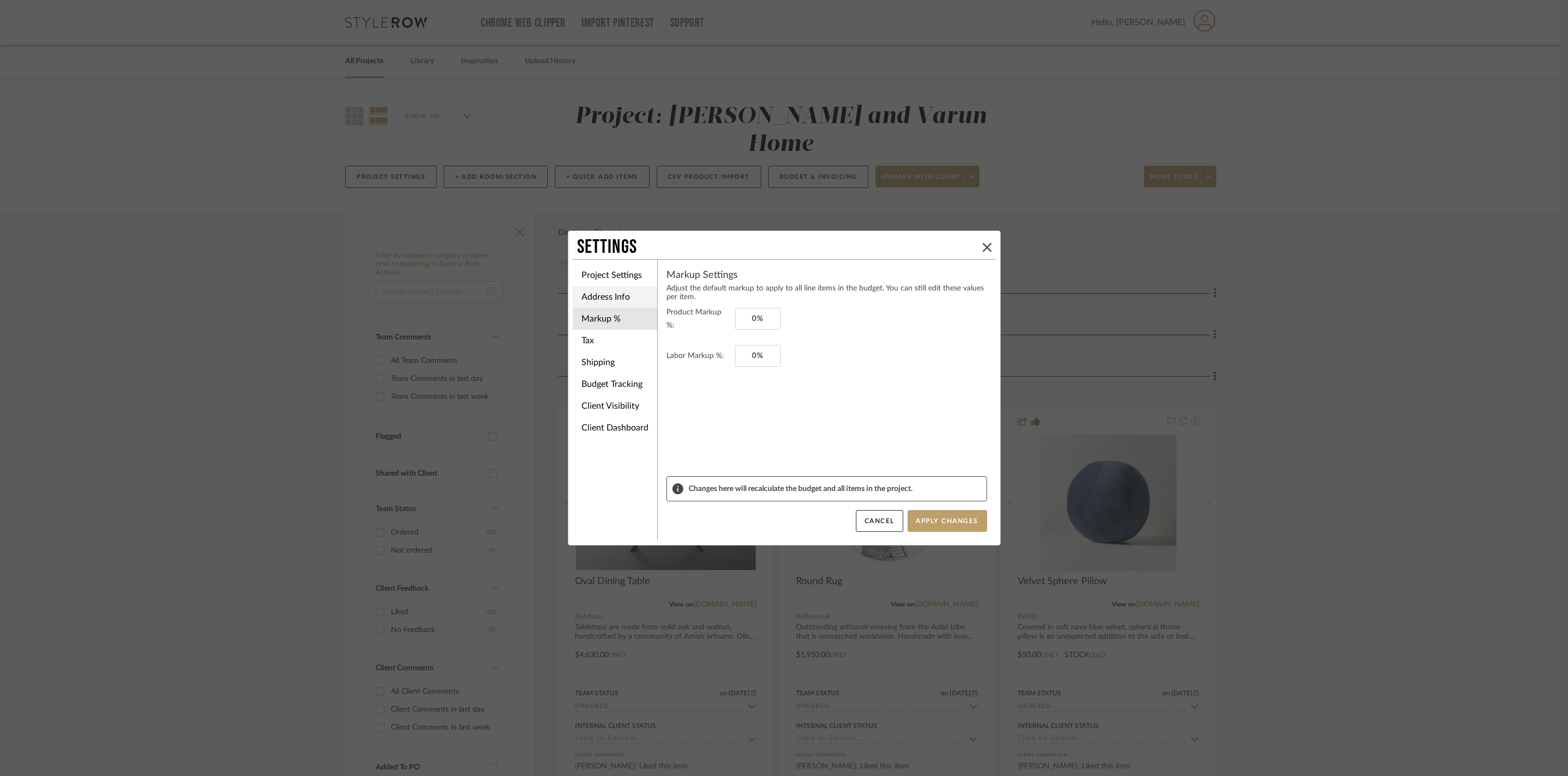
click at [624, 289] on li "Address Info" at bounding box center [615, 296] width 84 height 22
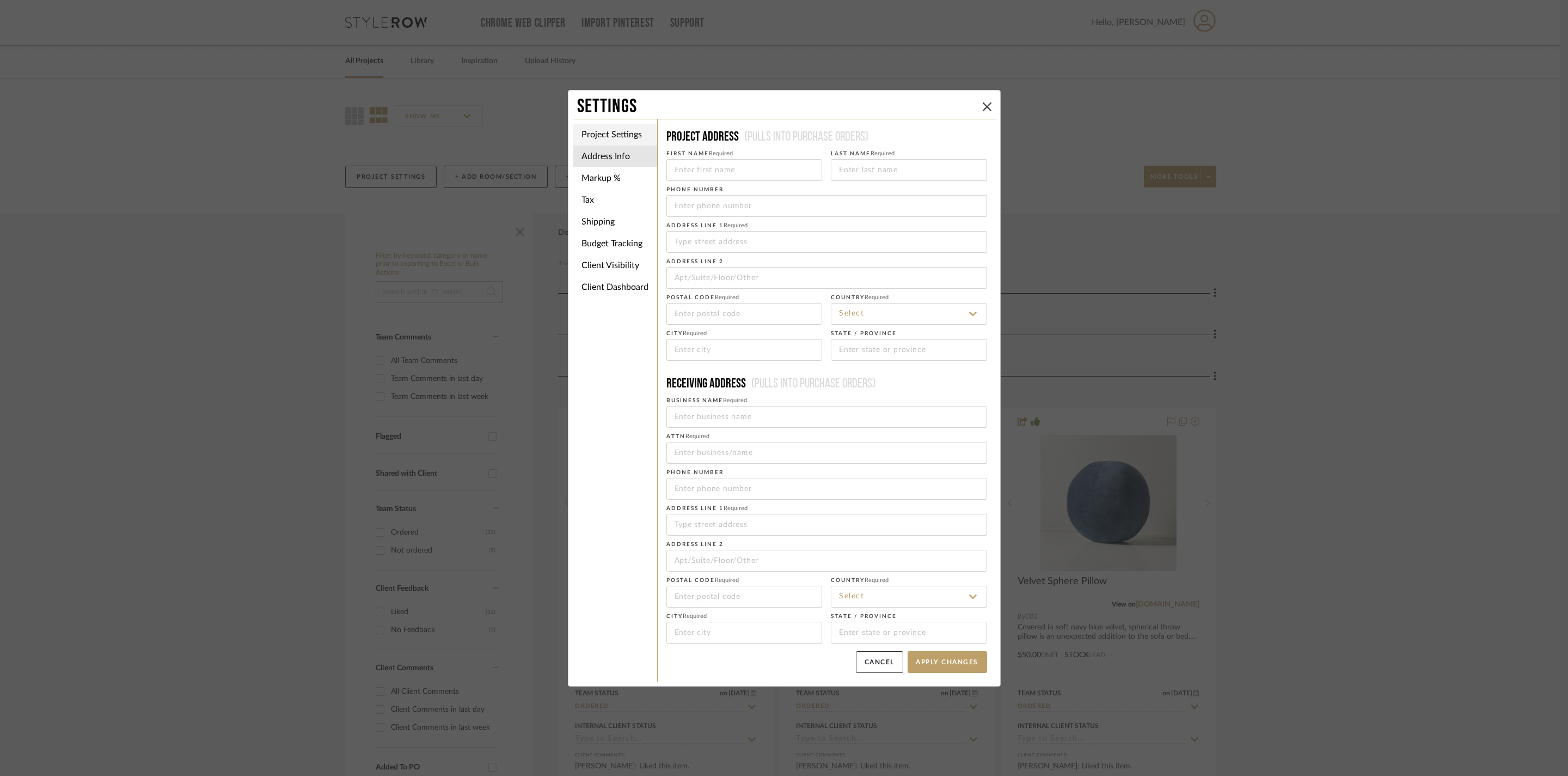
click at [624, 129] on li "Project Settings" at bounding box center [615, 134] width 84 height 22
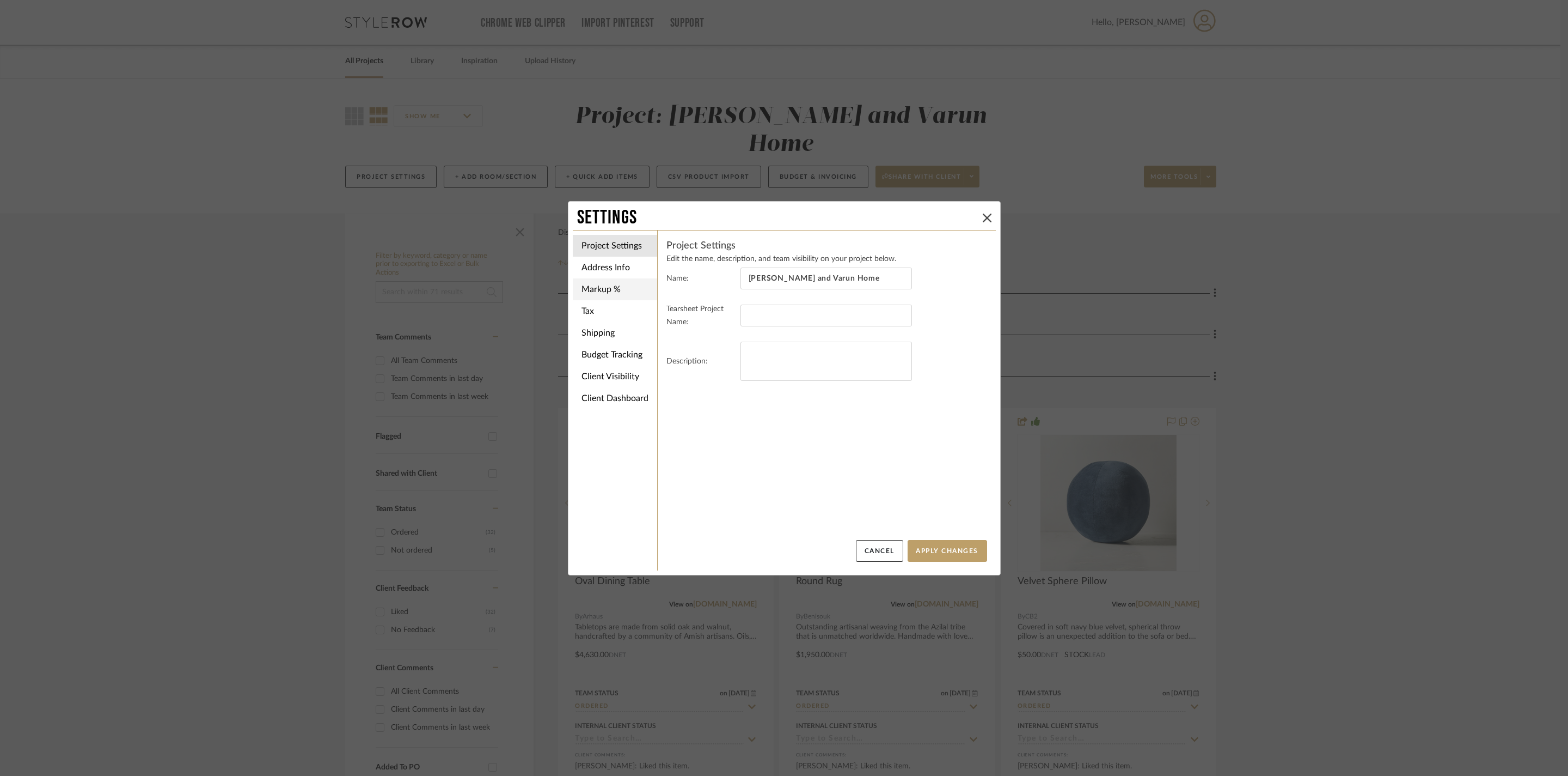
click at [614, 287] on li "Markup %" at bounding box center [615, 289] width 84 height 22
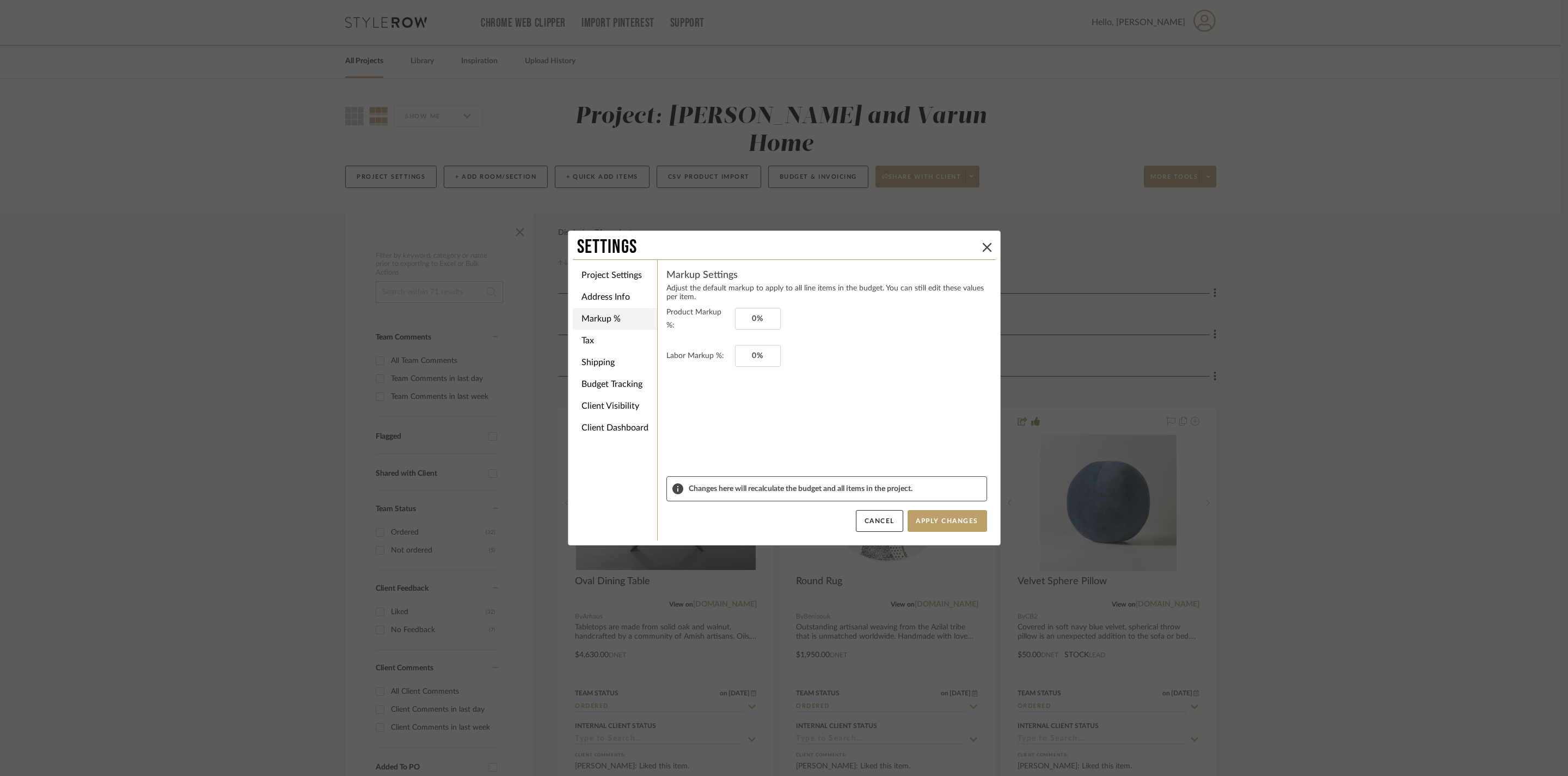
click at [611, 318] on li "Markup %" at bounding box center [615, 319] width 84 height 22
click at [610, 339] on li "Tax" at bounding box center [615, 340] width 84 height 22
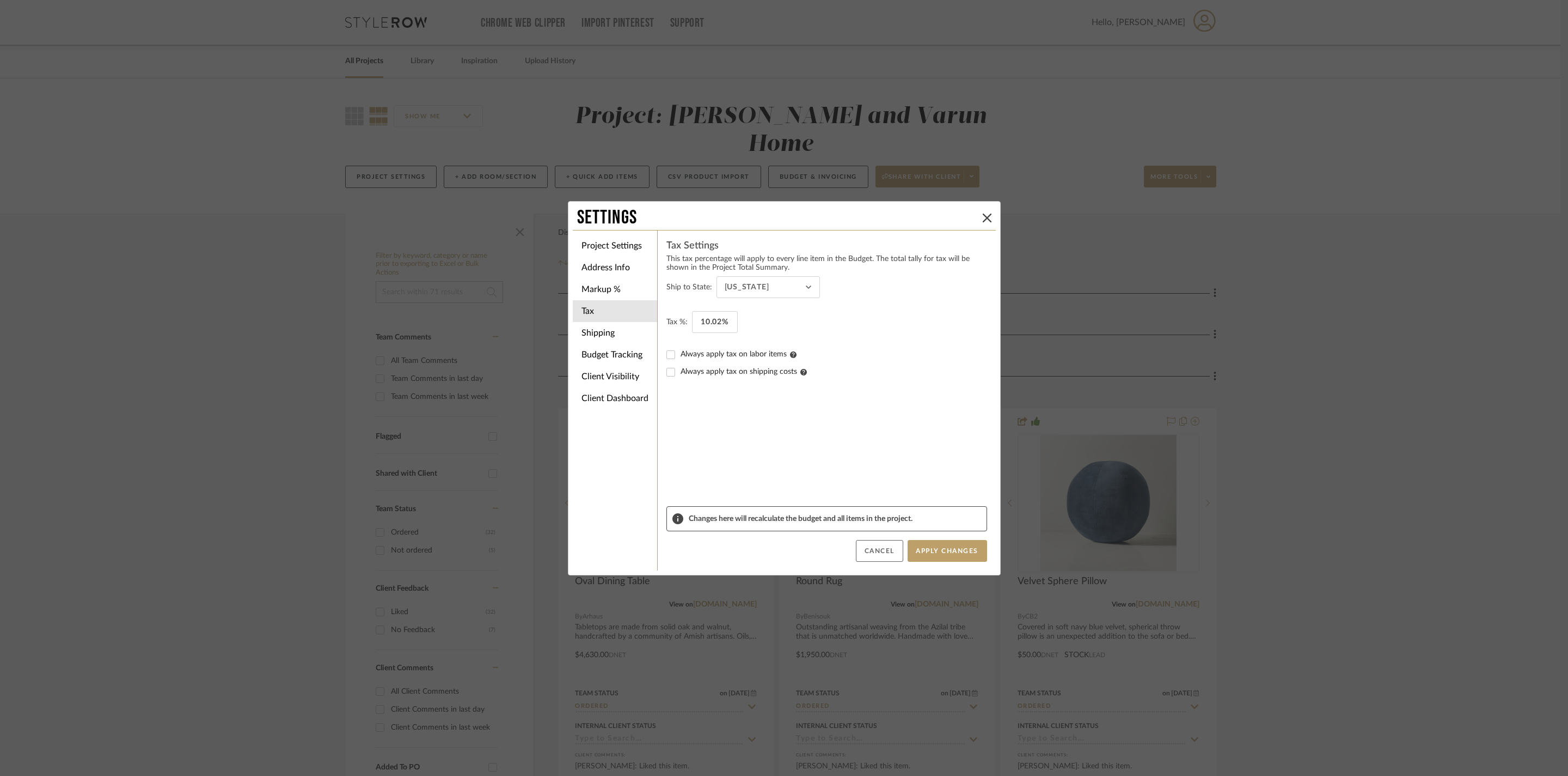
click at [871, 553] on button "Cancel" at bounding box center [880, 550] width 47 height 22
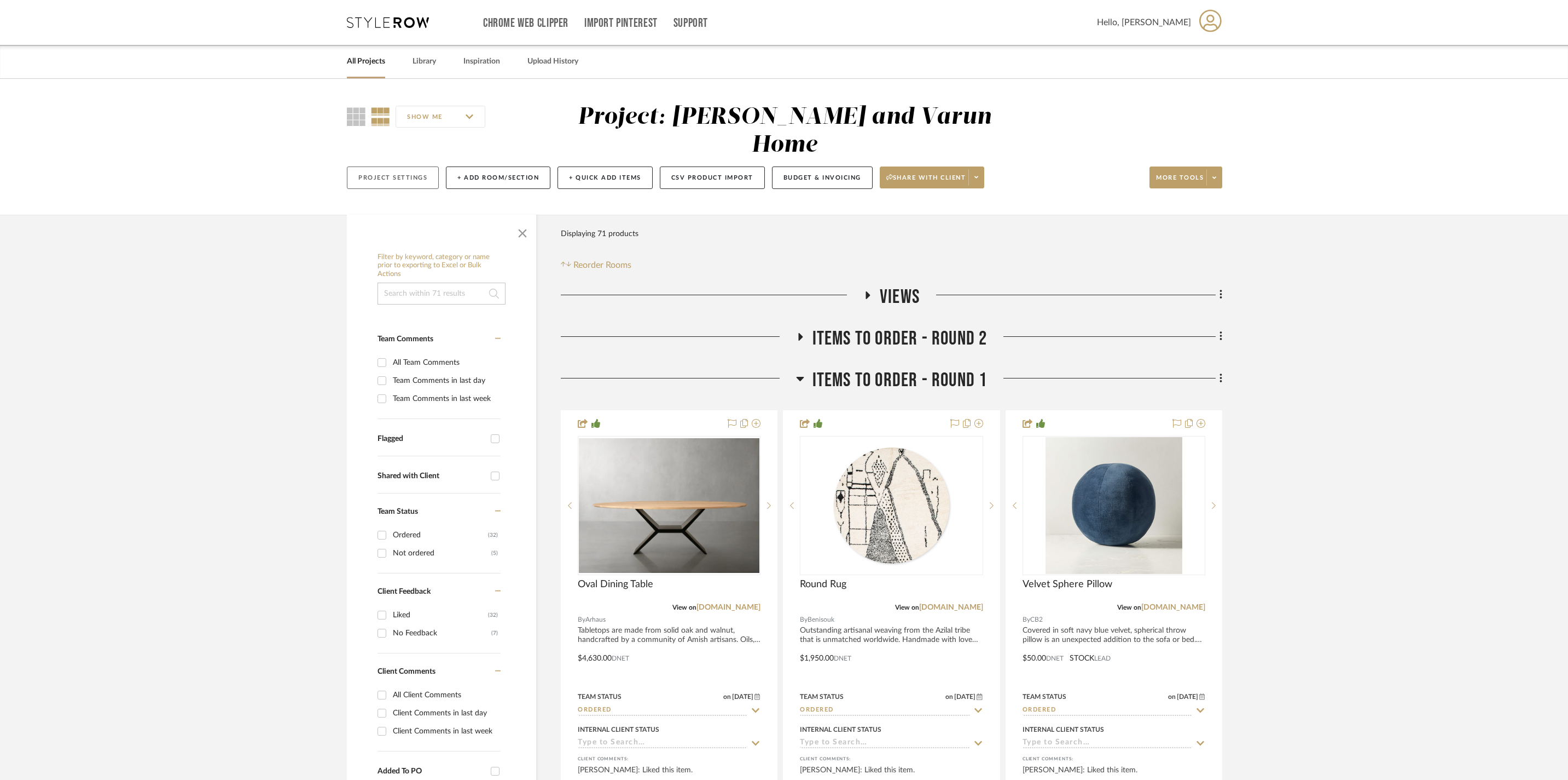
click at [383, 171] on button "Project Settings" at bounding box center [392, 177] width 92 height 23
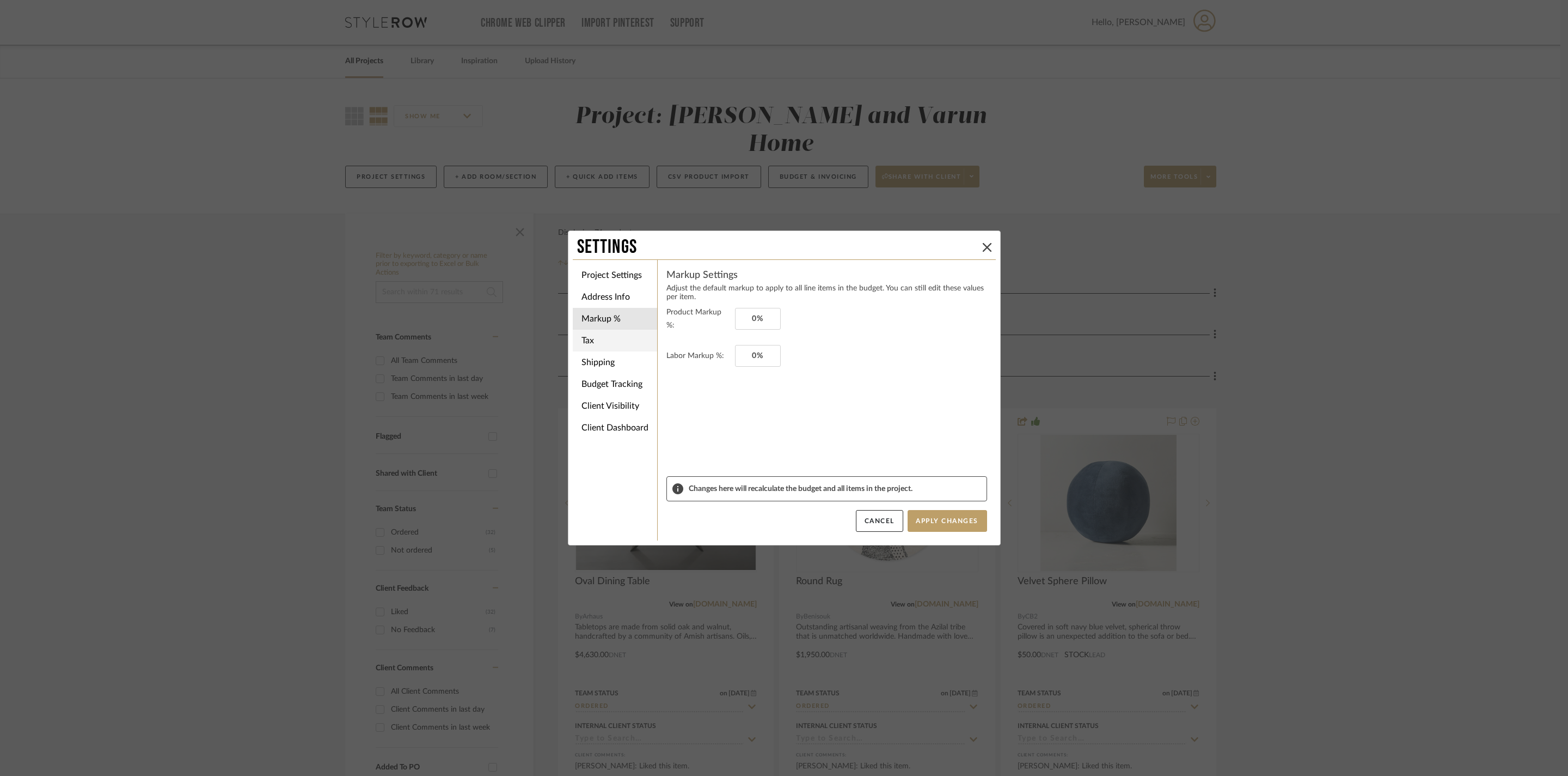
click at [598, 334] on li "Tax" at bounding box center [615, 340] width 84 height 22
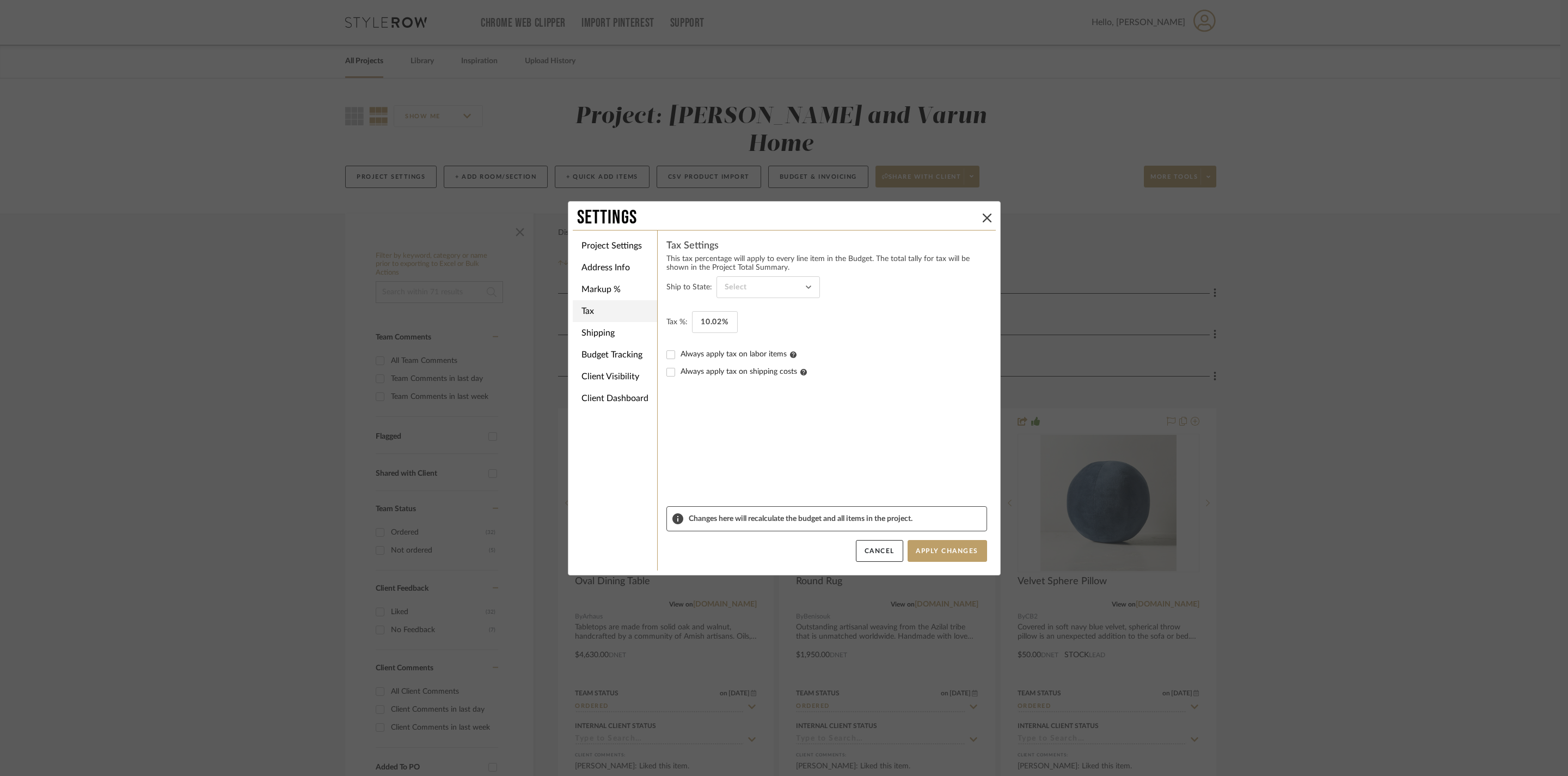
type input "[US_STATE]"
click at [588, 329] on li "Shipping" at bounding box center [615, 333] width 84 height 22
click at [619, 349] on li "Budget Tracking" at bounding box center [615, 354] width 84 height 22
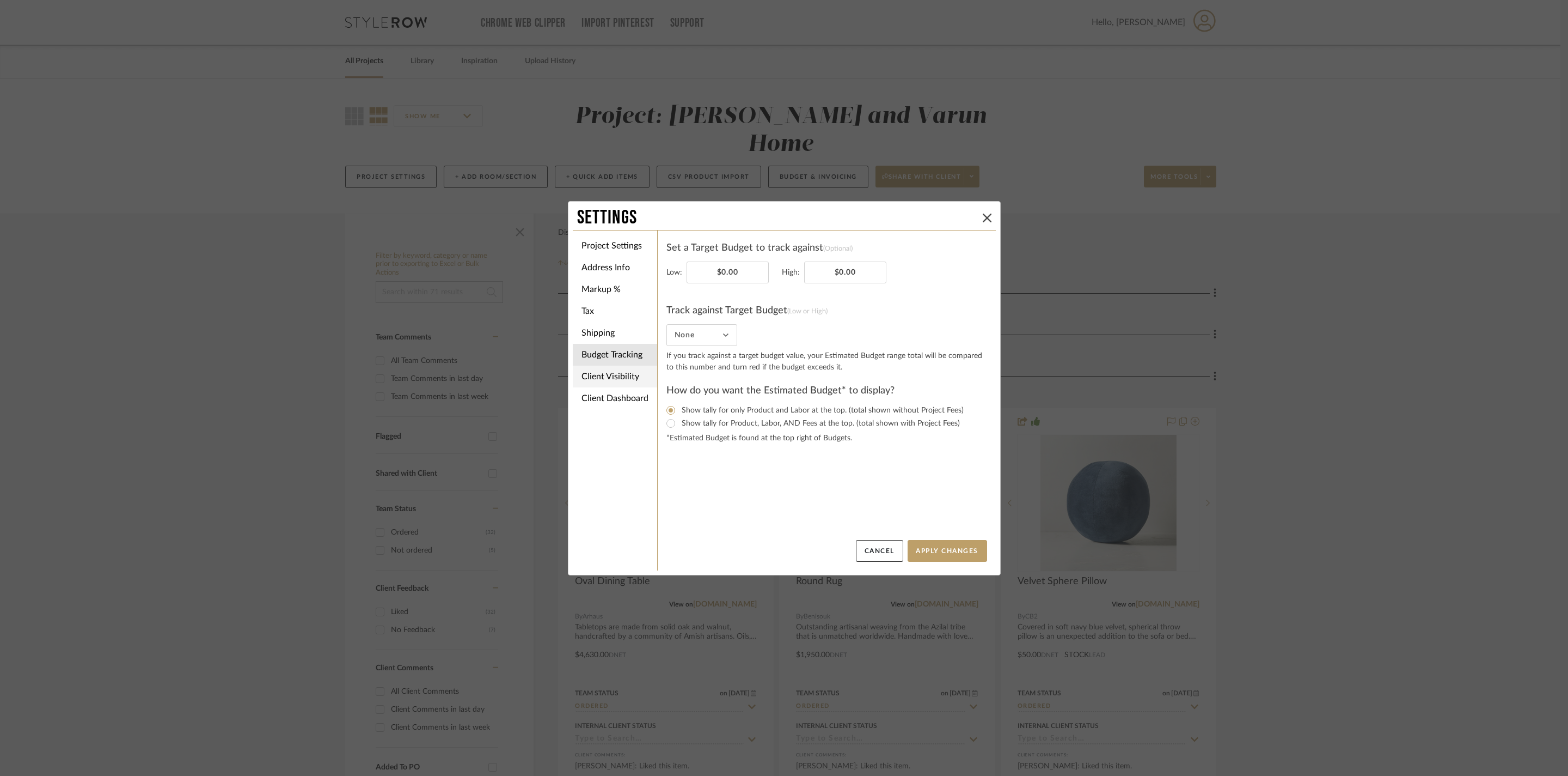
click at [623, 377] on li "Client Visibility" at bounding box center [615, 377] width 84 height 22
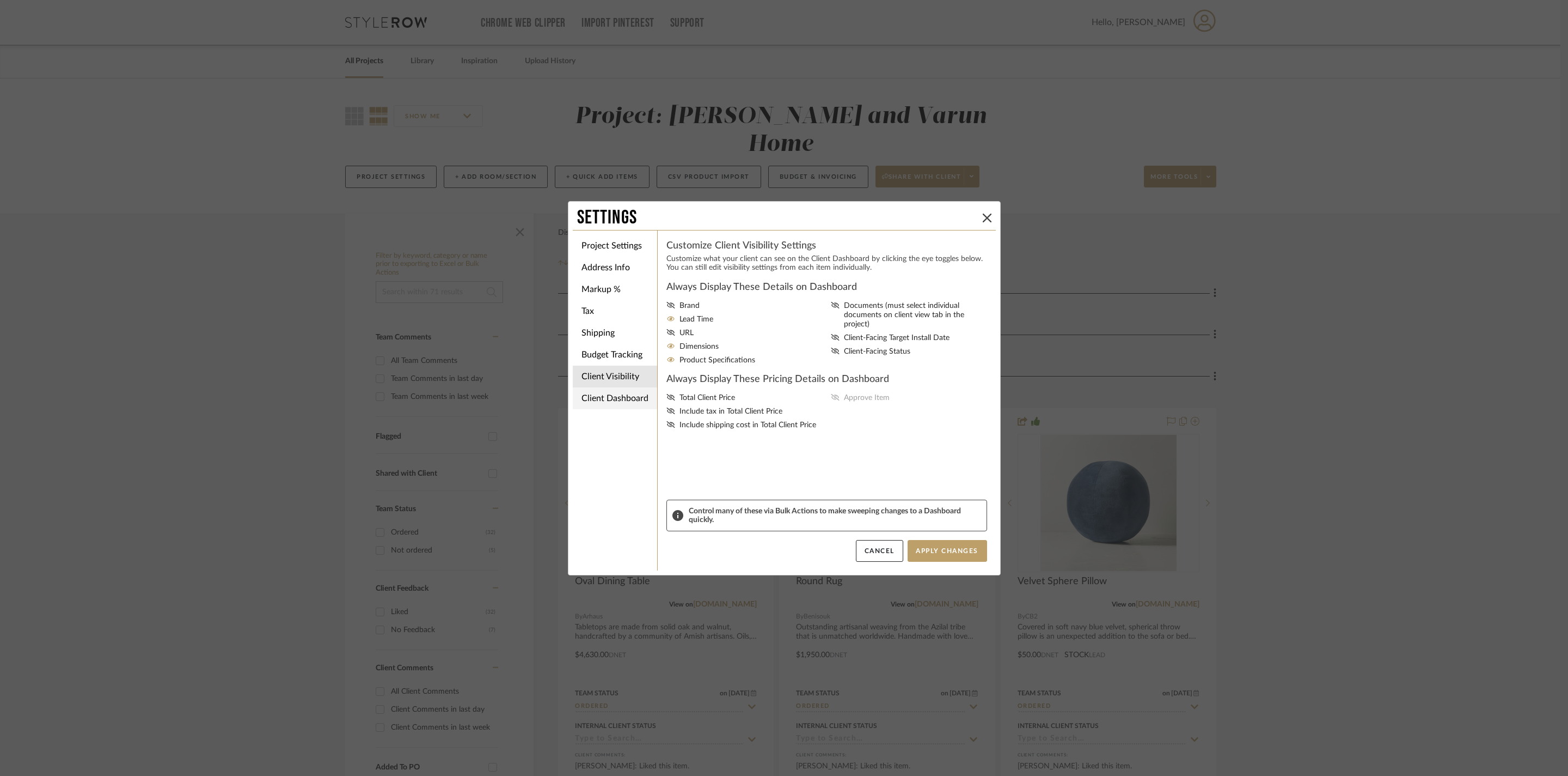
click at [593, 397] on li "Client Dashboard" at bounding box center [615, 398] width 84 height 22
